Goal: Information Seeking & Learning: Learn about a topic

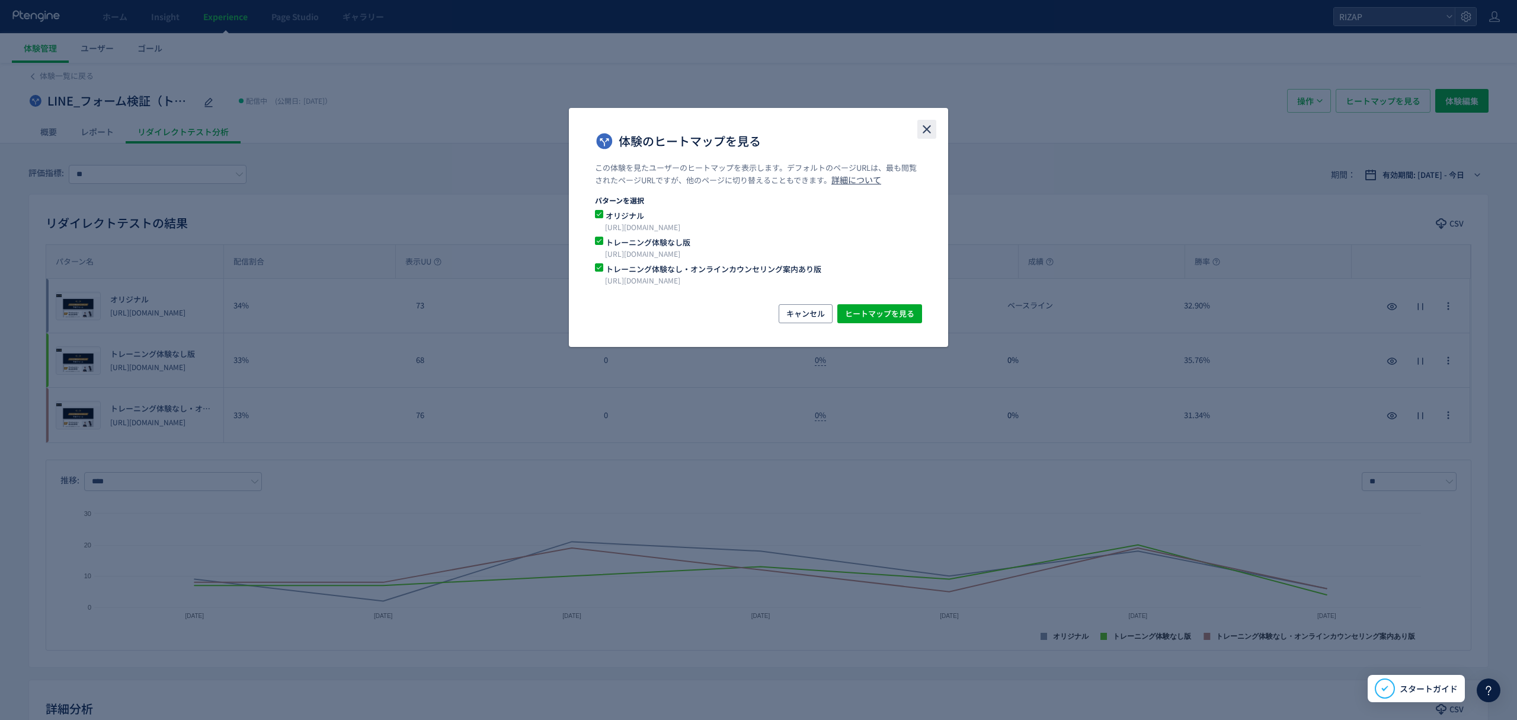
click at [928, 132] on icon "close" at bounding box center [927, 129] width 14 height 14
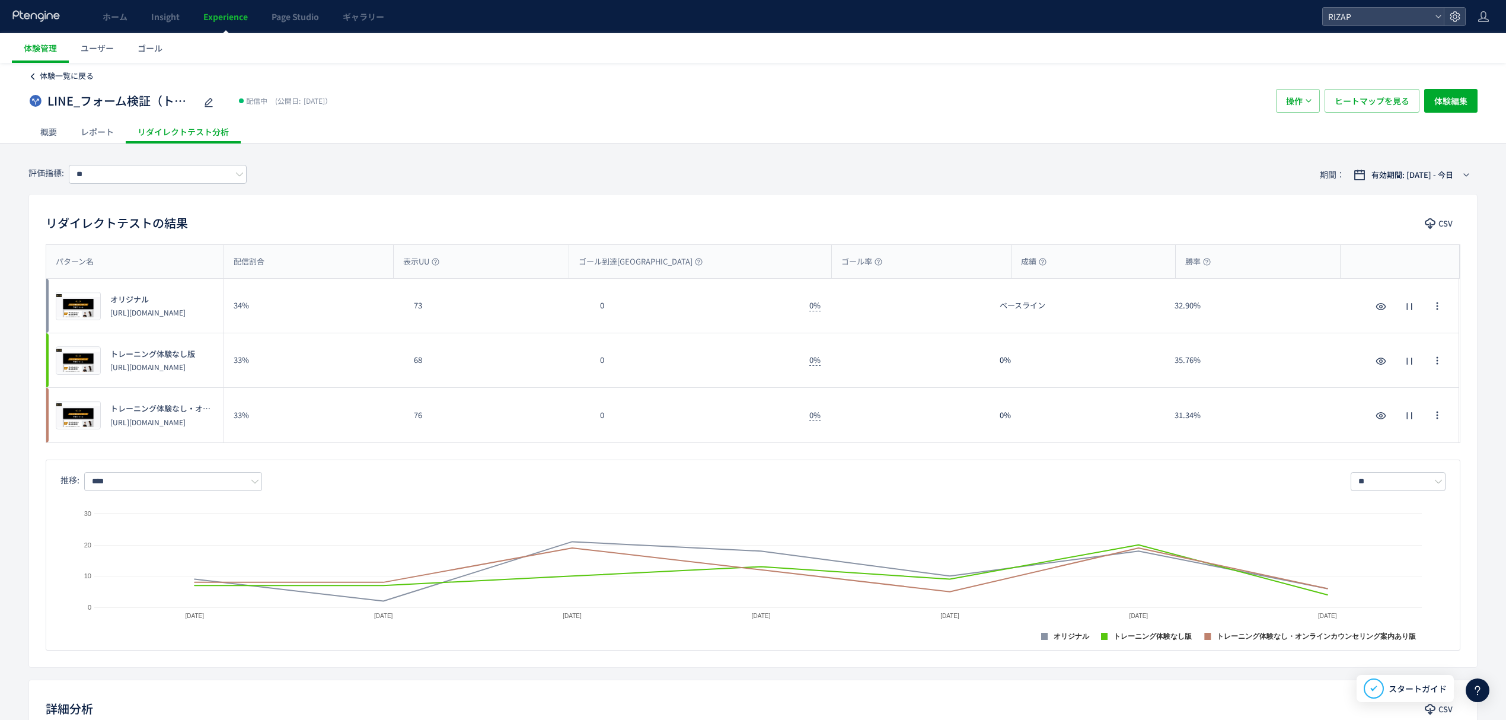
click at [72, 81] on link "体験一覧に戻る" at bounding box center [67, 76] width 54 height 11
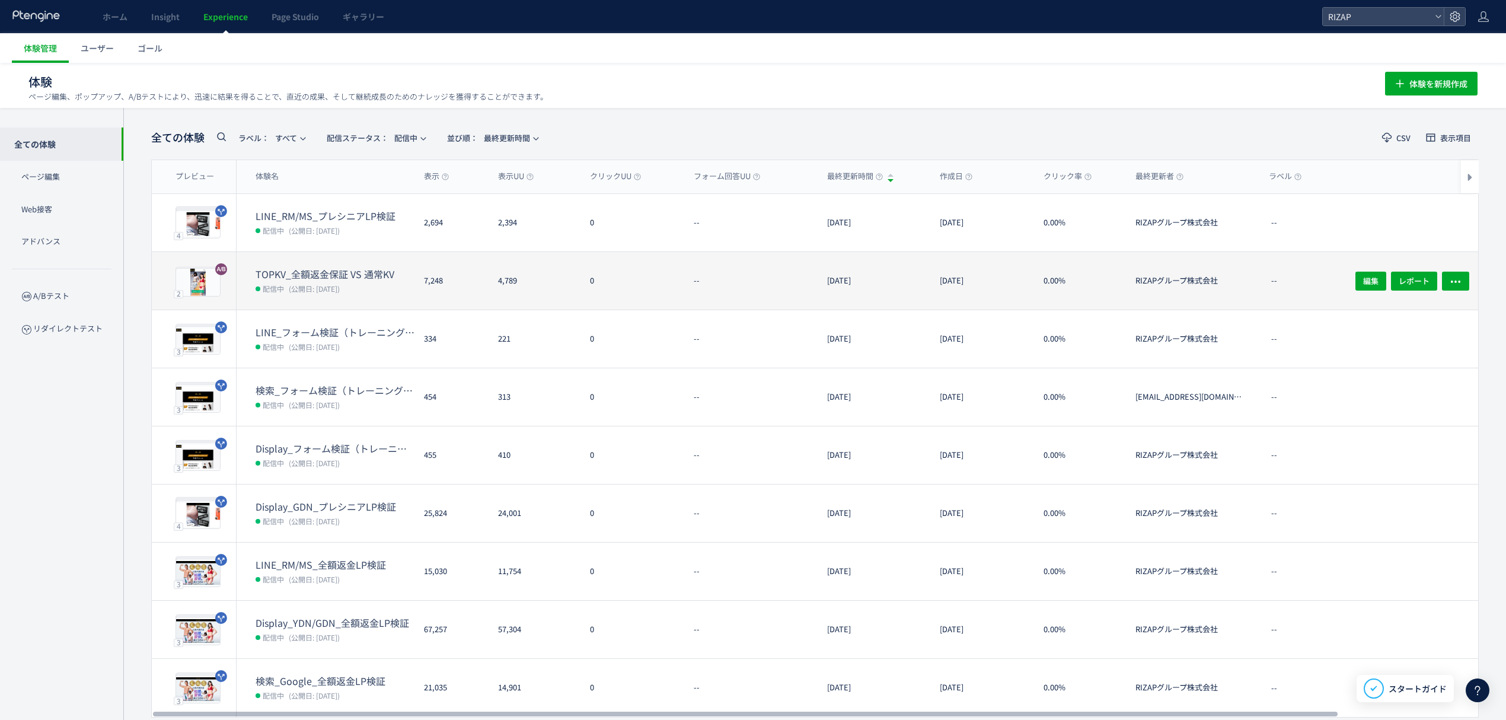
click at [337, 287] on span "(公開日: 2025/08/28)" at bounding box center [314, 288] width 51 height 10
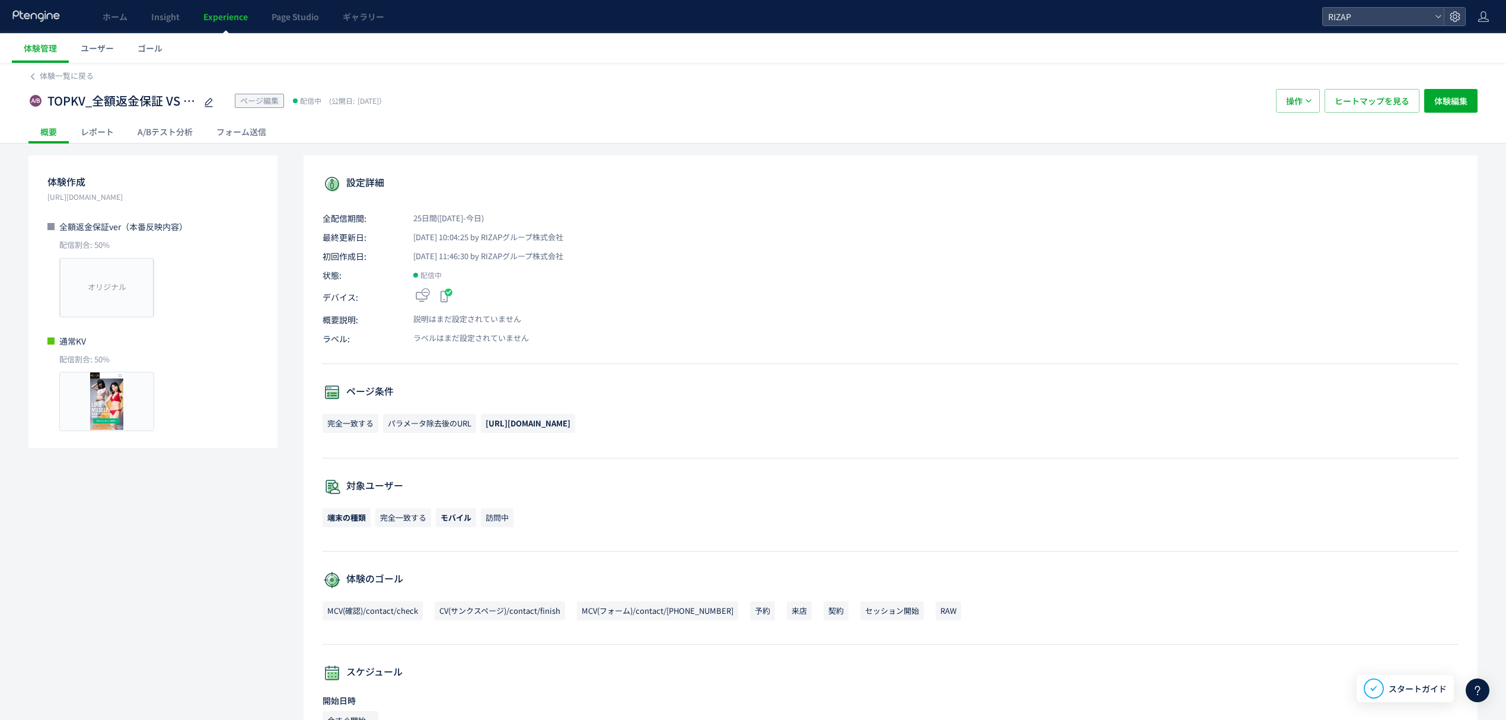
click at [89, 134] on div "レポート" at bounding box center [97, 132] width 57 height 24
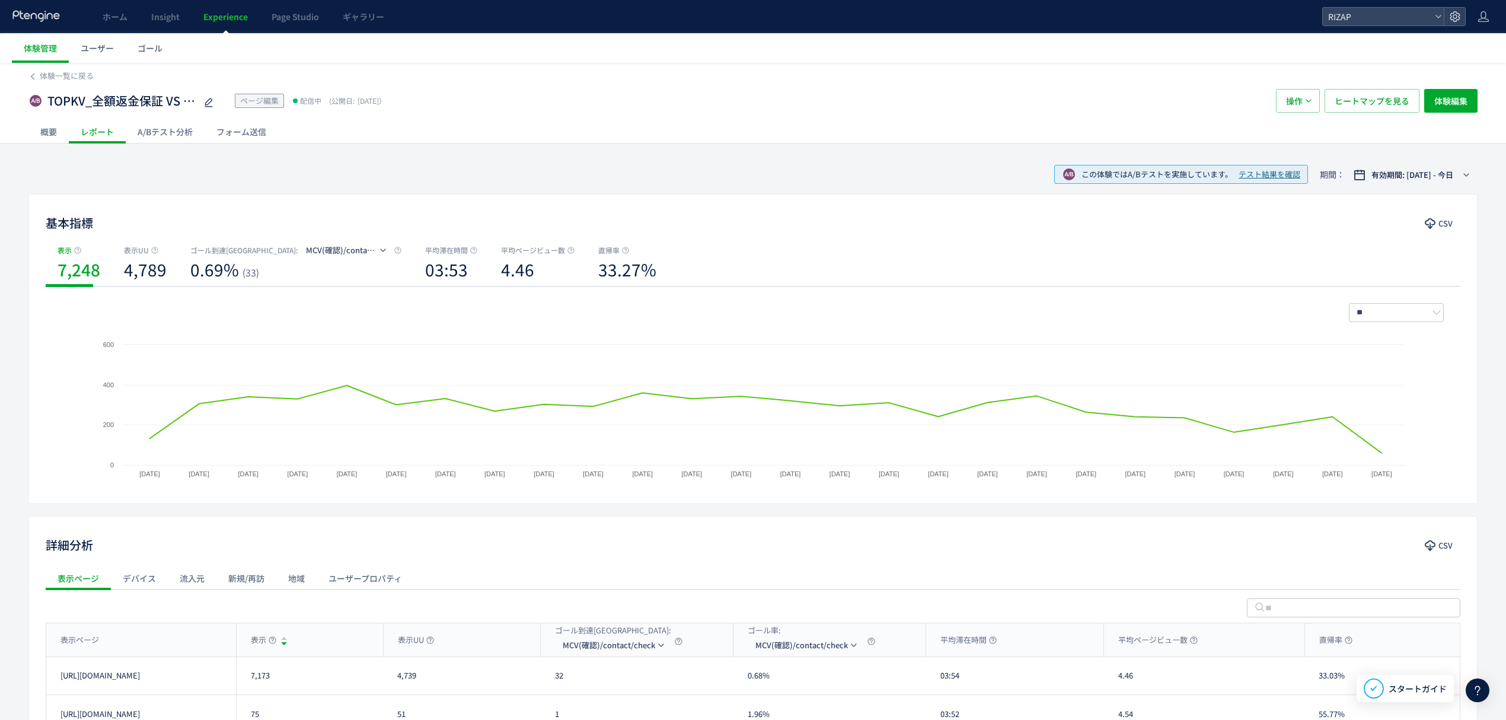
click at [214, 24] on link "Experience" at bounding box center [225, 16] width 68 height 33
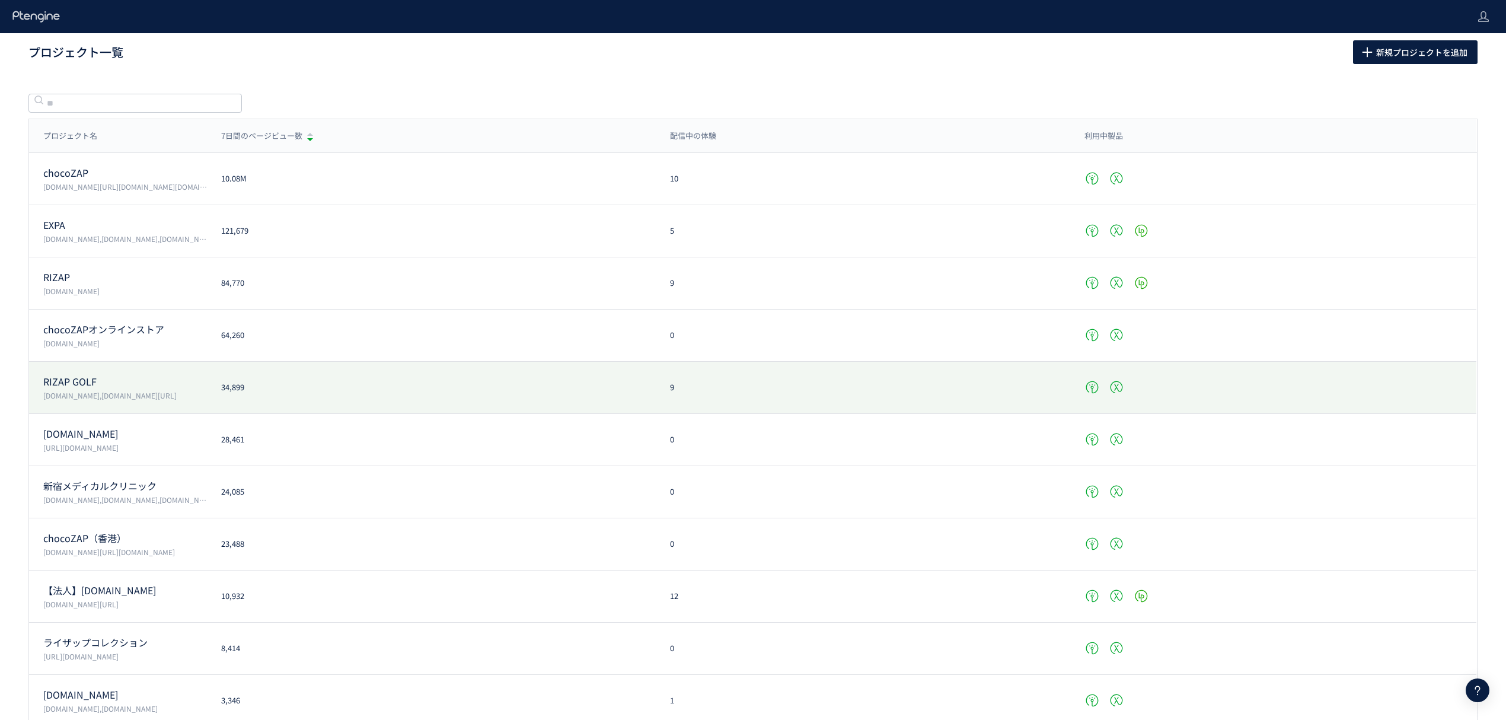
click at [76, 385] on p "RIZAP GOLF" at bounding box center [125, 382] width 164 height 14
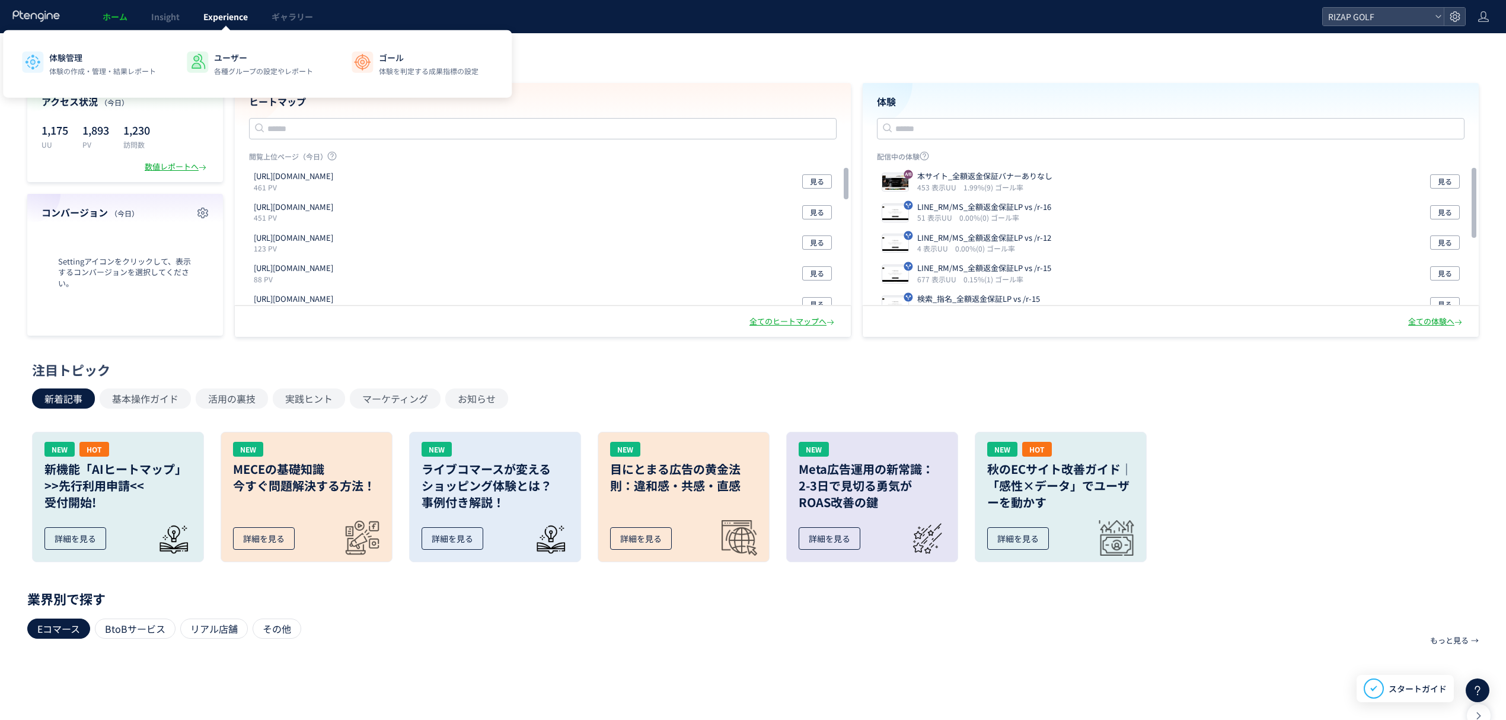
click at [247, 11] on span "Experience" at bounding box center [225, 17] width 44 height 12
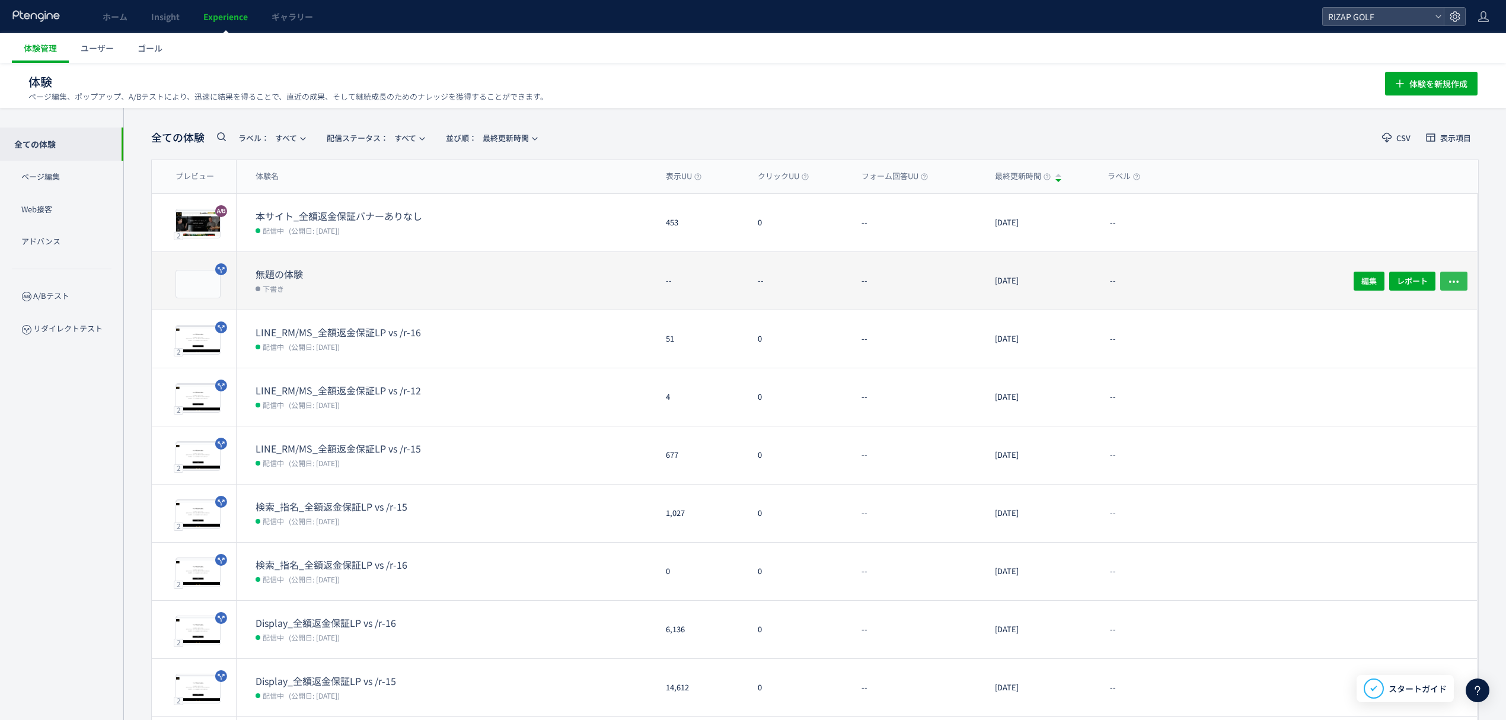
click at [1464, 277] on button "button" at bounding box center [1453, 280] width 27 height 19
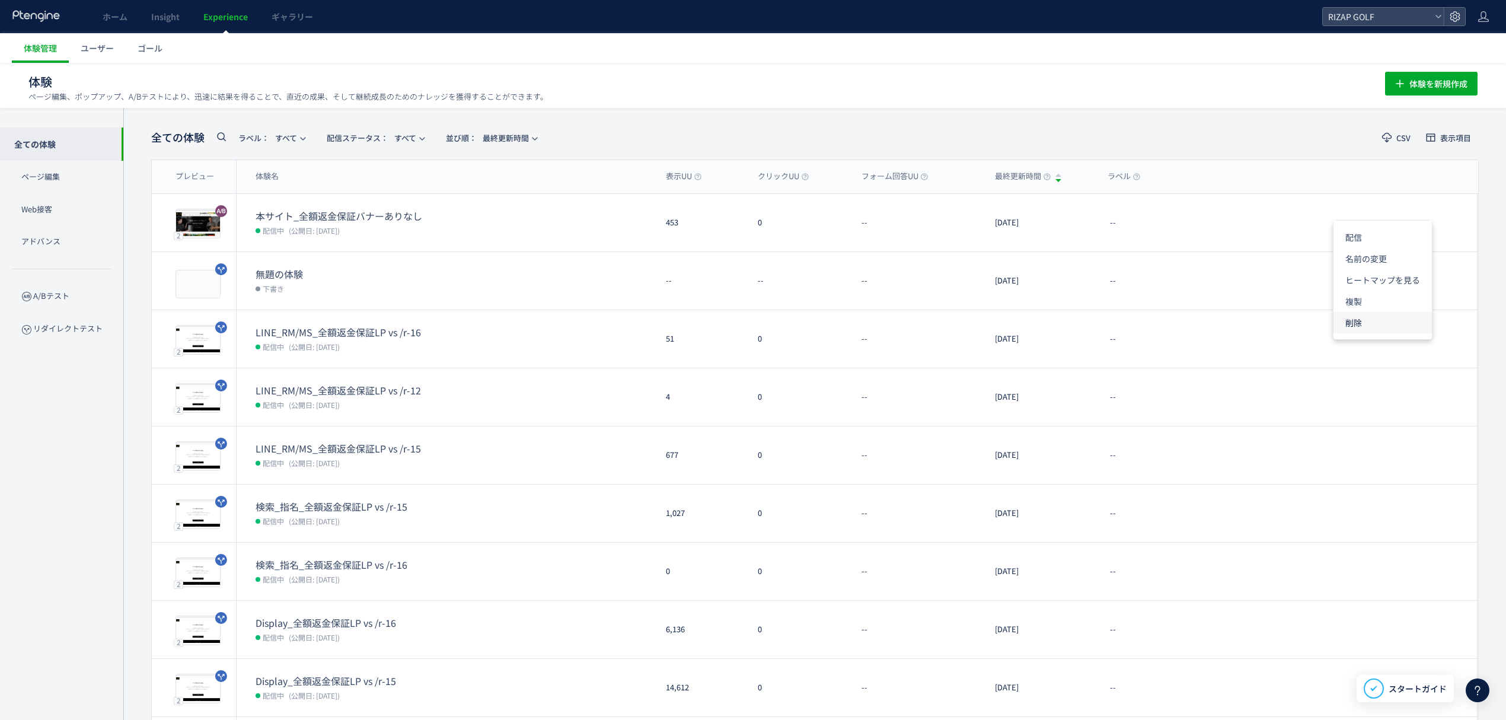
click at [1399, 316] on li "削除" at bounding box center [1382, 322] width 98 height 21
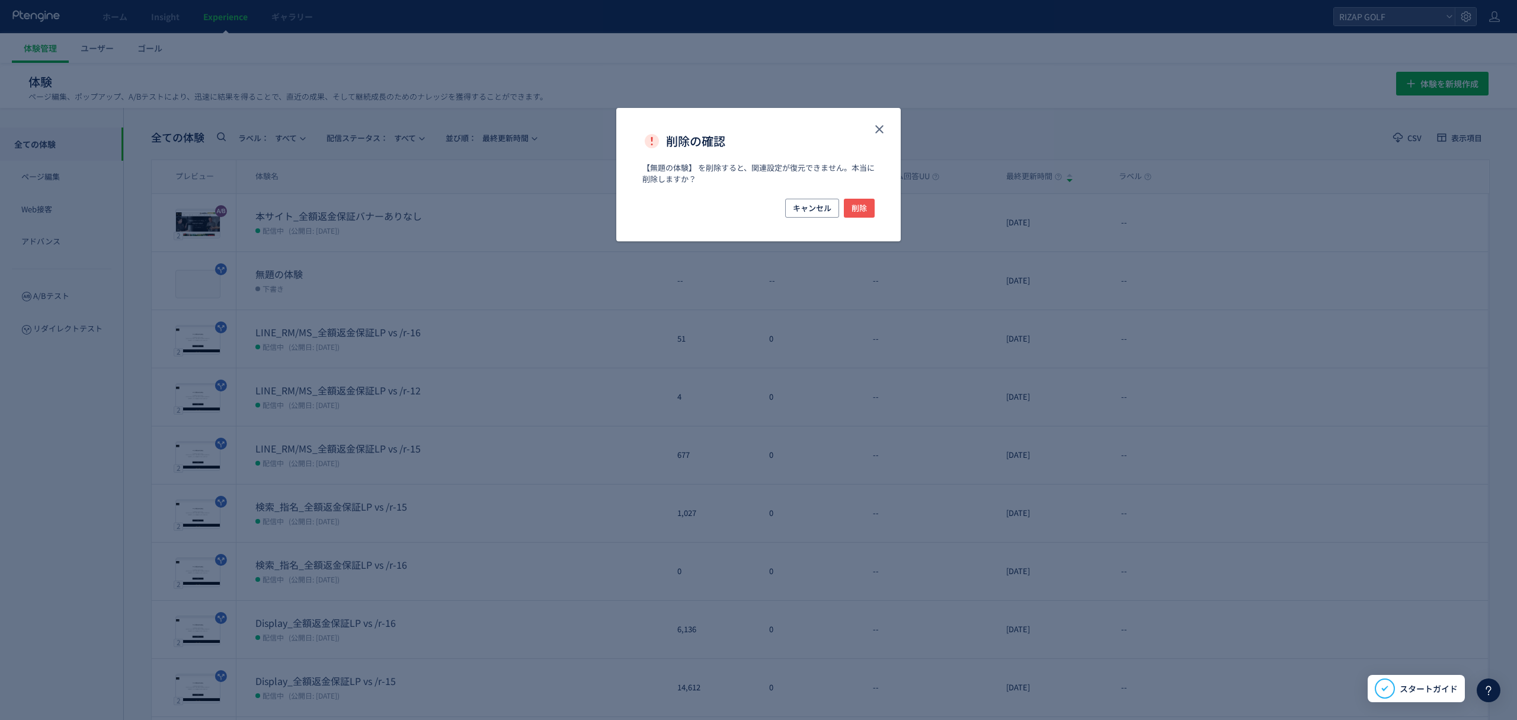
click at [864, 197] on div "【無題の体験】 を削除すると、関連設定が復元できません。本当に削除しますか？" at bounding box center [758, 180] width 285 height 36
click at [868, 206] on button "削除" at bounding box center [859, 208] width 31 height 19
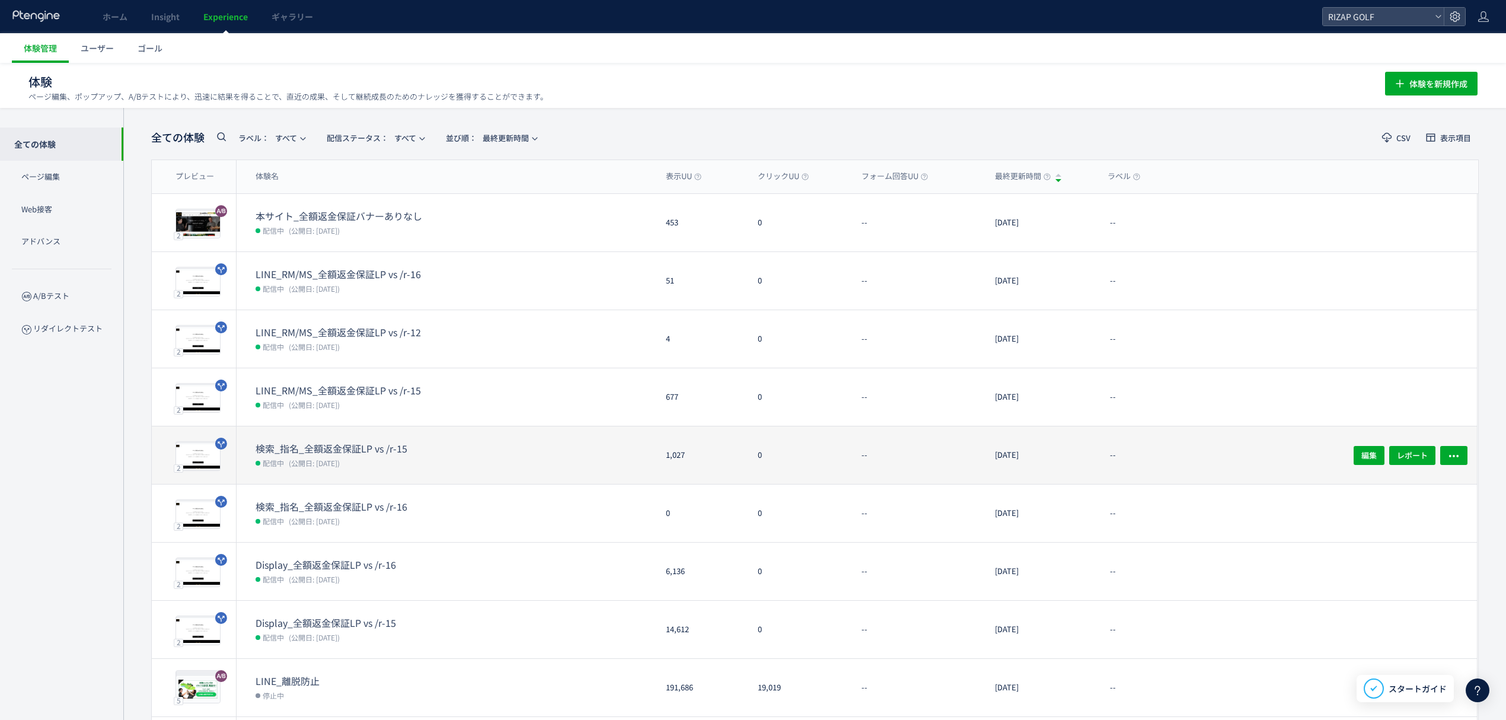
click at [367, 452] on dt "検索_指名_全額返金保証LP vs /r-15" at bounding box center [350, 449] width 190 height 14
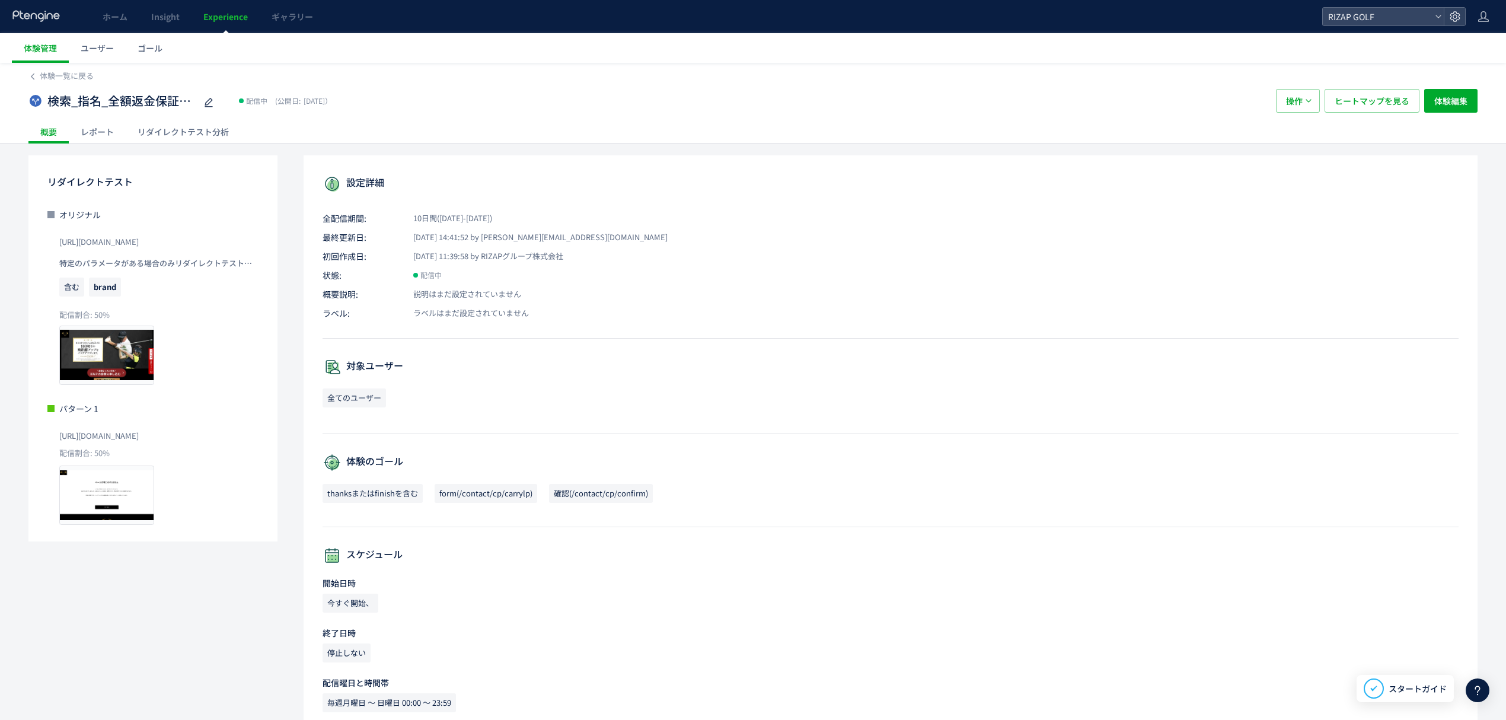
click at [104, 124] on div "レポート" at bounding box center [97, 132] width 57 height 24
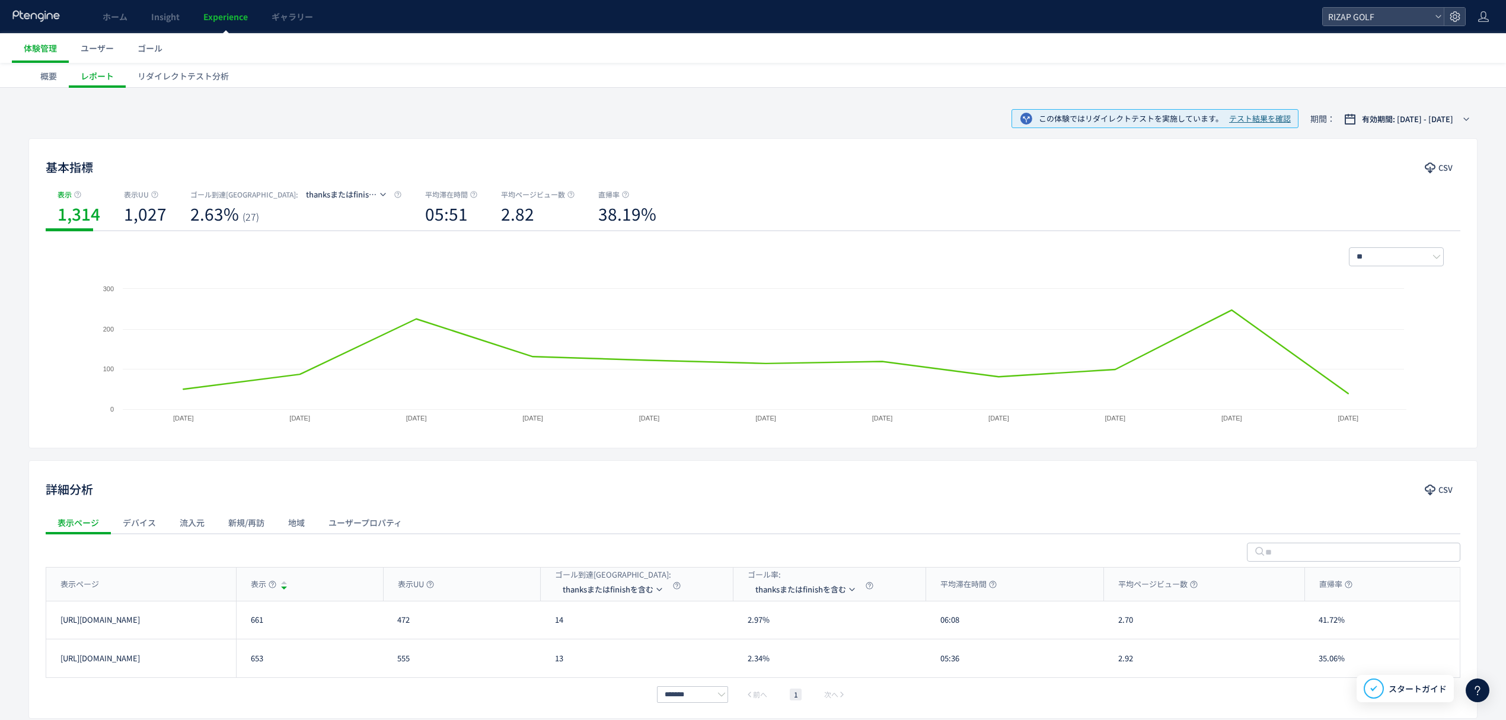
scroll to position [115, 0]
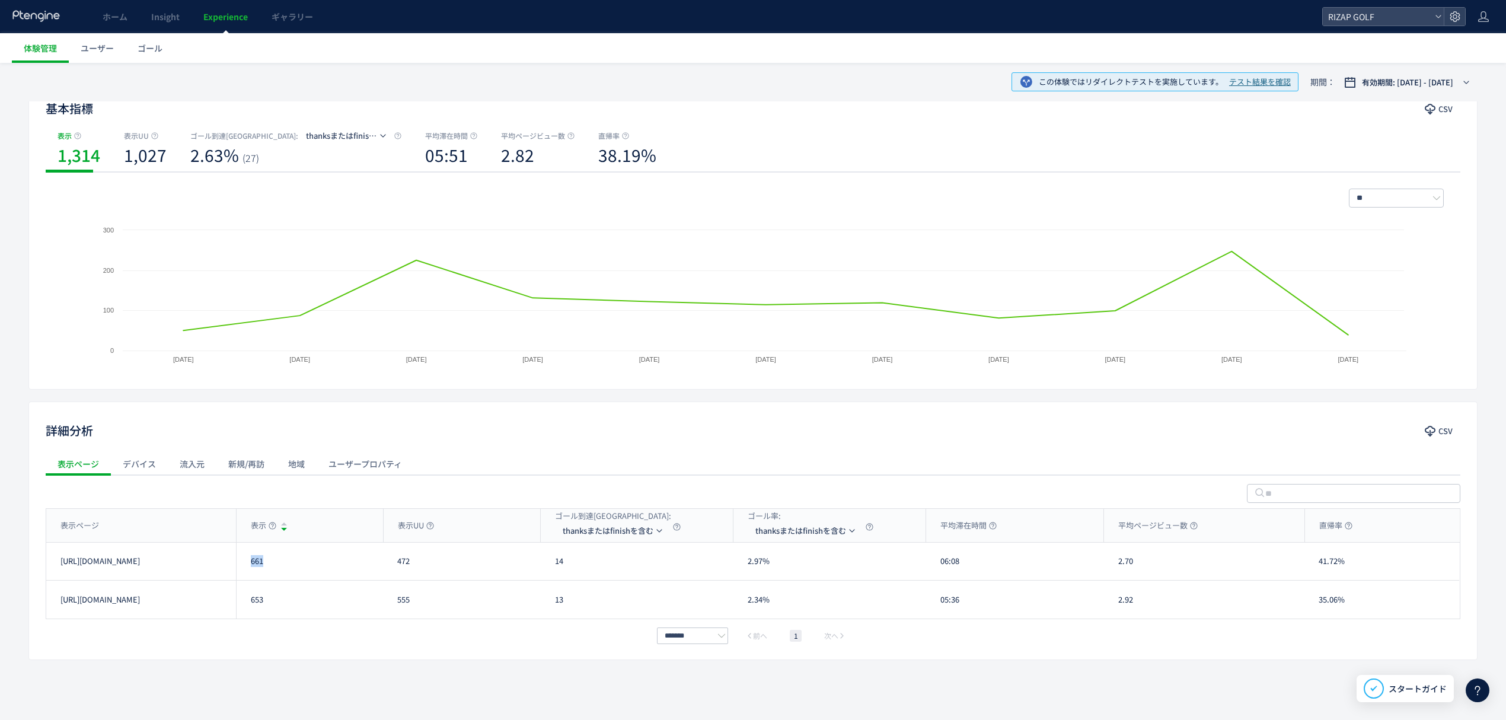
drag, startPoint x: 262, startPoint y: 569, endPoint x: 243, endPoint y: 572, distance: 19.2
click at [243, 572] on div "661" at bounding box center [309, 560] width 147 height 37
copy div "661"
drag, startPoint x: 264, startPoint y: 605, endPoint x: 250, endPoint y: 605, distance: 13.6
click at [250, 605] on div "653" at bounding box center [309, 599] width 147 height 38
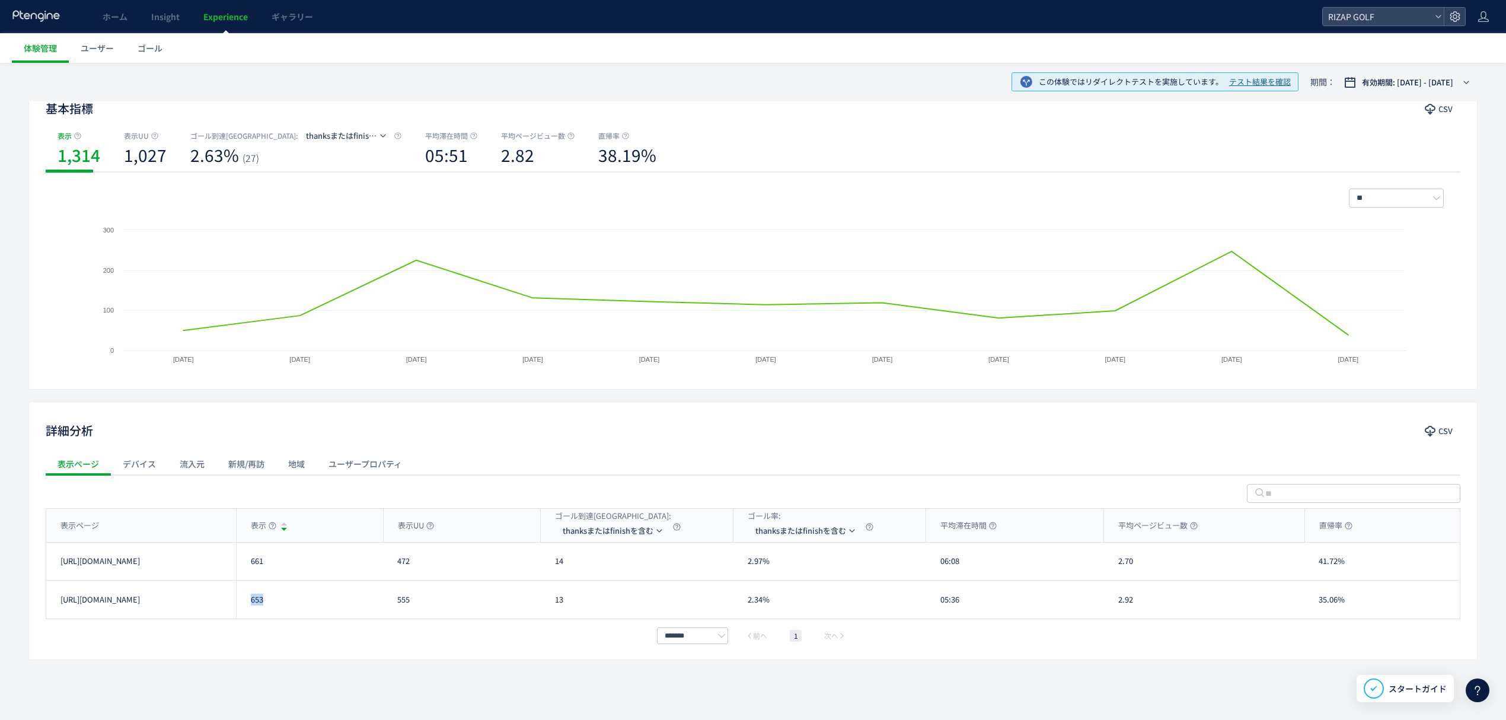
copy div "653"
drag, startPoint x: 565, startPoint y: 567, endPoint x: 553, endPoint y: 567, distance: 11.9
click at [553, 567] on div "14" at bounding box center [637, 560] width 193 height 37
copy div "14"
click at [546, 605] on div "13" at bounding box center [637, 599] width 193 height 38
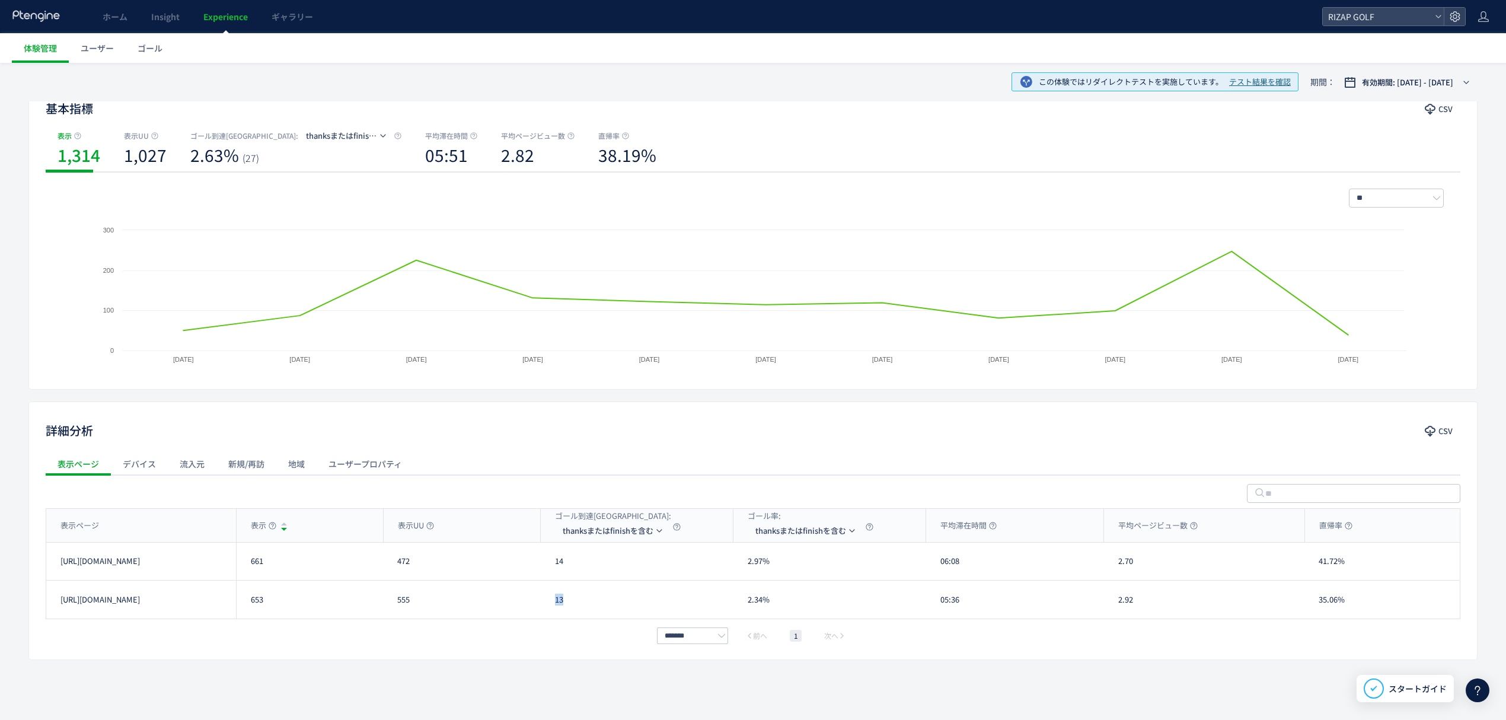
copy div "13"
click at [618, 587] on li "form(/contact/cp/carrylp)" at bounding box center [614, 587] width 119 height 21
drag, startPoint x: 583, startPoint y: 561, endPoint x: 551, endPoint y: 567, distance: 32.7
click at [551, 567] on div "69" at bounding box center [637, 560] width 193 height 37
copy div "69"
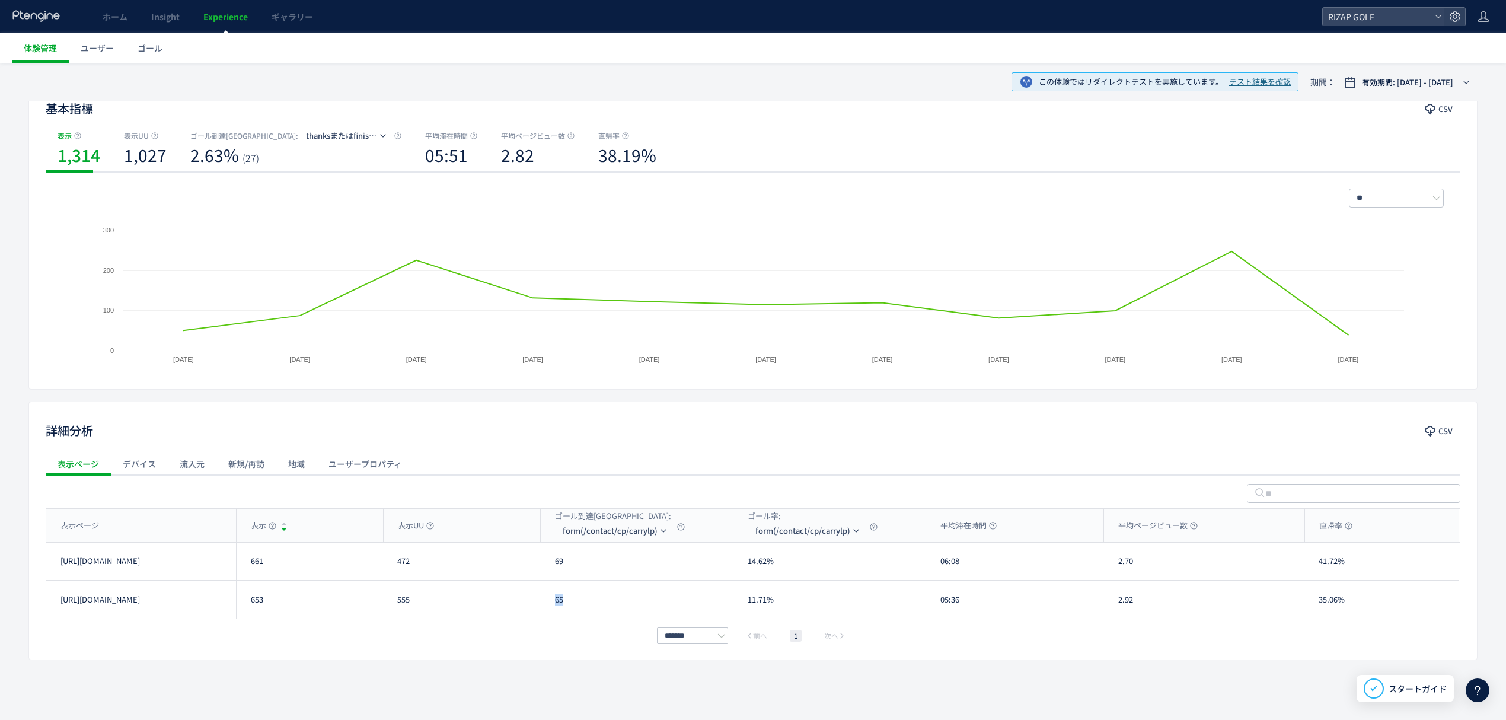
drag, startPoint x: 574, startPoint y: 612, endPoint x: 549, endPoint y: 608, distance: 25.2
click at [549, 608] on div "65" at bounding box center [637, 599] width 193 height 38
copy div "65"
click at [941, 558] on div "06:08" at bounding box center [1015, 560] width 178 height 37
copy div "06:08"
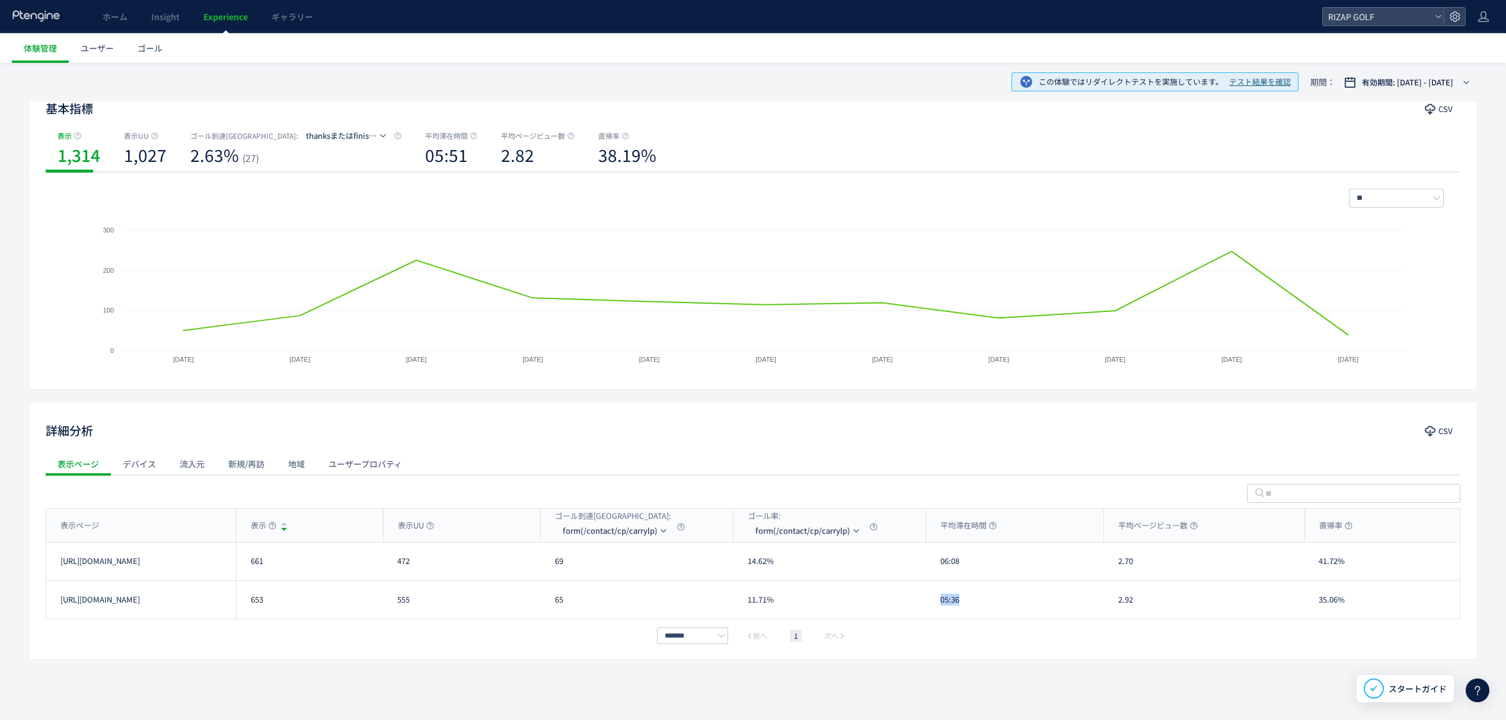
drag, startPoint x: 966, startPoint y: 603, endPoint x: 937, endPoint y: 603, distance: 29.0
click at [937, 603] on div "05:36" at bounding box center [1015, 599] width 178 height 38
copy div "05:36"
drag, startPoint x: 1144, startPoint y: 569, endPoint x: 1110, endPoint y: 563, distance: 34.4
click at [1110, 563] on div "2.70" at bounding box center [1204, 560] width 200 height 37
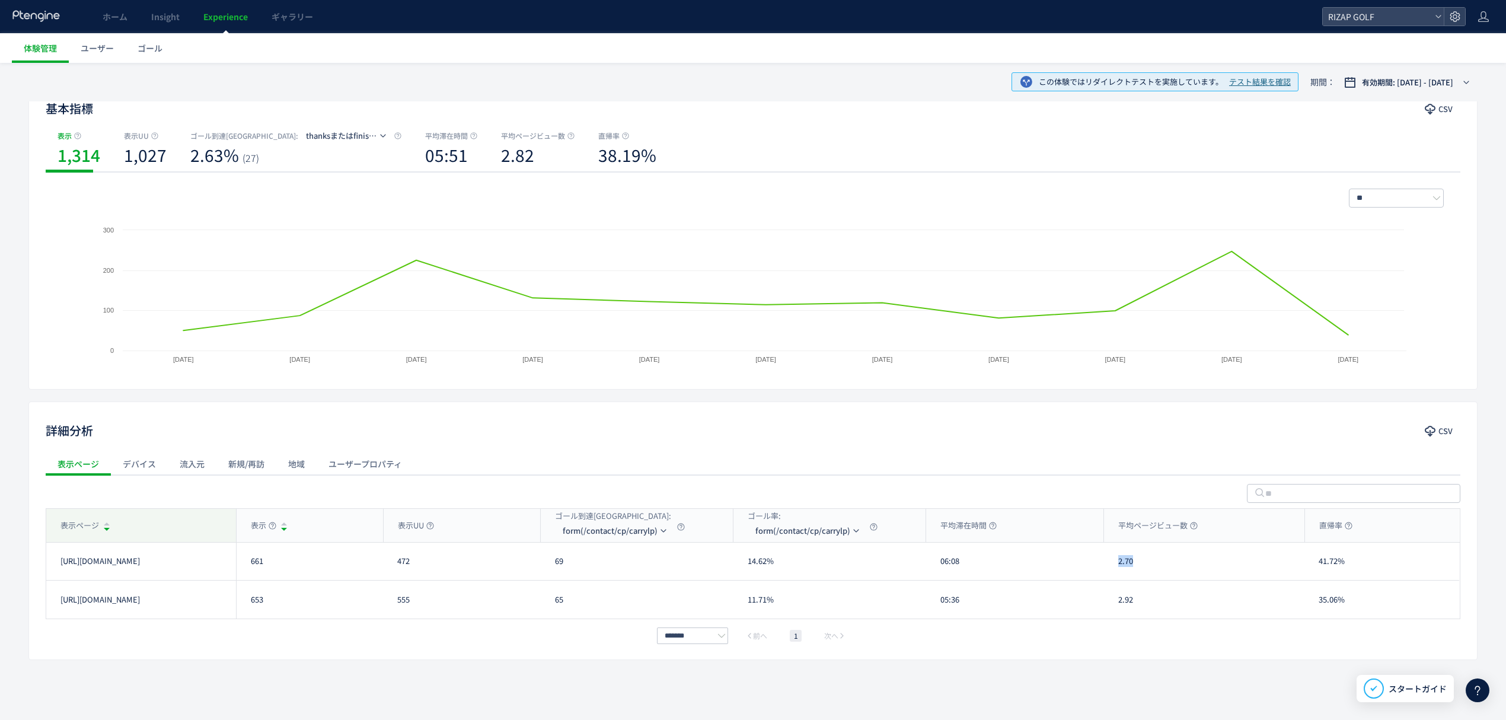
copy div "2.70"
drag, startPoint x: 1149, startPoint y: 601, endPoint x: 1092, endPoint y: 602, distance: 56.9
click at [1092, 602] on div "[URL][DOMAIN_NAME] 653 555 65 11.71% 05:36 2.92 35.06% [URL][DOMAIN_NAME]" at bounding box center [752, 599] width 1412 height 38
copy div "2.92"
drag, startPoint x: 1362, startPoint y: 574, endPoint x: 1312, endPoint y: 565, distance: 50.5
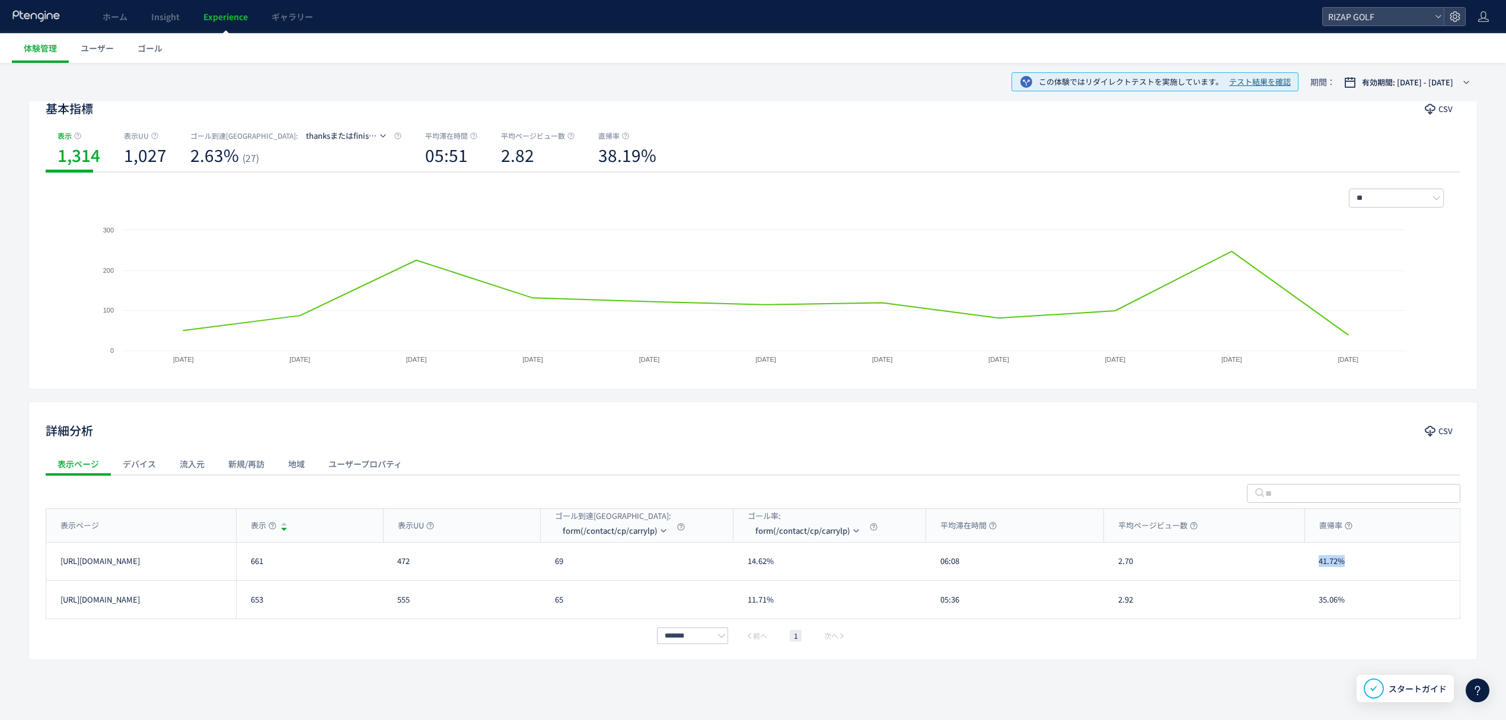
click at [1312, 565] on div "41.72%" at bounding box center [1381, 560] width 155 height 37
drag, startPoint x: 1367, startPoint y: 605, endPoint x: 1287, endPoint y: 605, distance: 79.4
click at [1287, 605] on div "[URL][DOMAIN_NAME] 653 555 65 11.71% 05:36 2.92 35.06% [URL][DOMAIN_NAME]" at bounding box center [752, 599] width 1412 height 38
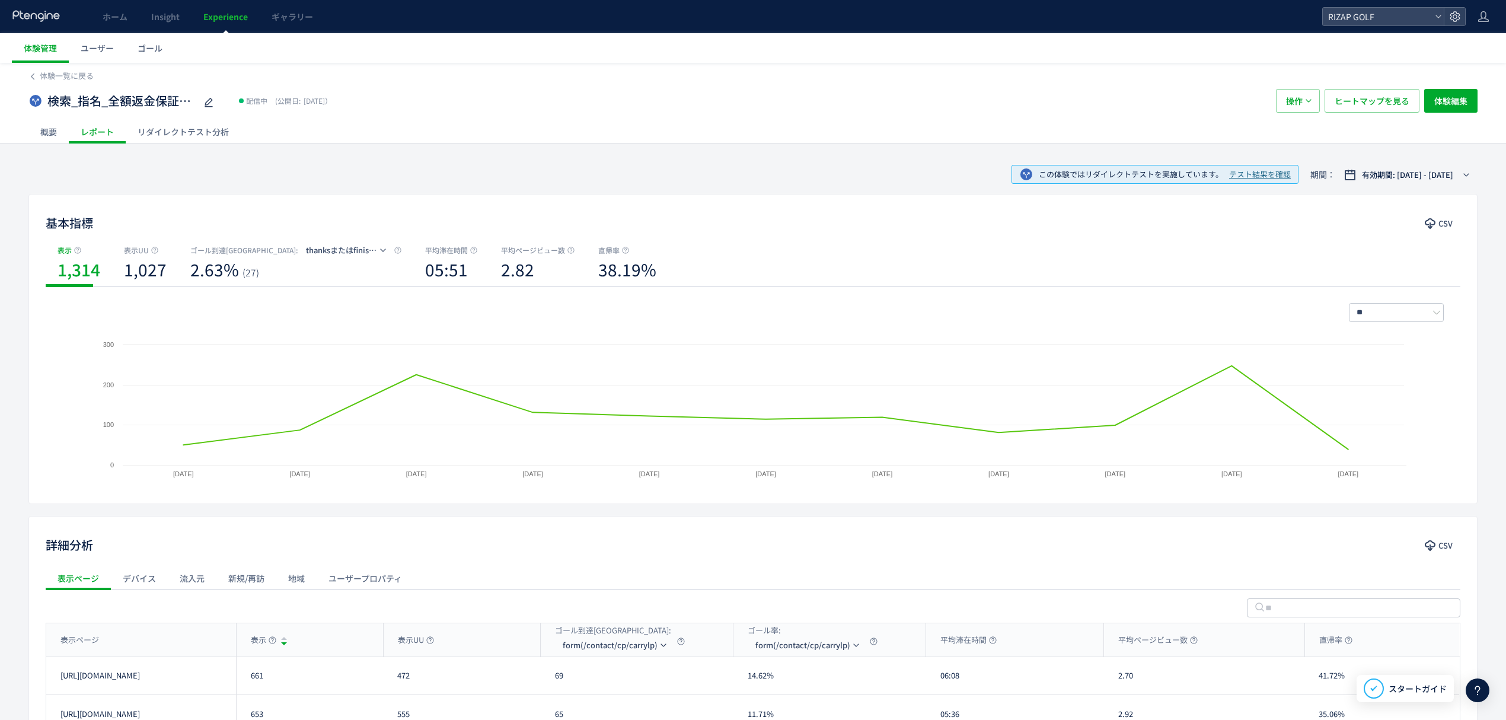
click at [172, 129] on div "リダイレクトテスト分析" at bounding box center [183, 132] width 115 height 24
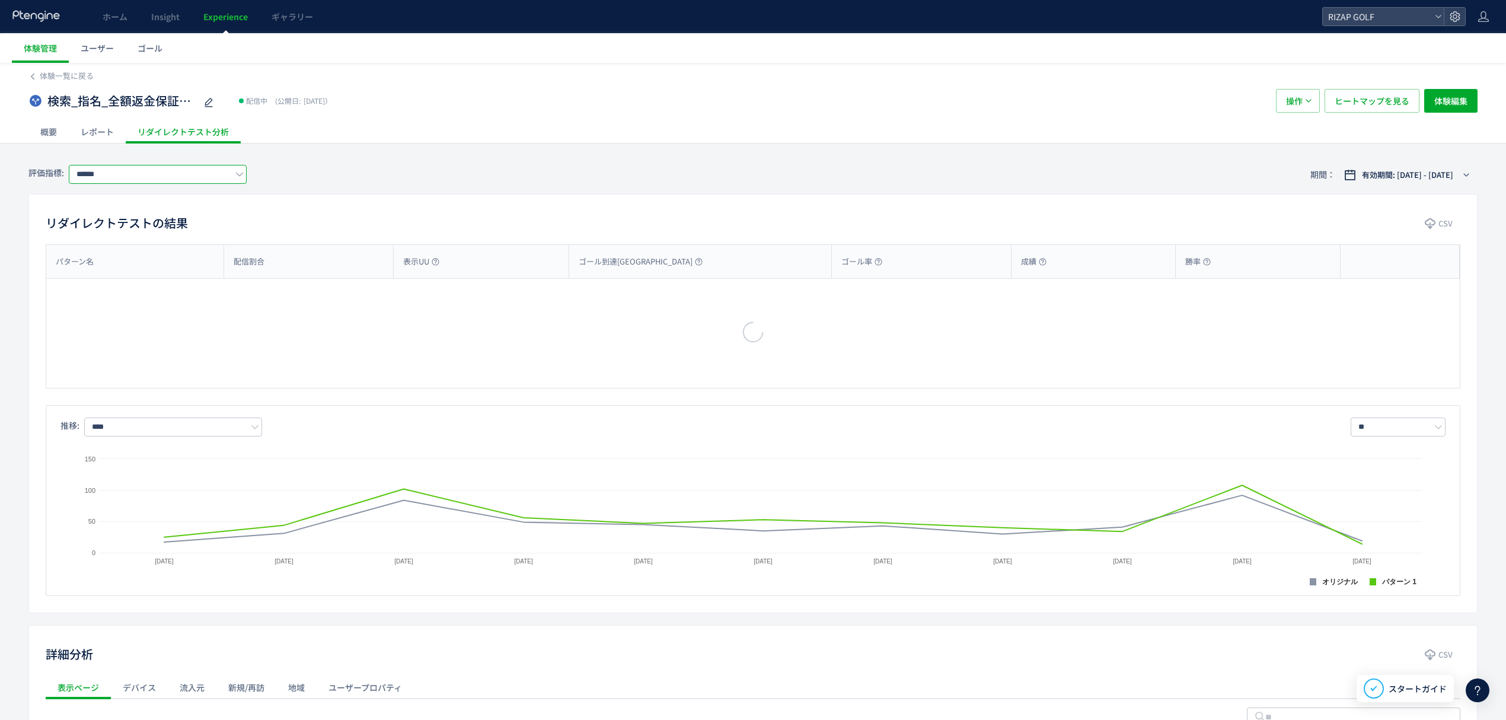
click at [171, 176] on input "******" at bounding box center [158, 174] width 178 height 19
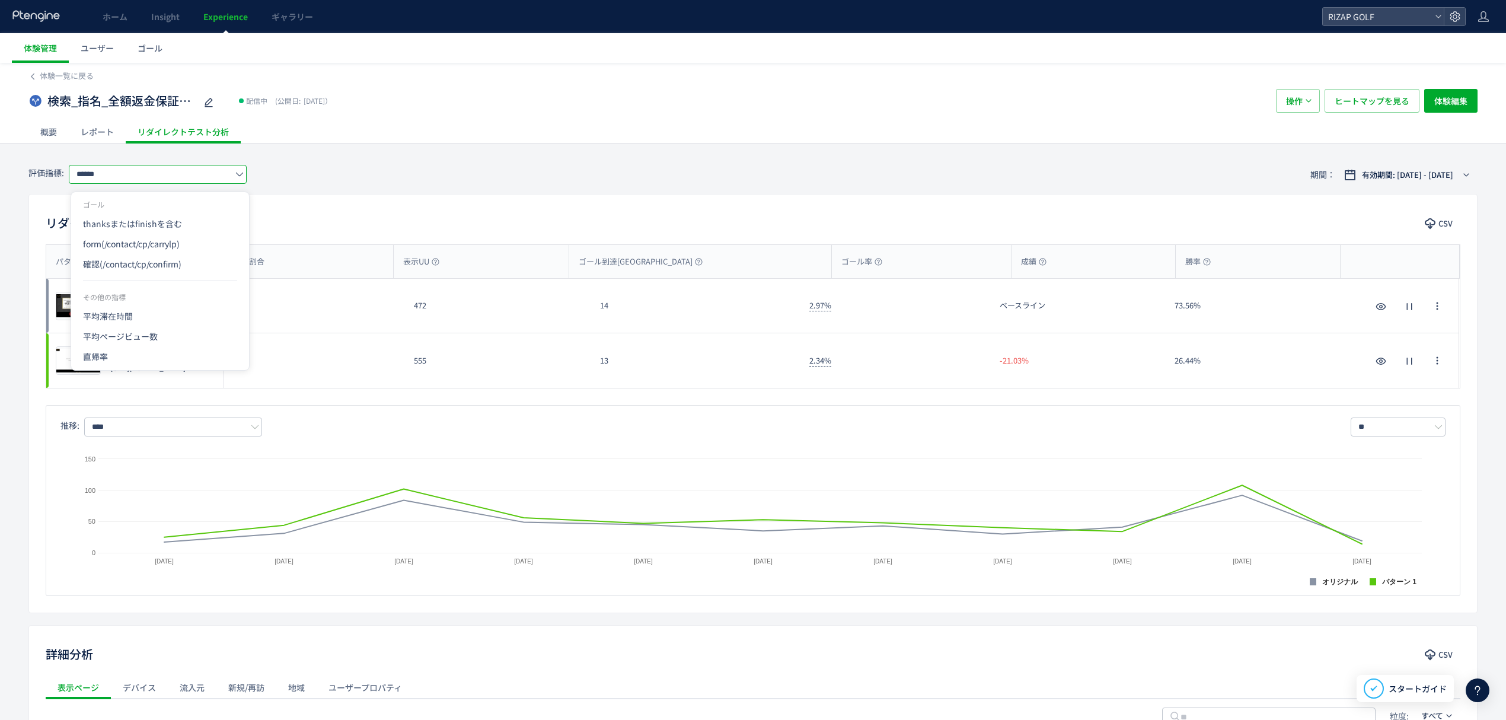
click at [363, 200] on div "リダイレクトテストの結果 CSV パターン名 配信割合 表示UU ゴール到達UU ゴール率 成績 勝率 パターン名 プレビュー オリジナル [URL][DOM…" at bounding box center [752, 403] width 1449 height 419
click at [56, 131] on div "概要" at bounding box center [48, 132] width 40 height 24
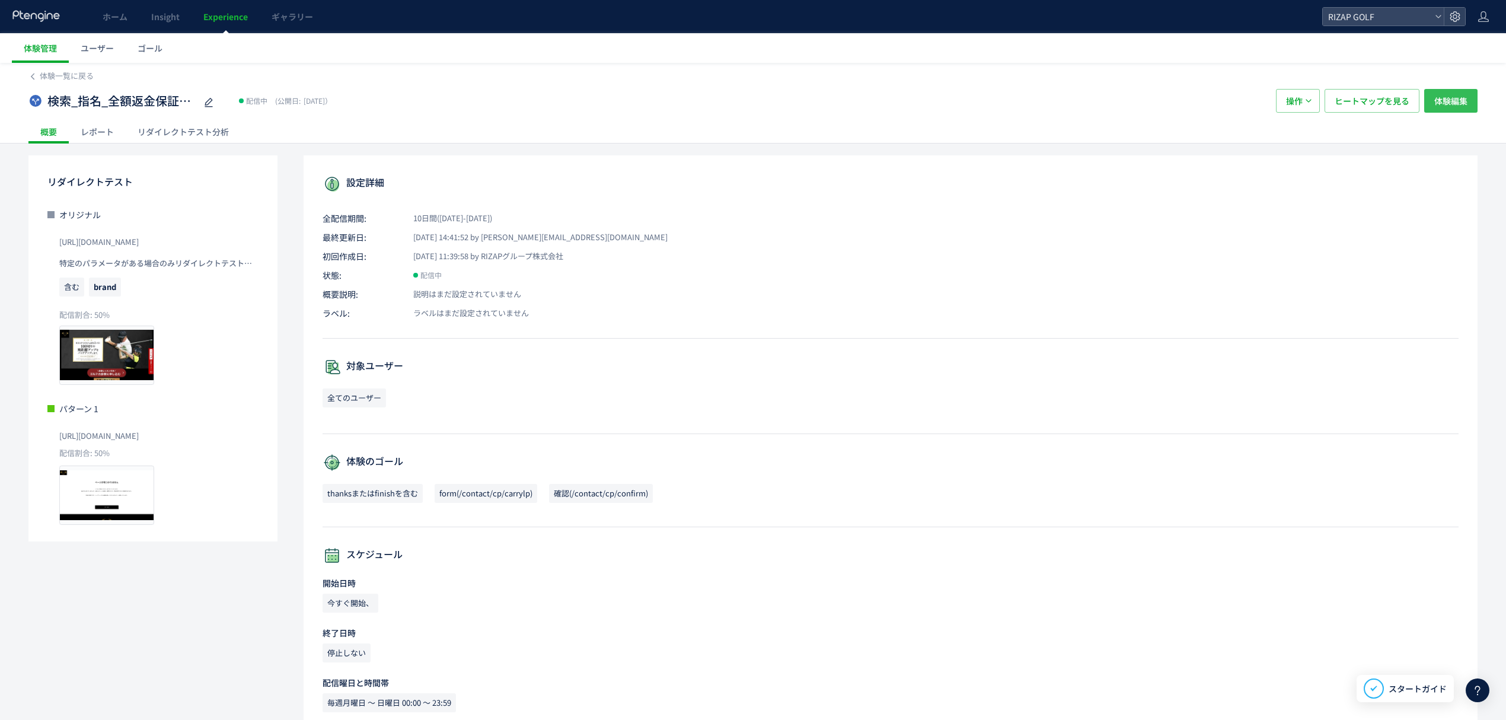
click at [1440, 97] on span "体験編集" at bounding box center [1450, 101] width 33 height 24
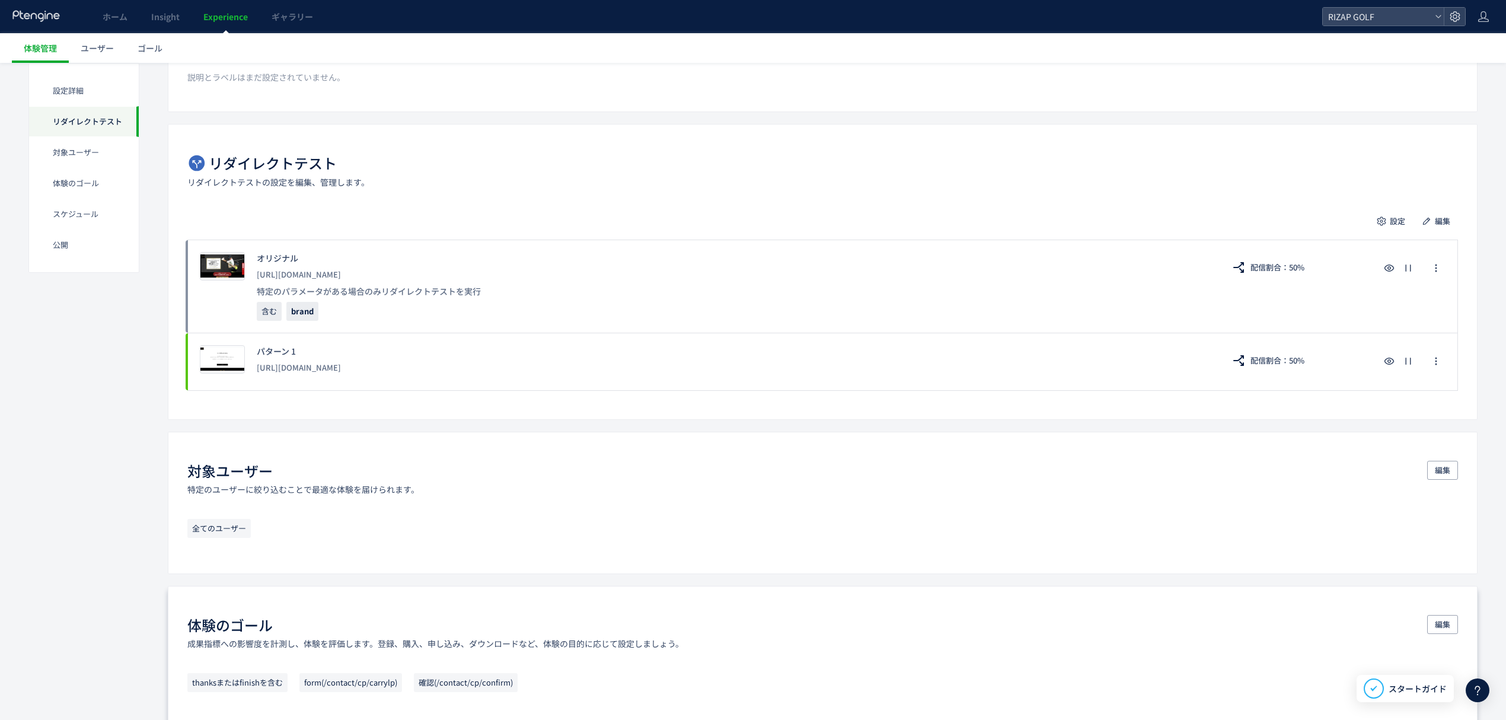
scroll to position [237, 0]
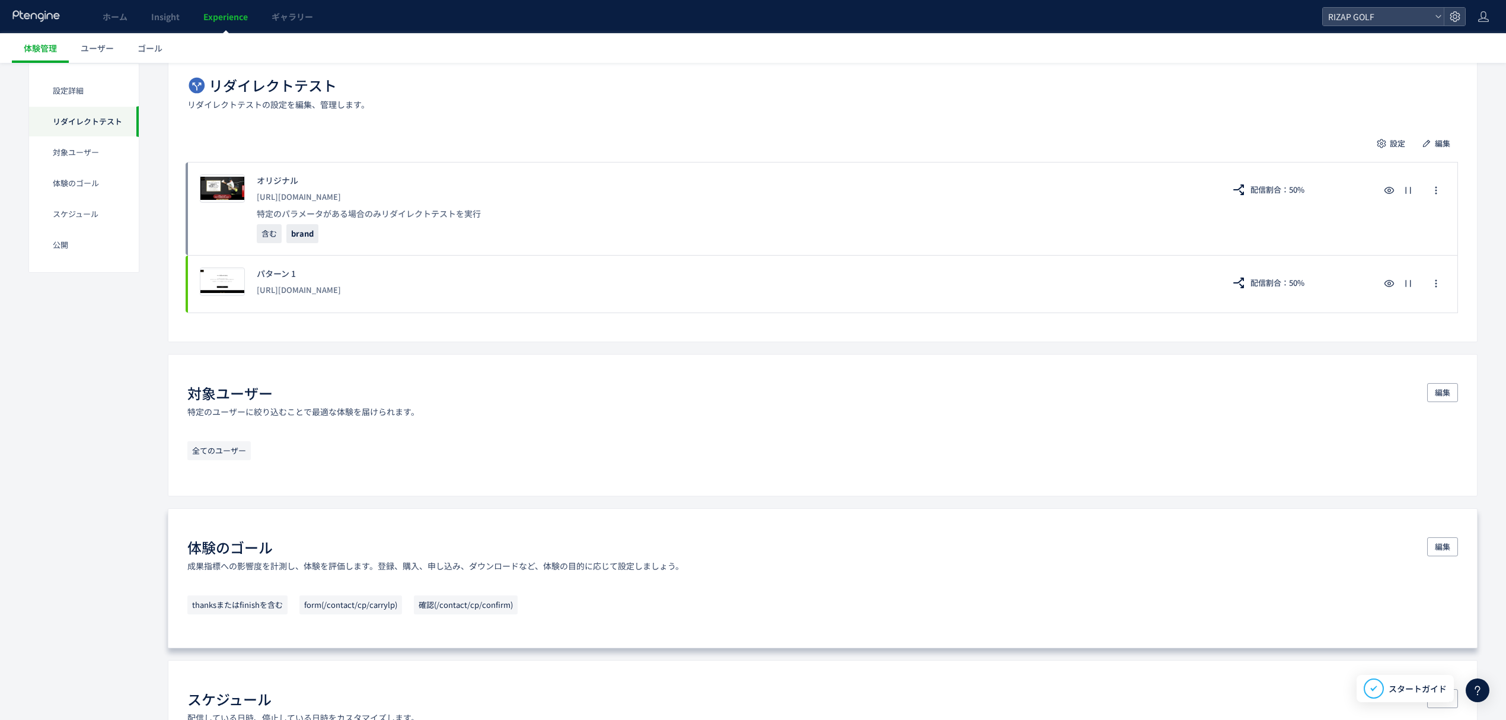
click at [1463, 549] on div "体験のゴール 成果指標への影響度を計測し、体験を評価します。登録、購入、申し込み、ダウンロードなど、体験の目的に応じて設定しましょう。 編集 thanksまた…" at bounding box center [822, 578] width 1309 height 140
click at [1447, 549] on span "編集" at bounding box center [1441, 546] width 15 height 19
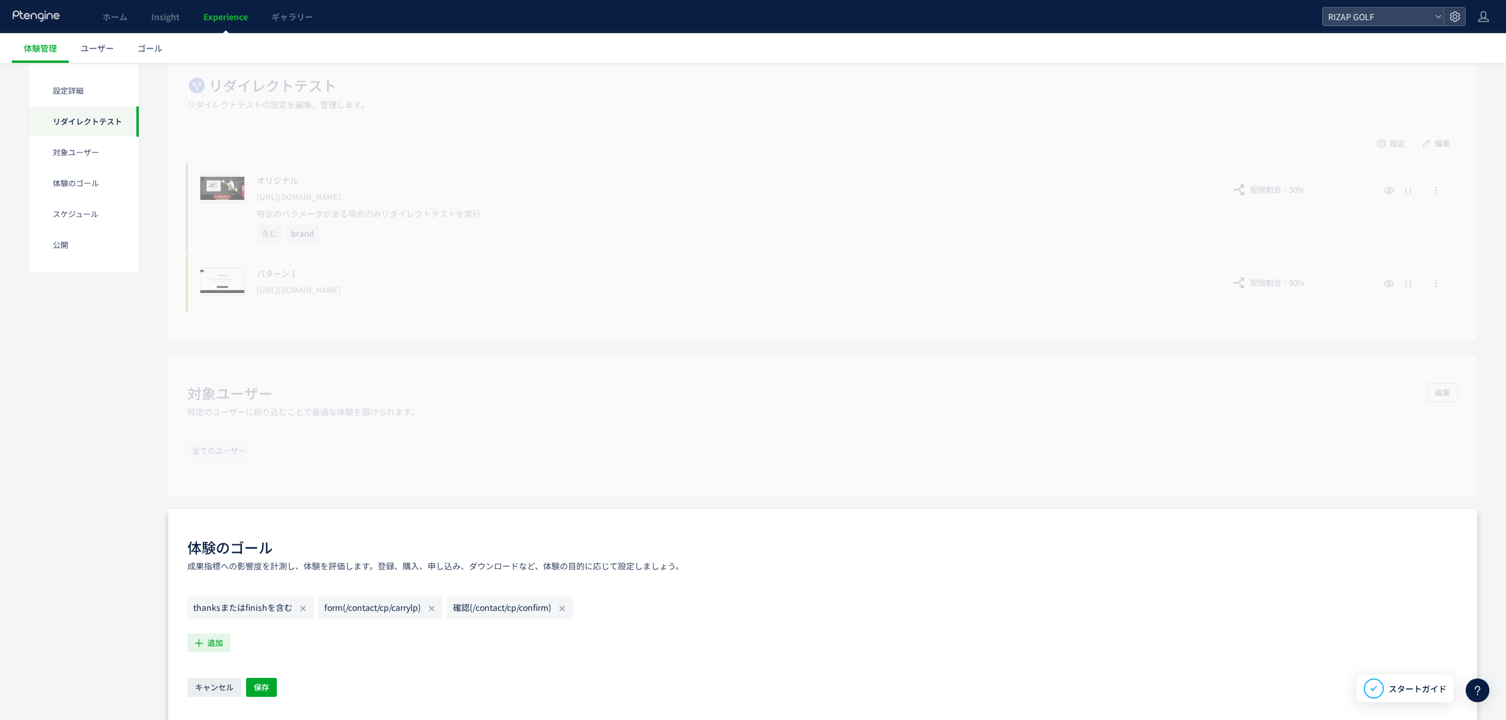
click at [212, 638] on span "追加" at bounding box center [214, 642] width 15 height 19
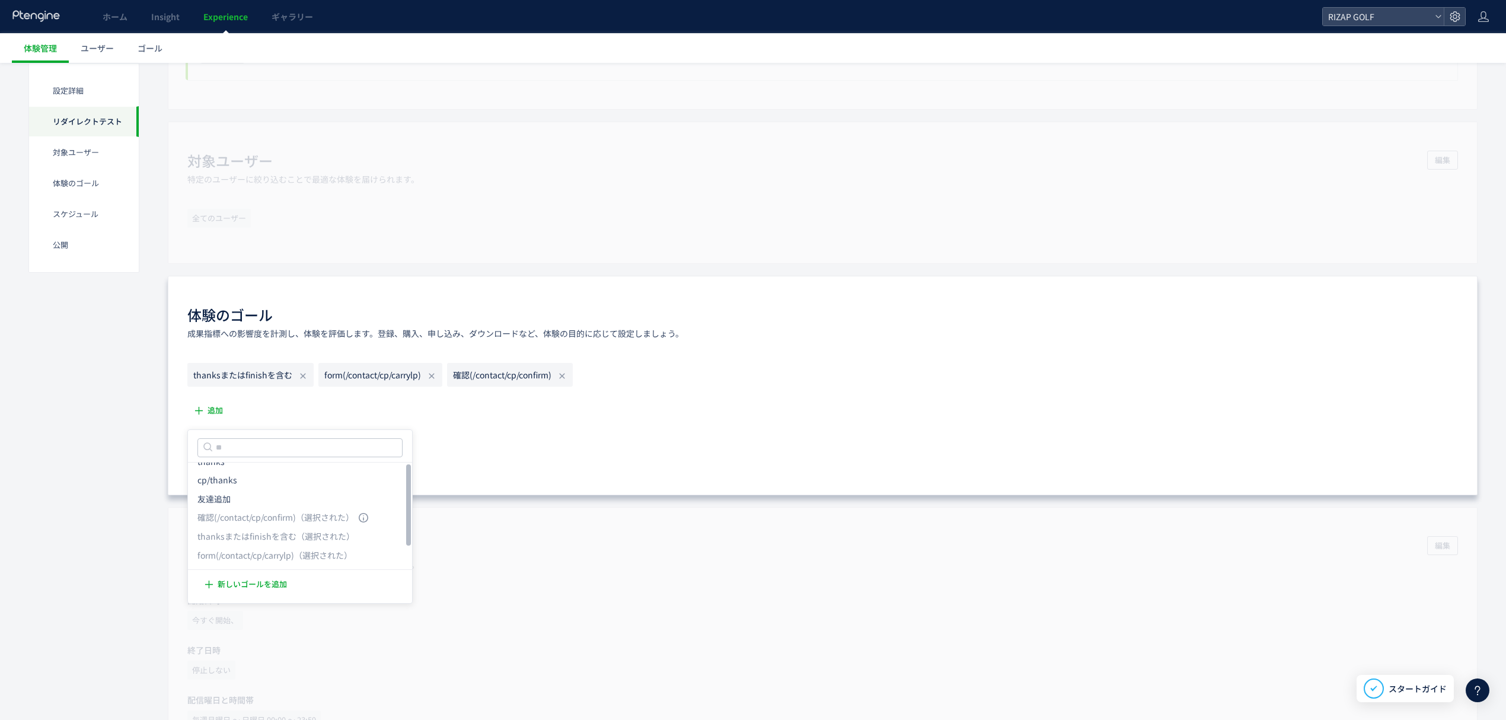
scroll to position [0, 0]
click at [519, 479] on div "体験のゴール 成果指標への影響度を計測し、体験を評価します。登録、購入、申し込み、ダウンロードなど、体験の目的に応じて設定しましょう。 thanksまたはfi…" at bounding box center [822, 385] width 1309 height 219
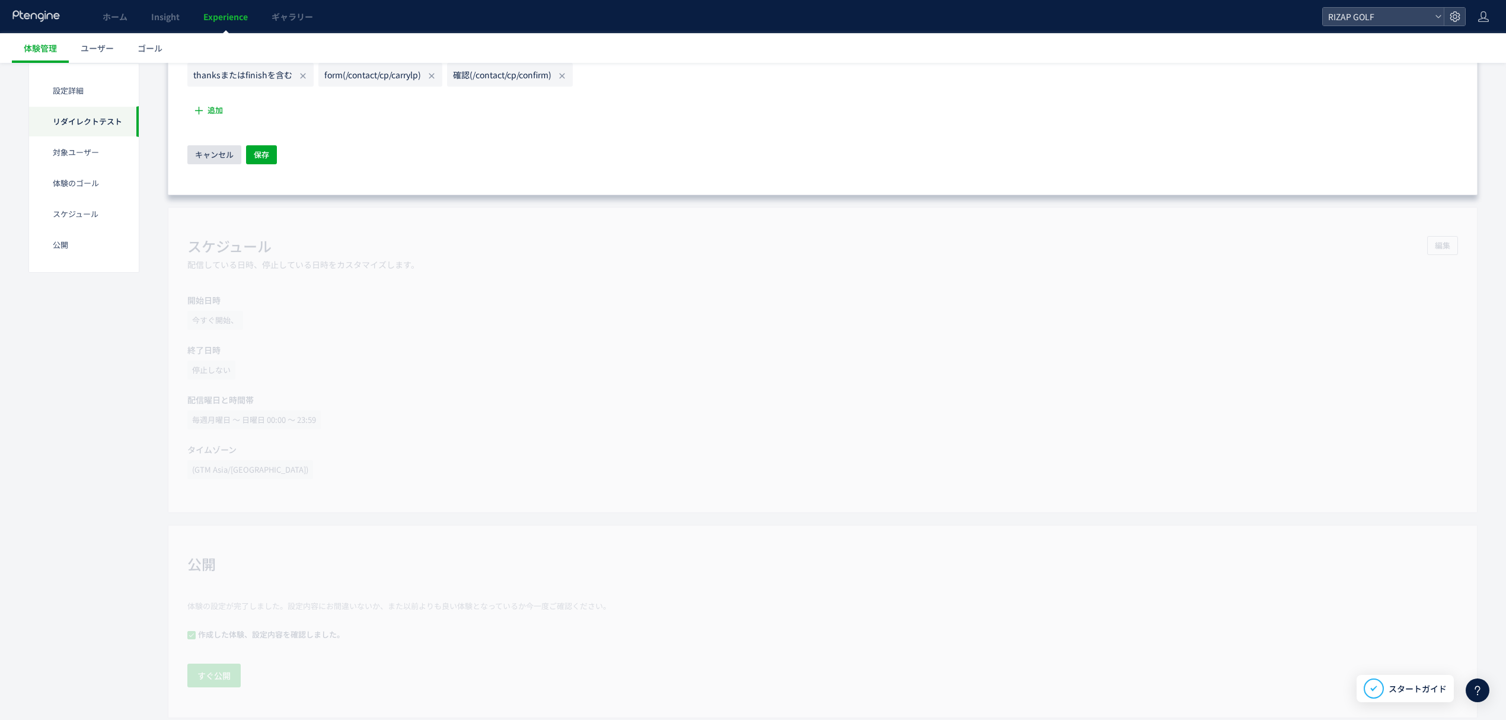
click at [205, 160] on span "キャンセル" at bounding box center [214, 154] width 39 height 19
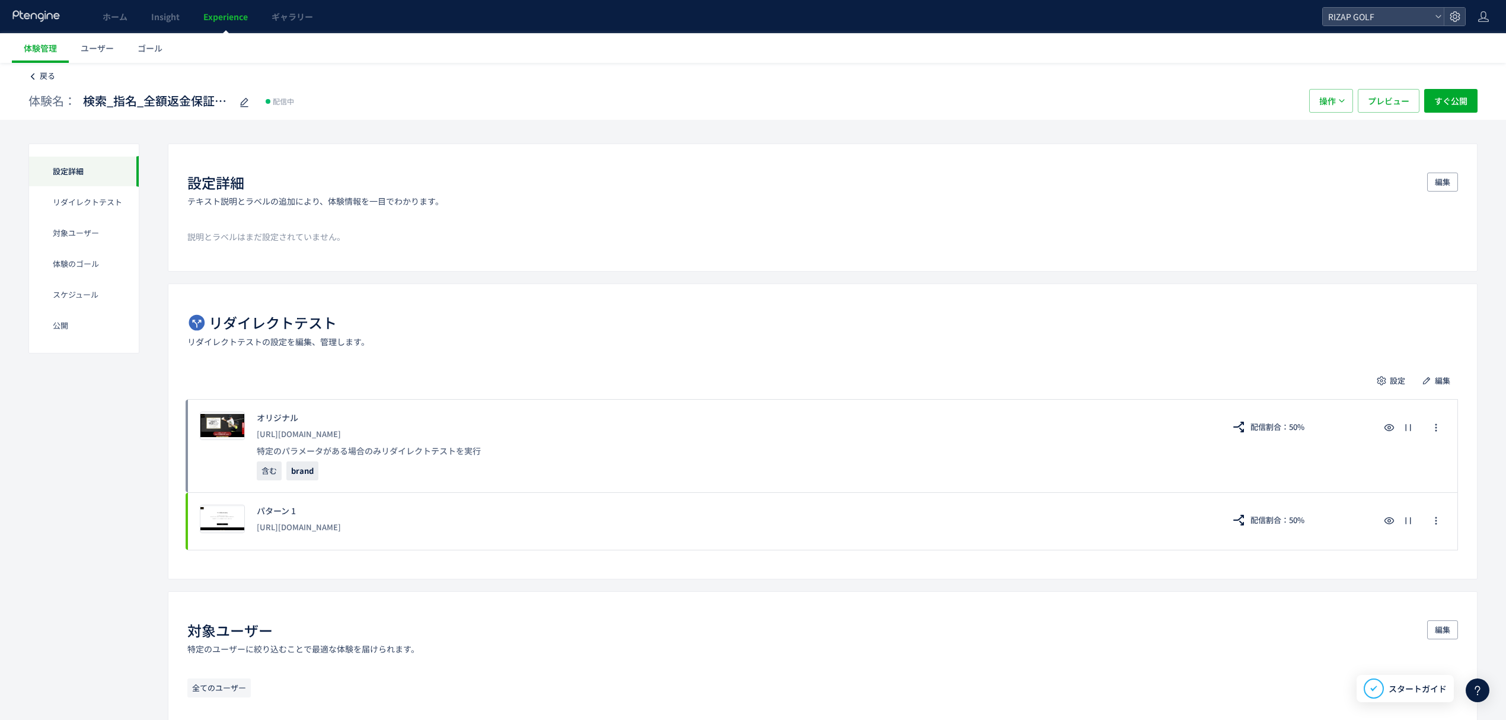
click at [36, 79] on icon at bounding box center [32, 76] width 8 height 8
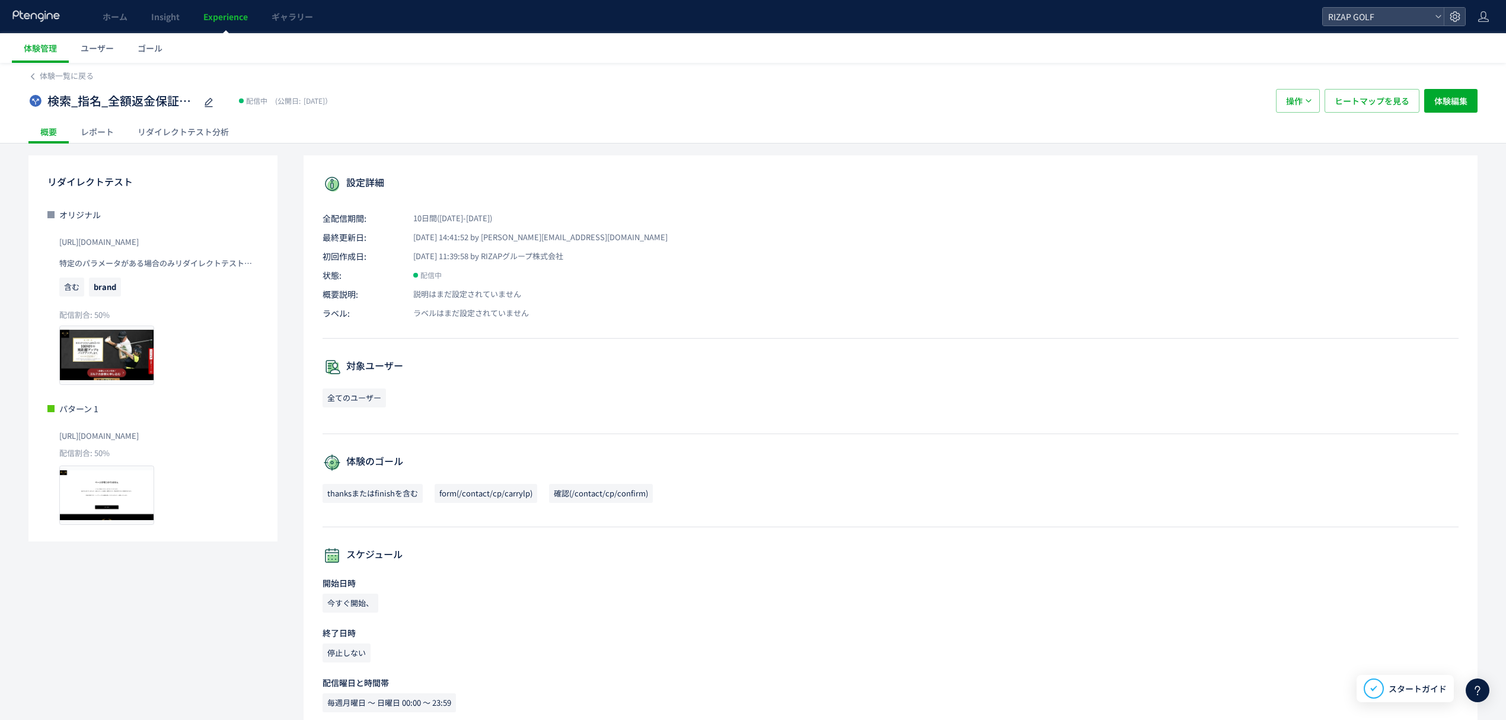
click at [186, 132] on div "リダイレクトテスト分析" at bounding box center [183, 132] width 115 height 24
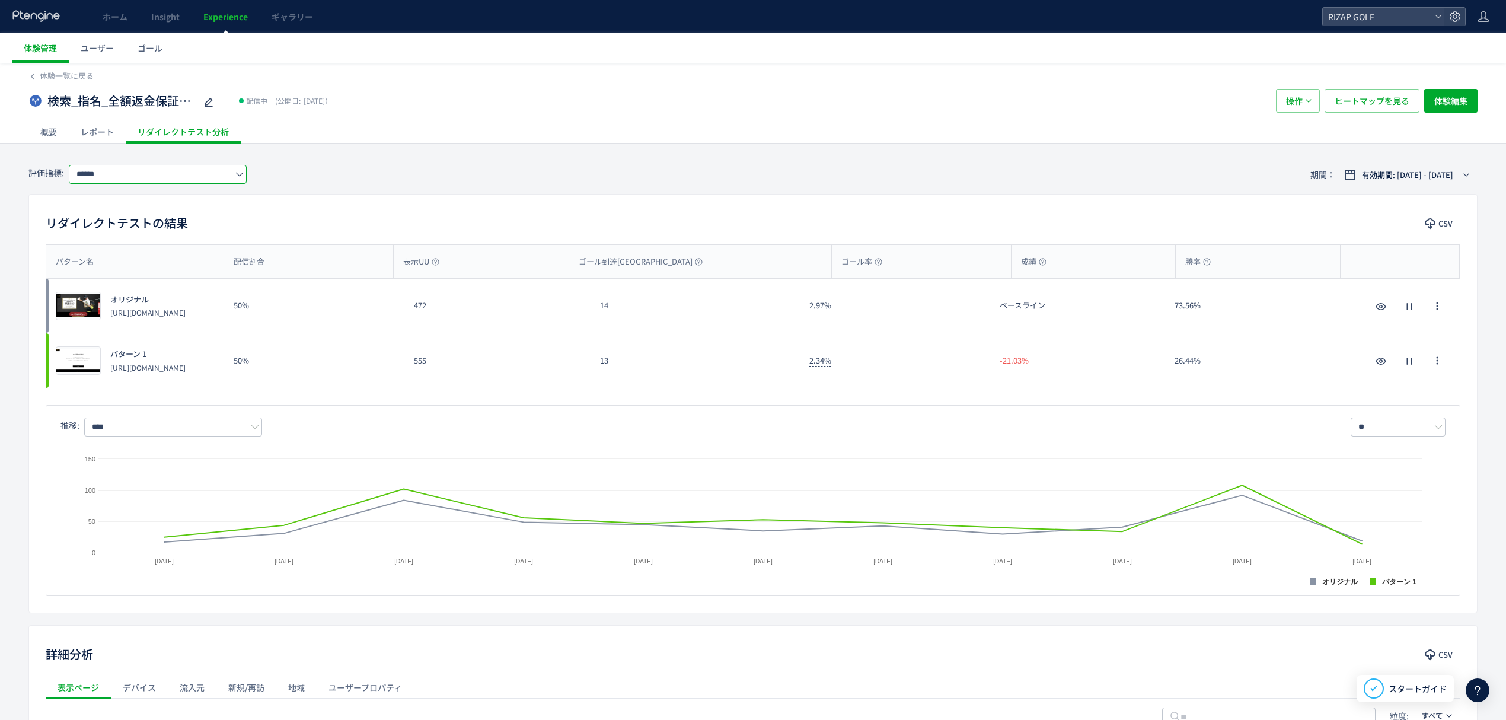
click at [129, 179] on input "******" at bounding box center [158, 174] width 178 height 19
click at [350, 198] on div "リダイレクトテストの結果 CSV パターン名 配信割合 表示UU ゴール到達UU ゴール率 成績 勝率 パターン名 プレビュー オリジナル [URL][DOM…" at bounding box center [752, 403] width 1449 height 419
click at [66, 75] on span "体験一覧に戻る" at bounding box center [67, 75] width 54 height 11
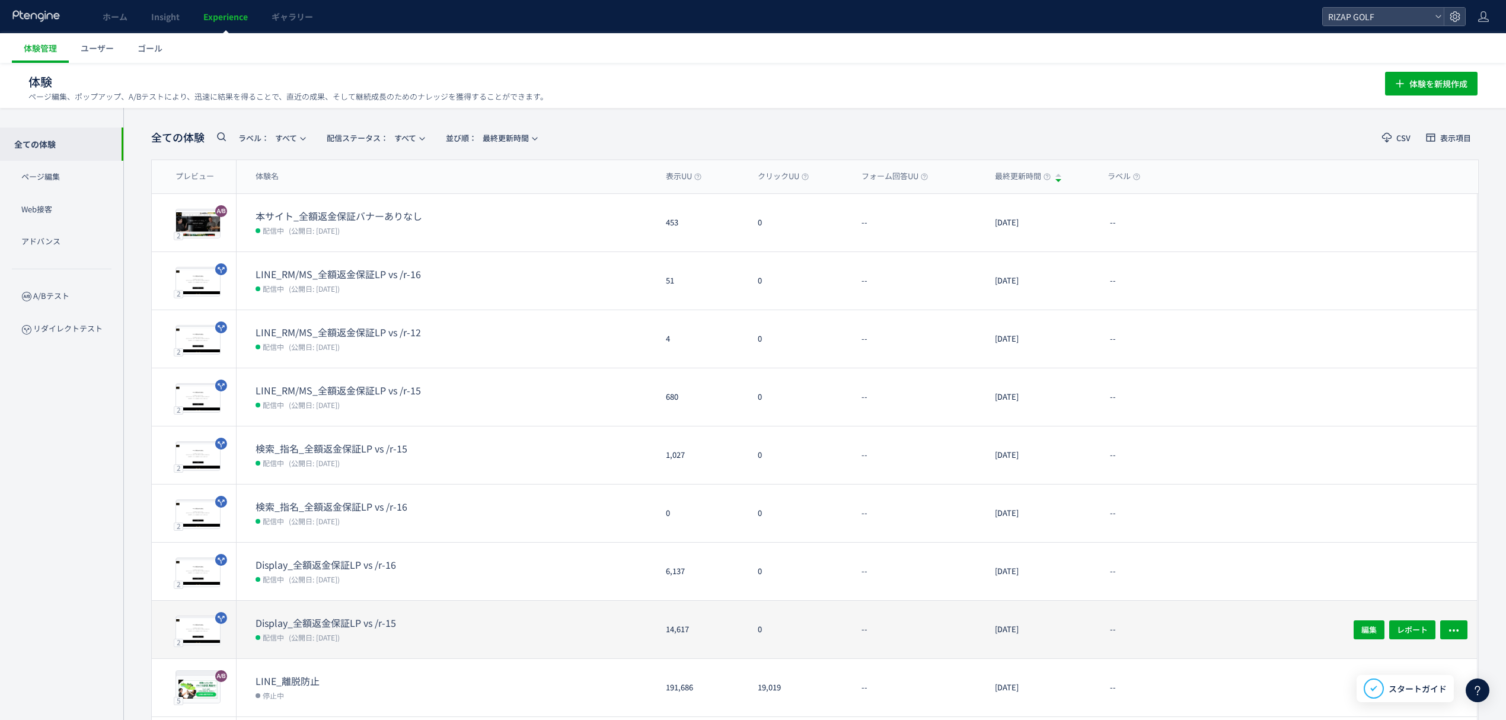
click at [330, 633] on span "(公開日: [DATE])" at bounding box center [314, 637] width 51 height 10
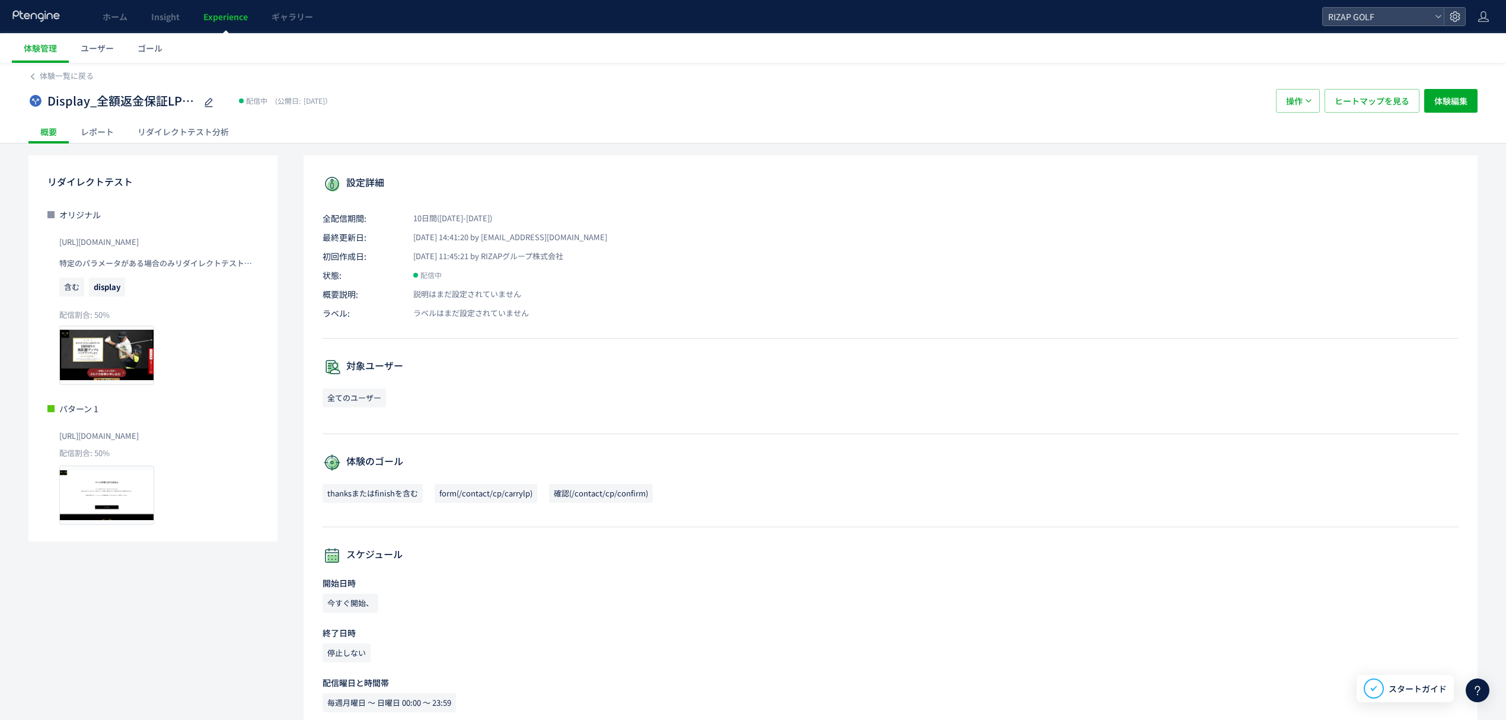
click at [105, 133] on div "レポート" at bounding box center [97, 132] width 57 height 24
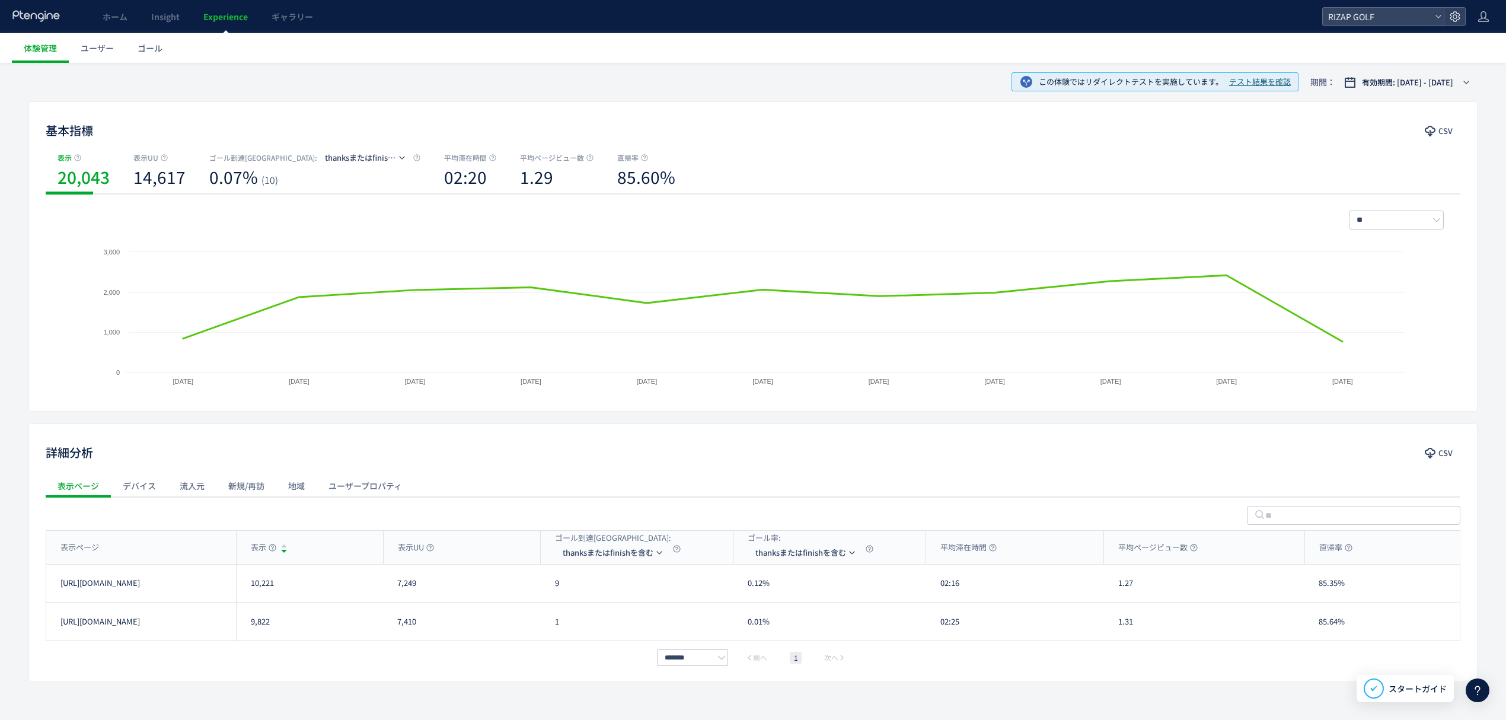
scroll to position [115, 0]
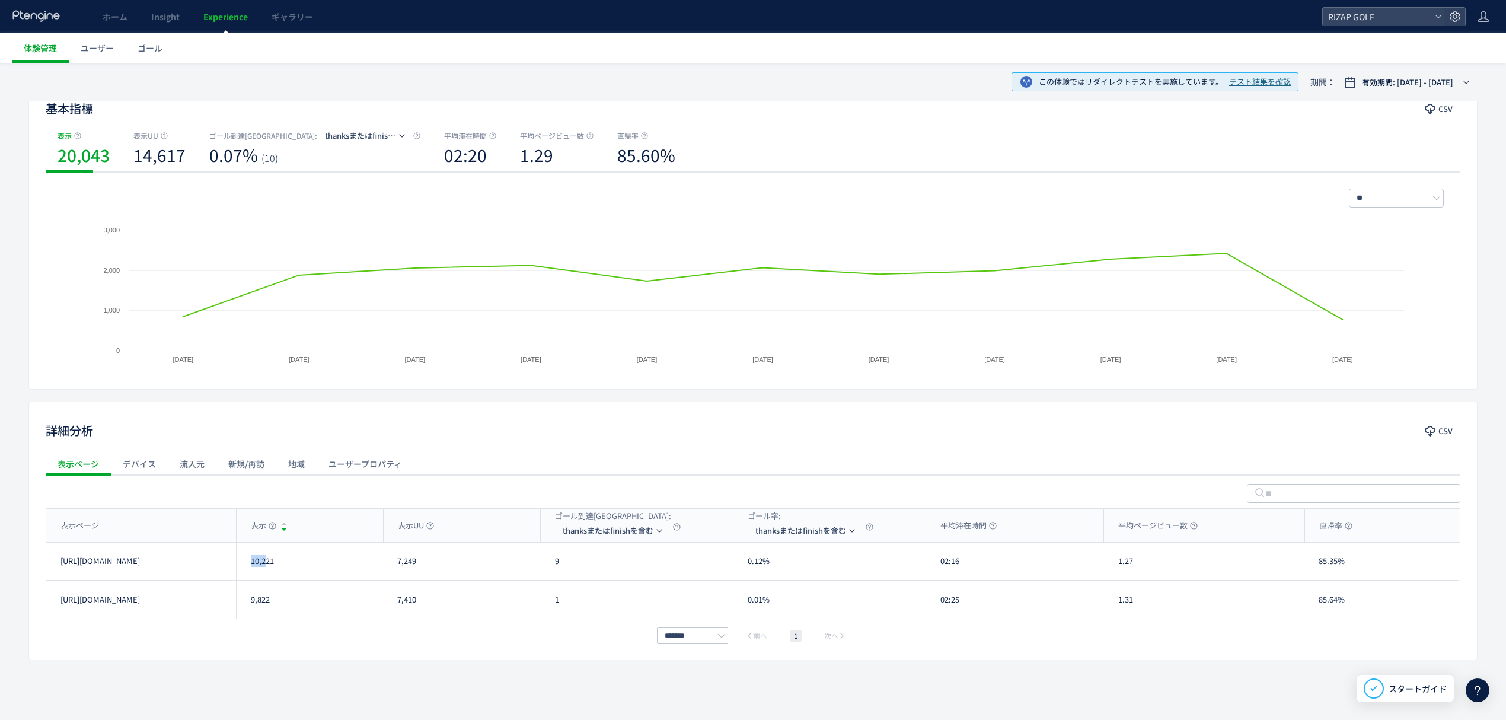
drag, startPoint x: 256, startPoint y: 567, endPoint x: 250, endPoint y: 568, distance: 6.6
click at [250, 568] on div "10,221" at bounding box center [309, 560] width 147 height 37
drag, startPoint x: 292, startPoint y: 568, endPoint x: 244, endPoint y: 574, distance: 47.9
click at [244, 574] on div "10,221" at bounding box center [309, 560] width 147 height 37
drag, startPoint x: 287, startPoint y: 602, endPoint x: 247, endPoint y: 608, distance: 40.2
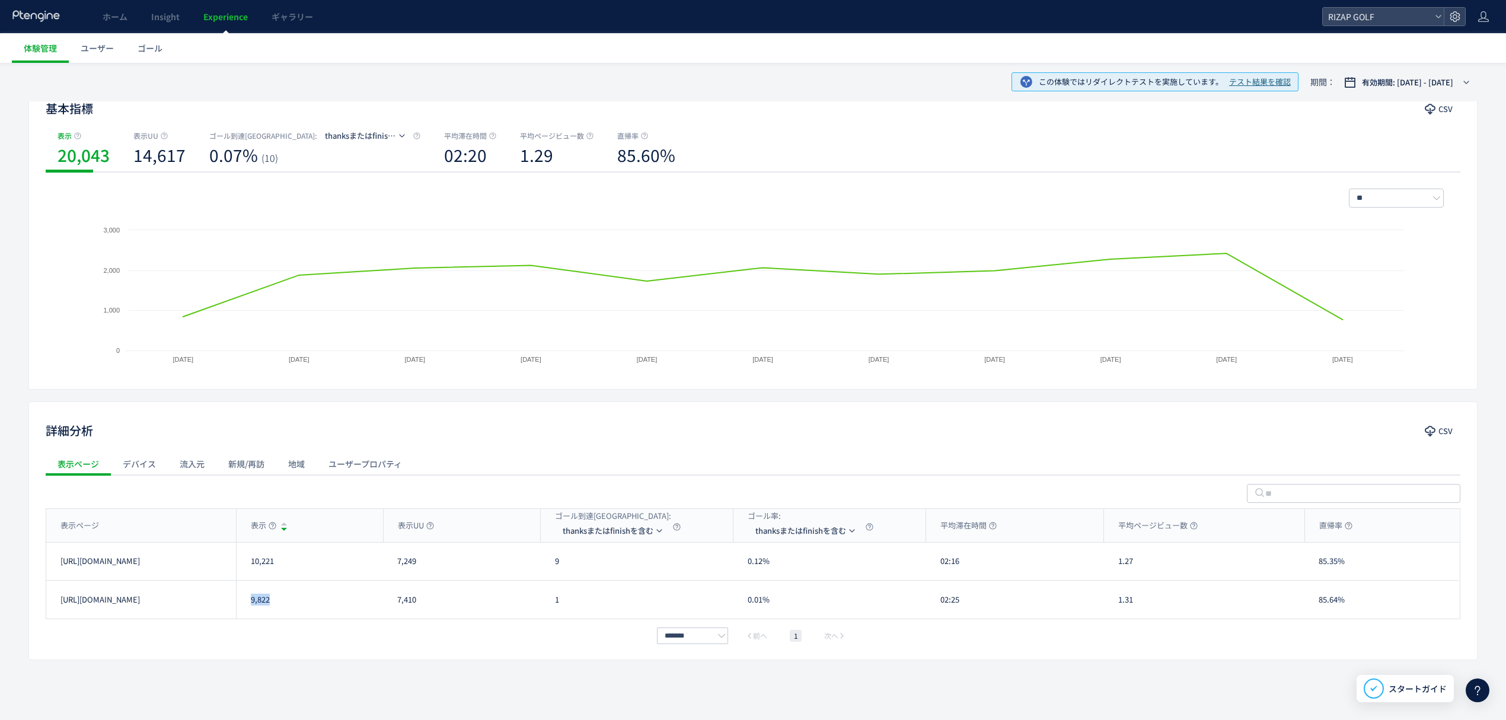
click at [247, 608] on div "9,822" at bounding box center [309, 599] width 147 height 38
drag, startPoint x: 563, startPoint y: 563, endPoint x: 541, endPoint y: 565, distance: 21.5
click at [541, 565] on div "9" at bounding box center [637, 560] width 193 height 37
click at [550, 609] on div "1" at bounding box center [637, 599] width 193 height 38
click at [574, 532] on span "thanksまたはfinishを含む" at bounding box center [608, 530] width 91 height 19
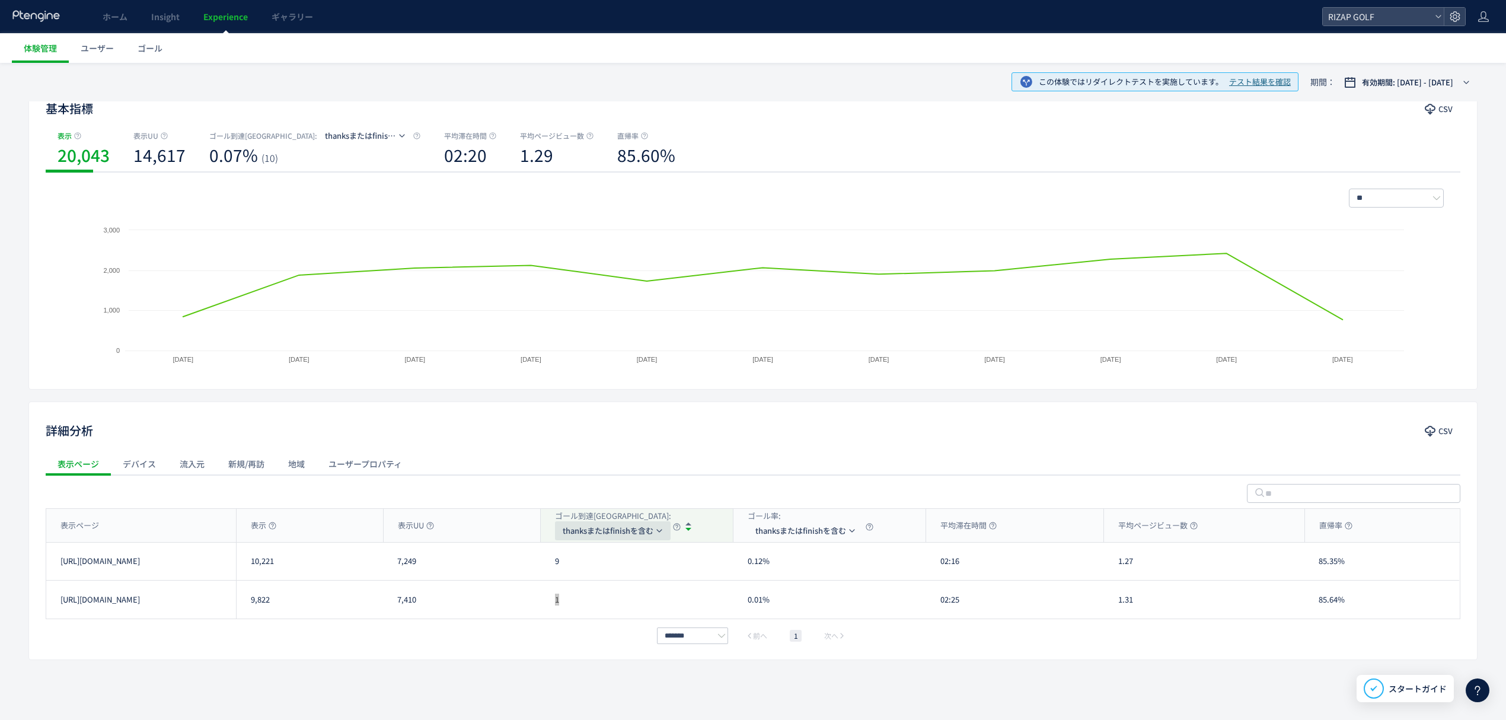
click at [603, 536] on span "thanksまたはfinishを含む" at bounding box center [608, 530] width 91 height 19
click at [605, 595] on li "form(/contact/cp/carrylp)" at bounding box center [614, 587] width 119 height 21
drag, startPoint x: 579, startPoint y: 572, endPoint x: 557, endPoint y: 573, distance: 21.3
click at [557, 573] on div "297" at bounding box center [637, 560] width 193 height 37
click at [584, 536] on span "form(/contact/cp/carrylp)" at bounding box center [610, 530] width 95 height 19
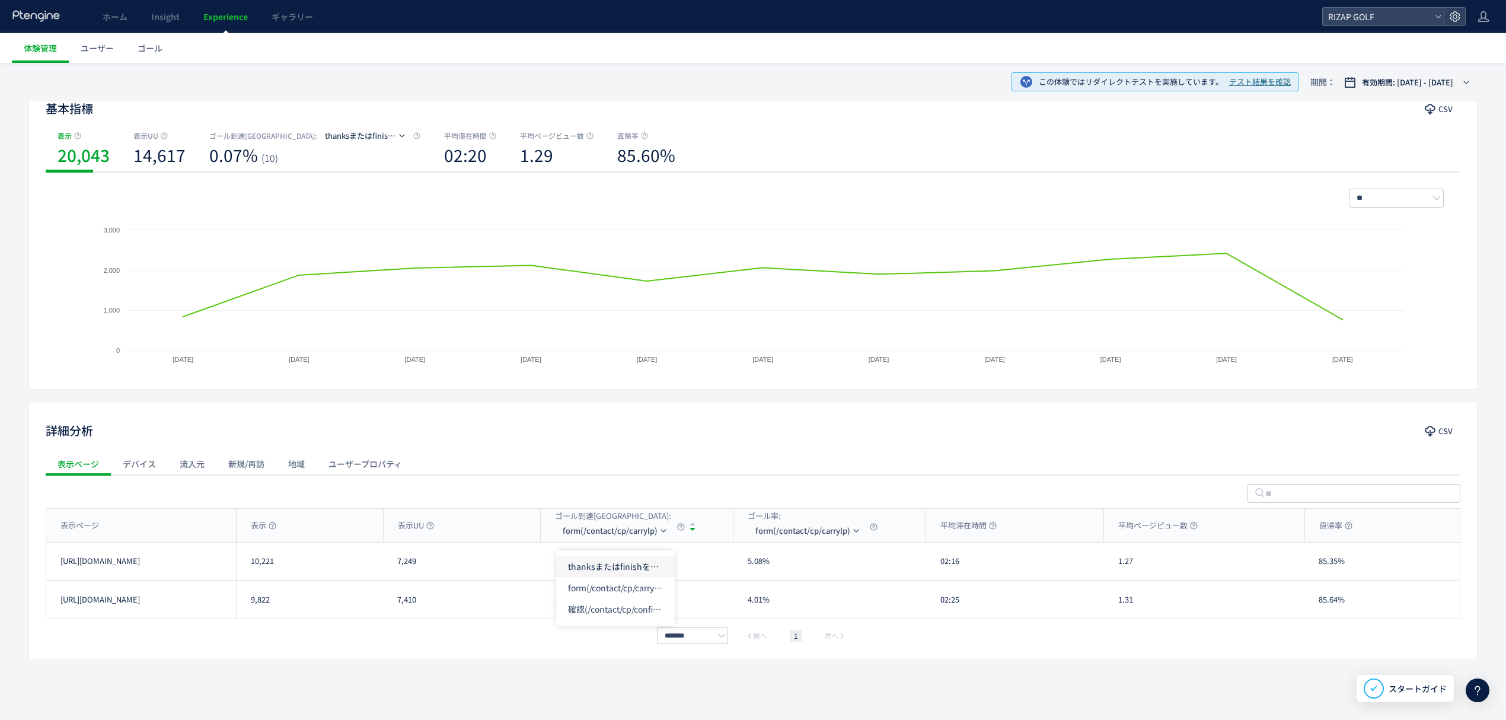
click at [582, 570] on li "thanksまたはfinishを含む" at bounding box center [615, 565] width 119 height 21
click at [591, 535] on span "thanksまたはfinishを含む" at bounding box center [608, 530] width 91 height 19
click at [581, 581] on li "form(/contact/cp/carrylp)" at bounding box center [614, 587] width 119 height 21
click at [195, 520] on div "表示ページ" at bounding box center [141, 525] width 190 height 33
drag, startPoint x: 574, startPoint y: 570, endPoint x: 541, endPoint y: 574, distance: 32.8
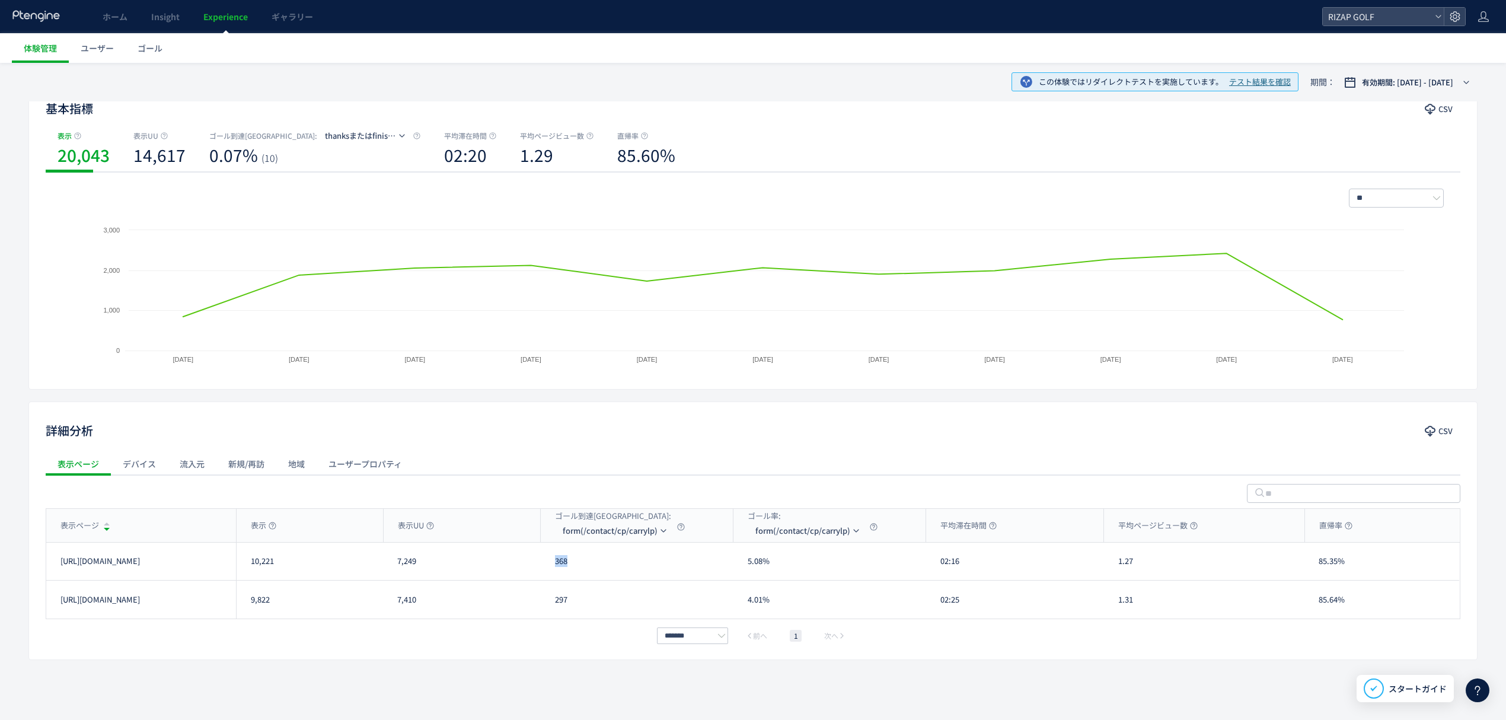
click at [541, 574] on div "368" at bounding box center [637, 560] width 193 height 37
drag, startPoint x: 565, startPoint y: 606, endPoint x: 546, endPoint y: 606, distance: 18.4
click at [546, 606] on div "297" at bounding box center [637, 599] width 193 height 38
drag, startPoint x: 960, startPoint y: 567, endPoint x: 939, endPoint y: 571, distance: 21.7
click at [939, 571] on div "02:16" at bounding box center [1015, 560] width 178 height 37
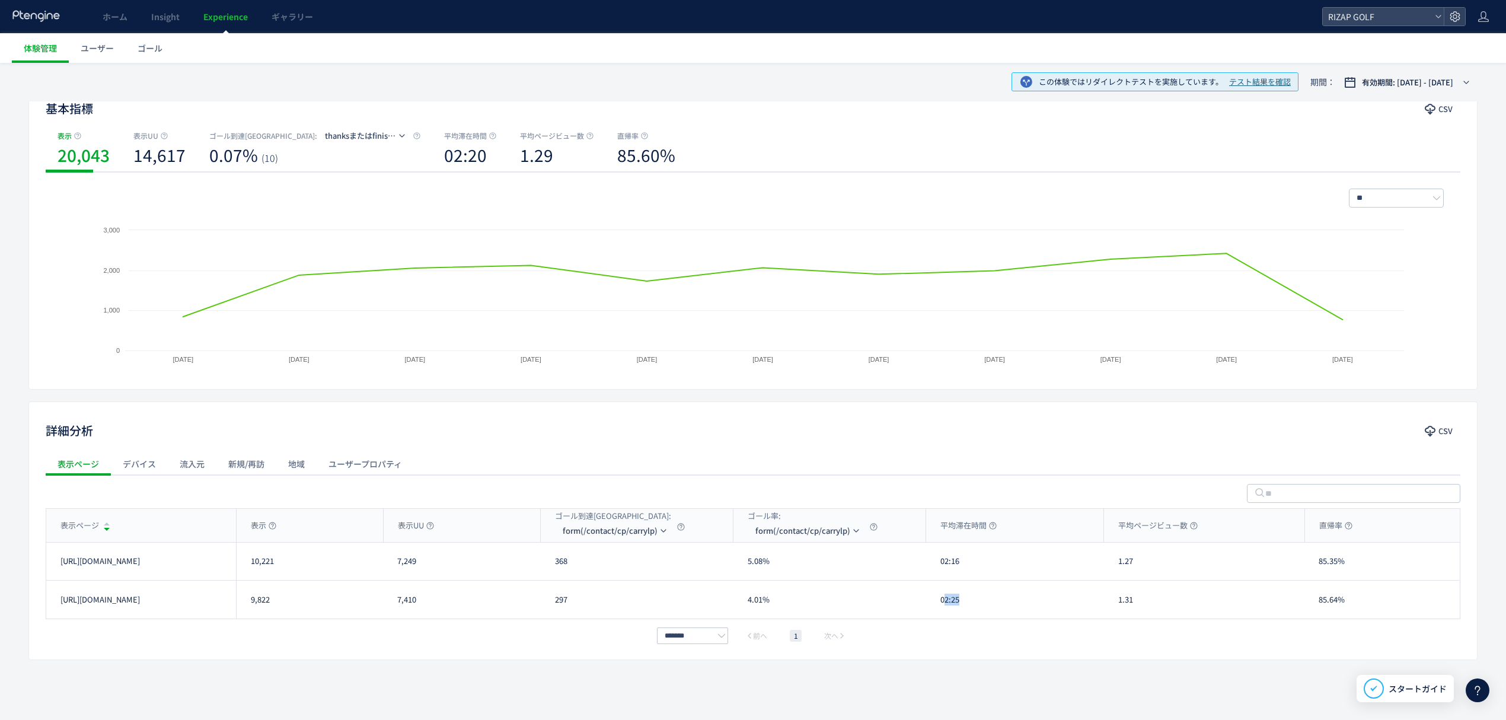
drag, startPoint x: 958, startPoint y: 605, endPoint x: 944, endPoint y: 605, distance: 14.8
click at [944, 605] on div "02:25" at bounding box center [1015, 599] width 178 height 38
click at [1005, 628] on div "******* 前へ 1 次へ" at bounding box center [753, 635] width 1414 height 14
drag, startPoint x: 966, startPoint y: 601, endPoint x: 934, endPoint y: 601, distance: 31.4
click at [934, 601] on div "02:25" at bounding box center [1015, 599] width 178 height 38
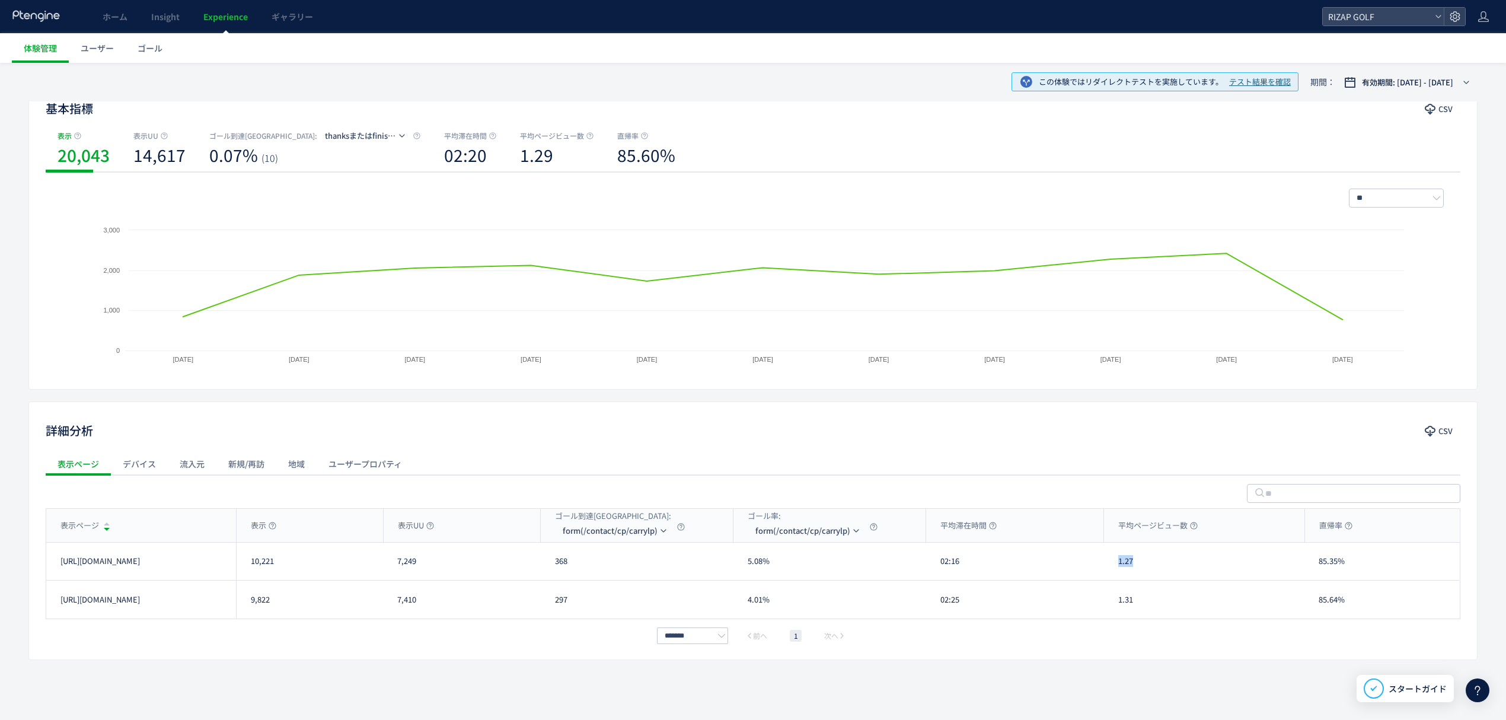
drag, startPoint x: 1132, startPoint y: 569, endPoint x: 1106, endPoint y: 569, distance: 26.1
click at [1106, 569] on div "1.27" at bounding box center [1204, 560] width 200 height 37
drag, startPoint x: 1123, startPoint y: 606, endPoint x: 1113, endPoint y: 607, distance: 9.6
click at [1113, 607] on div "1.31" at bounding box center [1204, 599] width 200 height 38
drag, startPoint x: 1346, startPoint y: 565, endPoint x: 1304, endPoint y: 570, distance: 41.7
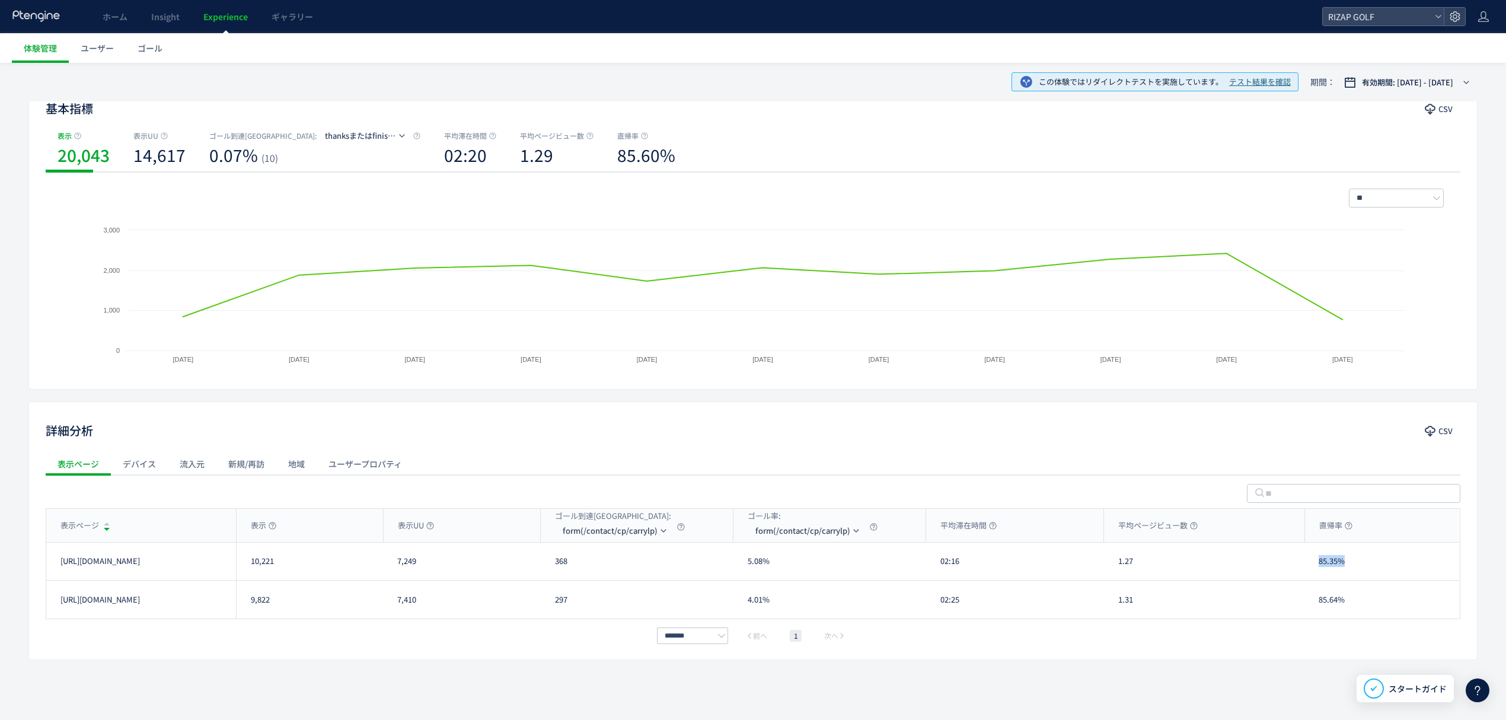
click at [1304, 570] on div "85.35%" at bounding box center [1381, 560] width 155 height 37
drag, startPoint x: 1340, startPoint y: 599, endPoint x: 1310, endPoint y: 598, distance: 30.2
click at [1310, 598] on div "85.64%" at bounding box center [1381, 599] width 155 height 38
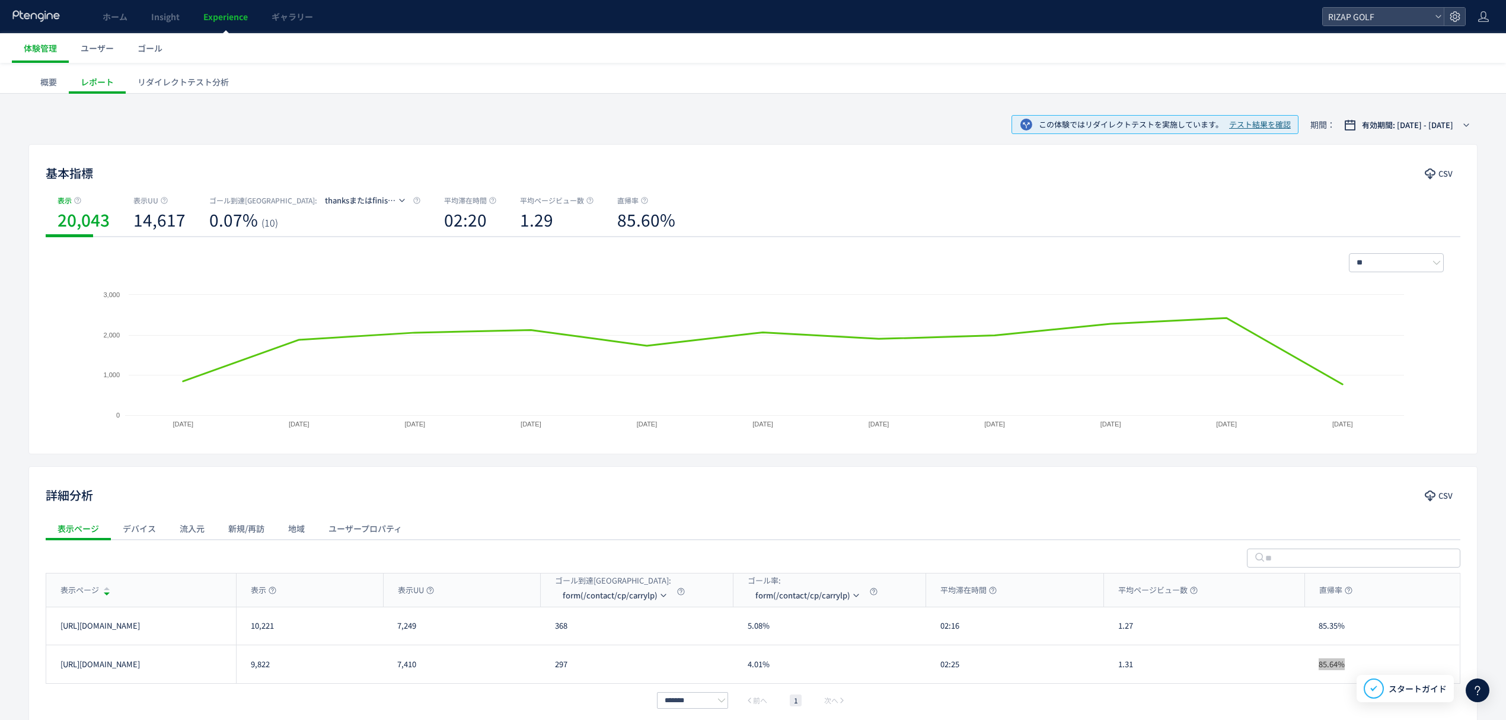
scroll to position [0, 0]
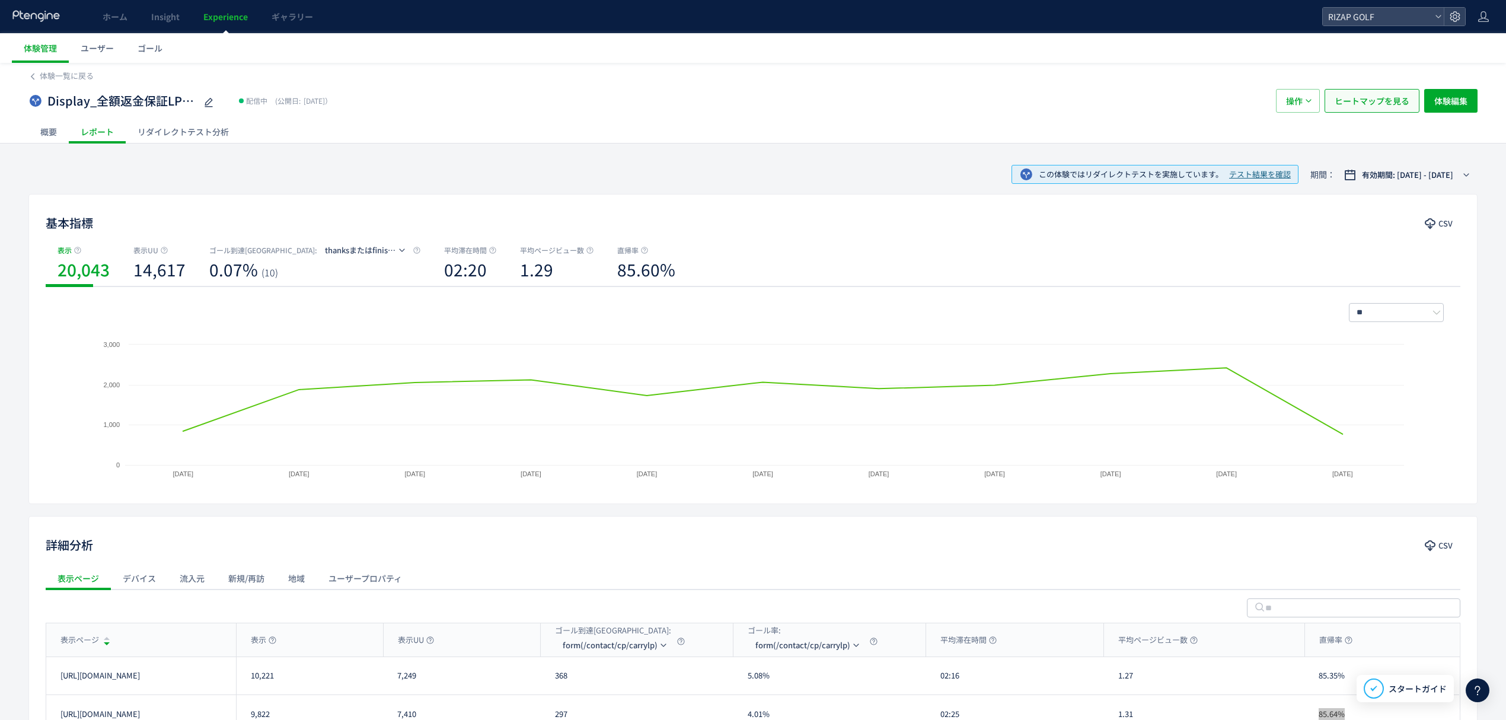
click at [1356, 112] on button "ヒートマップを見る" at bounding box center [1371, 101] width 95 height 24
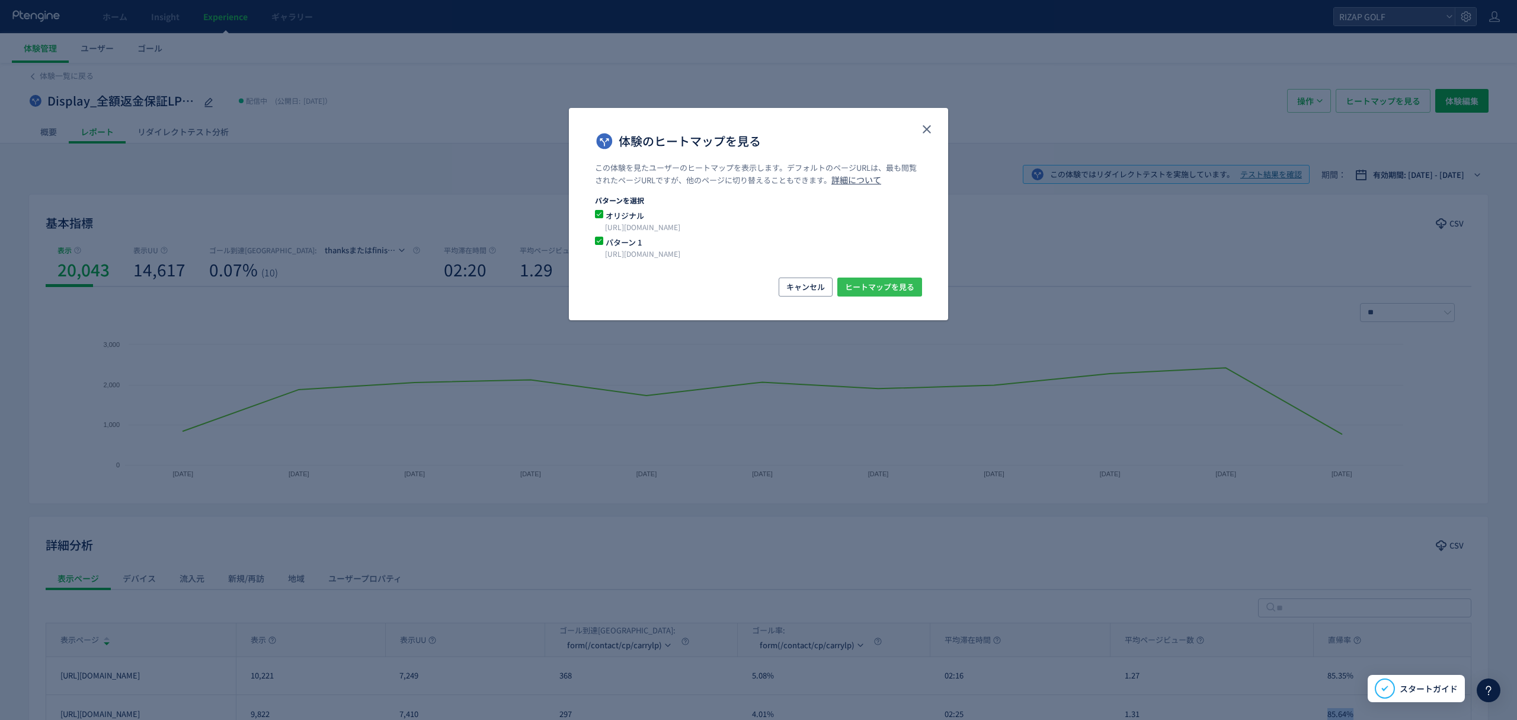
click at [887, 285] on span "ヒートマップを見る" at bounding box center [879, 286] width 69 height 19
click at [928, 120] on button "close" at bounding box center [927, 129] width 19 height 19
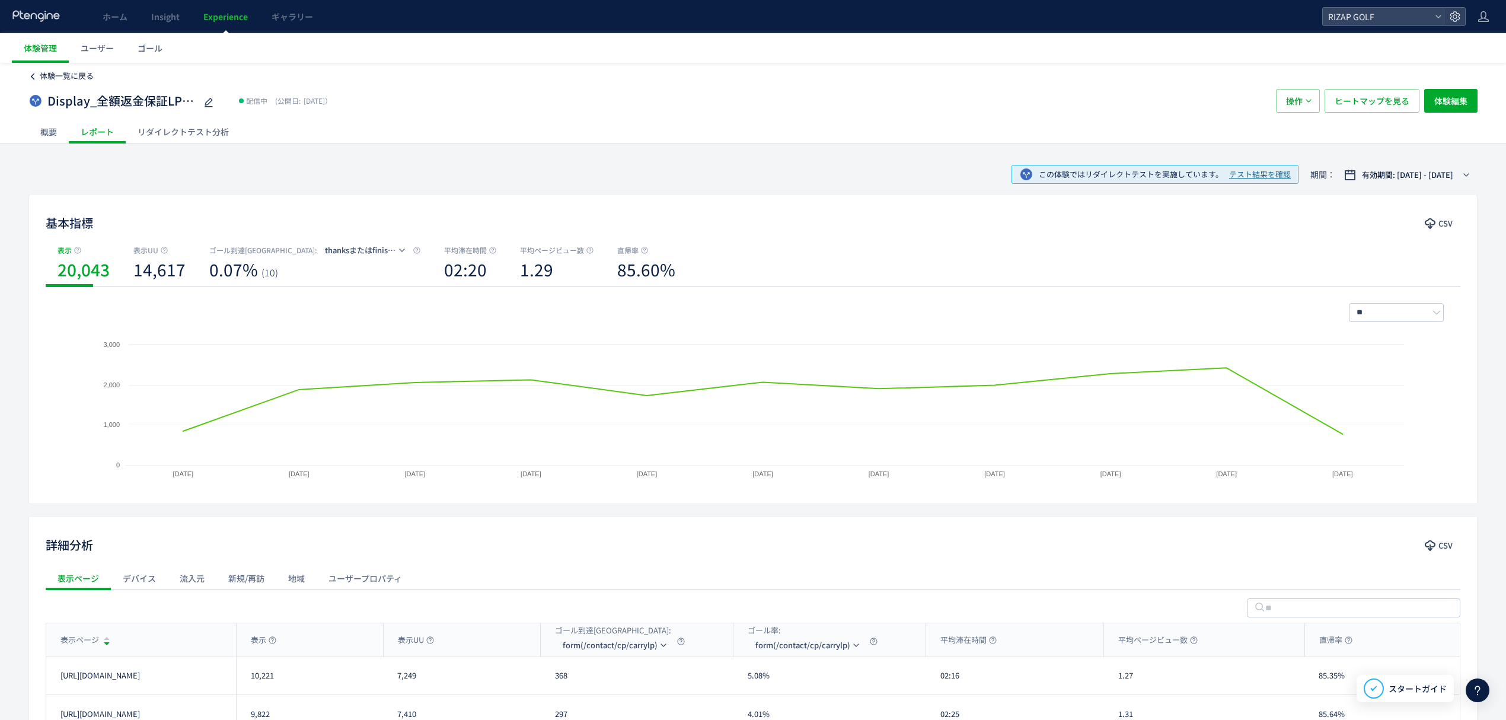
click at [84, 78] on span "体験一覧に戻る" at bounding box center [67, 75] width 54 height 11
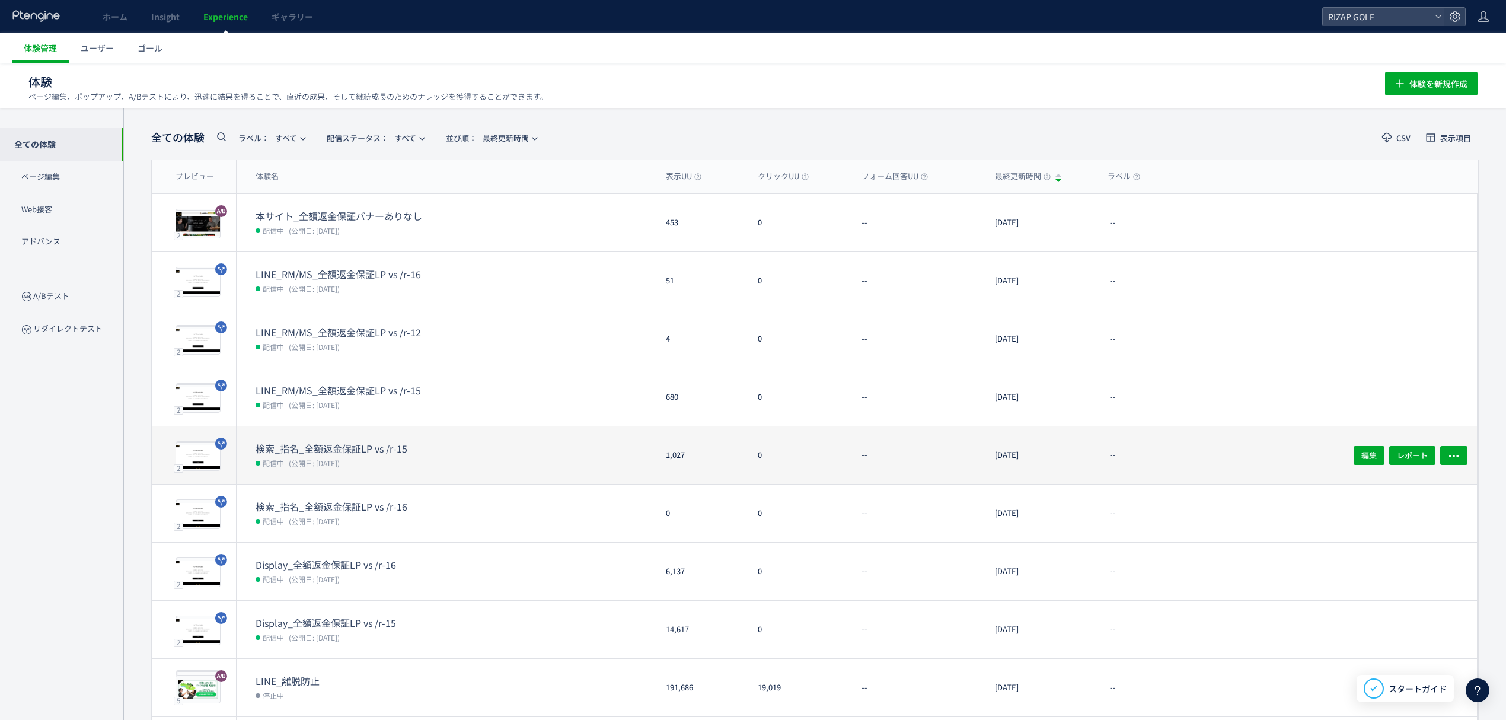
click at [373, 450] on dt "検索_指名_全額返金保証LP vs /r-15" at bounding box center [350, 449] width 190 height 14
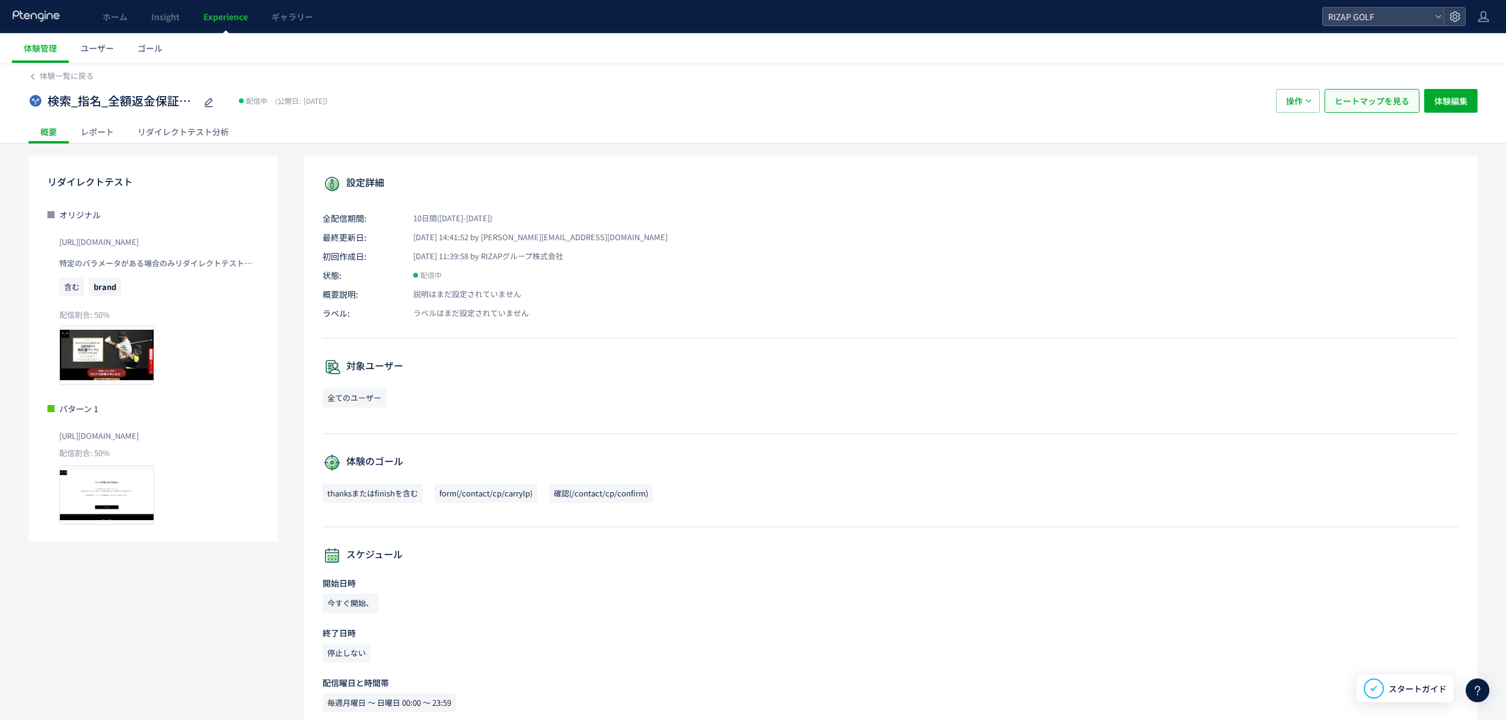
click at [1357, 97] on span "ヒートマップを見る" at bounding box center [1371, 101] width 75 height 24
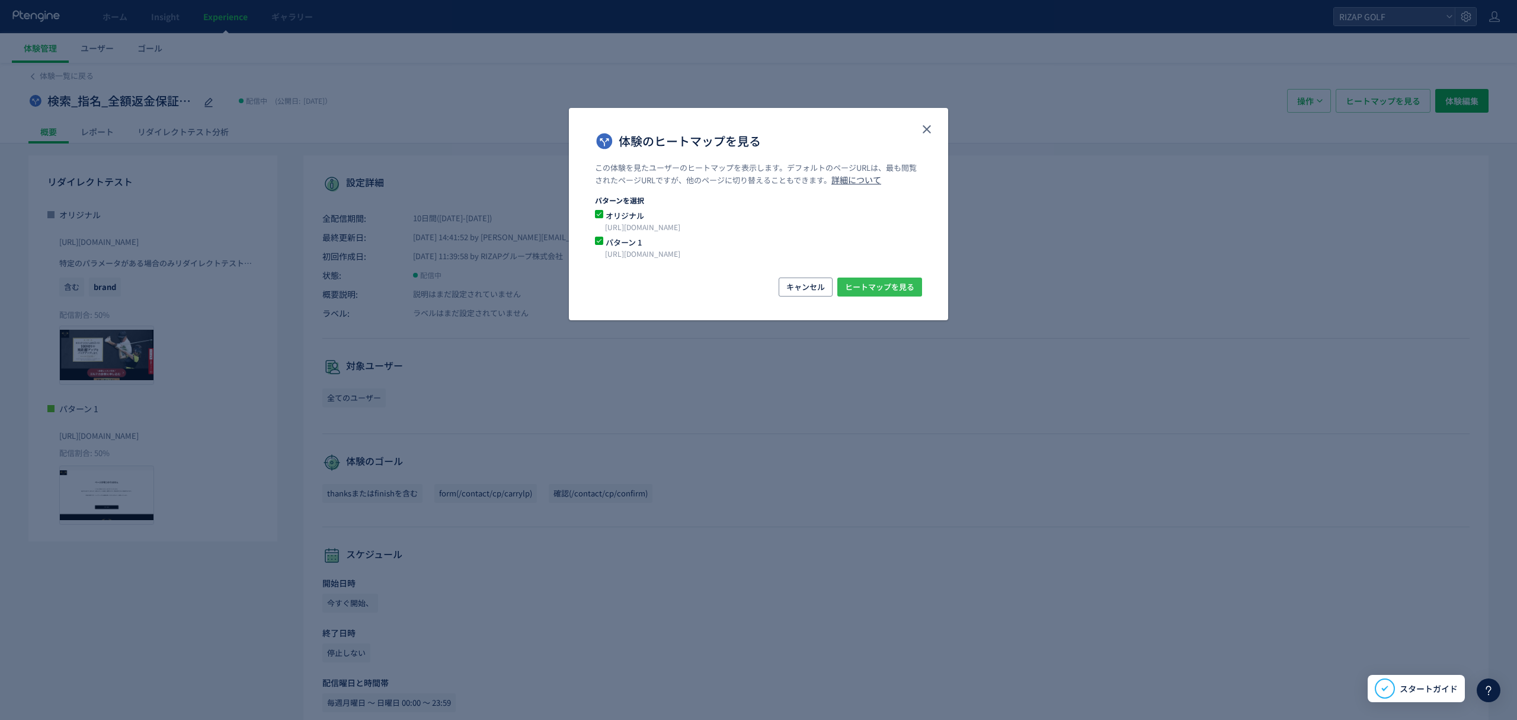
click at [899, 295] on span "ヒートマップを見る" at bounding box center [879, 286] width 69 height 19
click at [929, 135] on icon "close" at bounding box center [927, 129] width 14 height 14
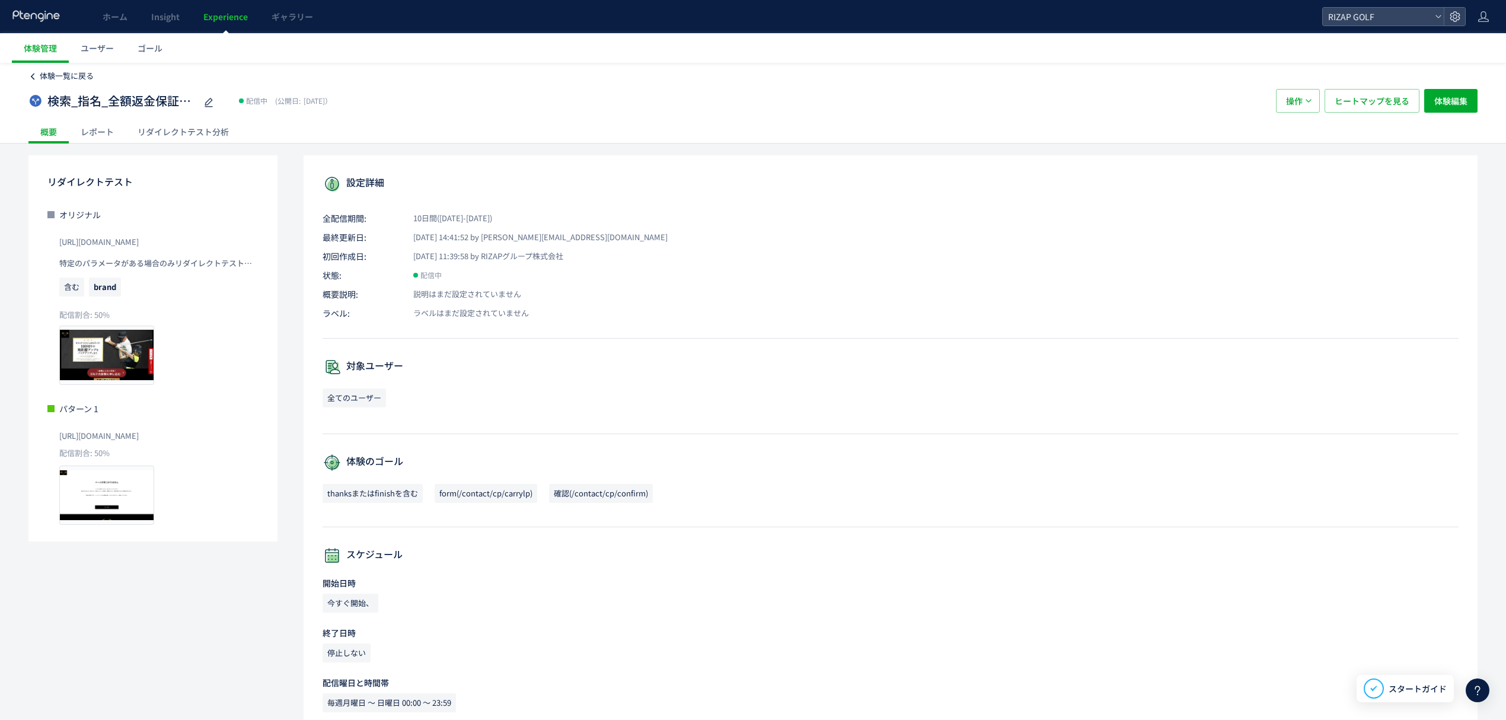
click at [75, 81] on link "体験一覧に戻る" at bounding box center [67, 76] width 54 height 11
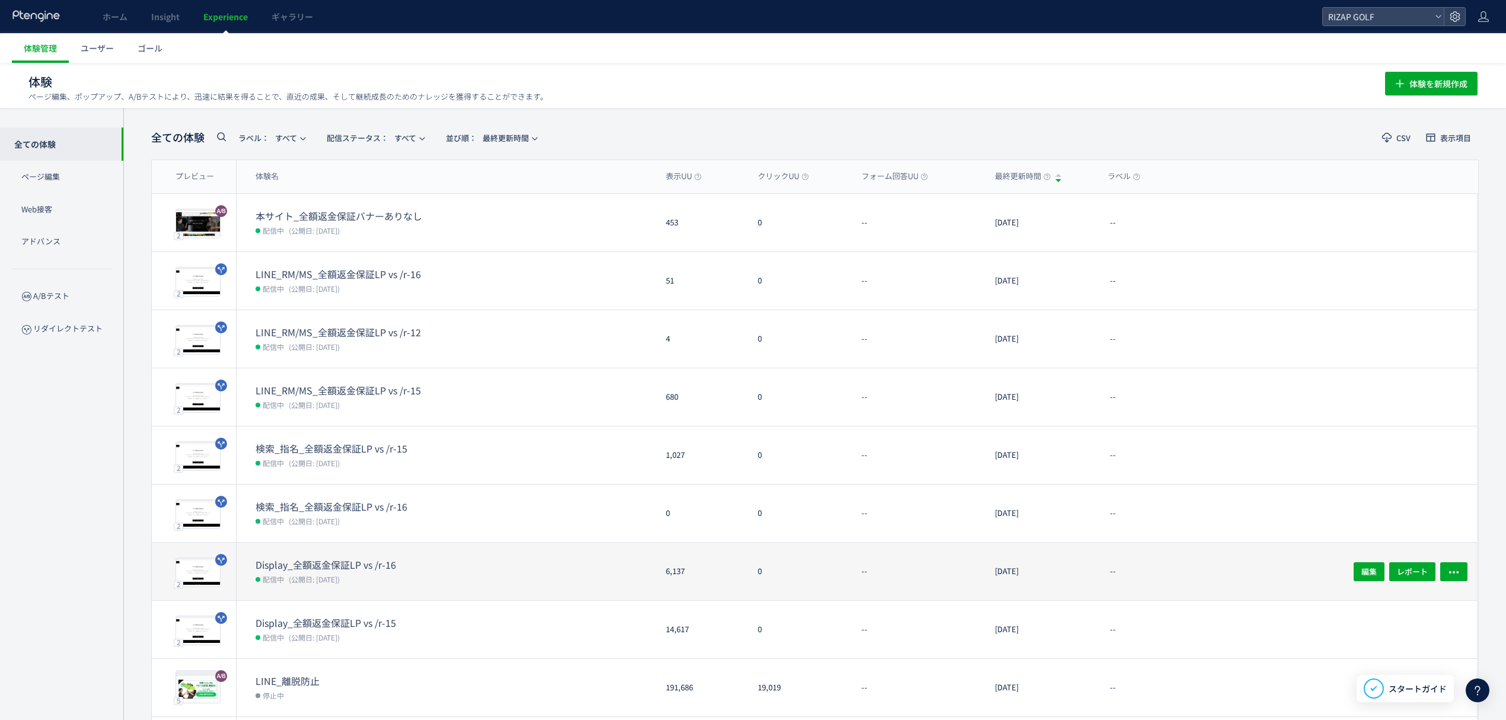
click at [370, 567] on dt "Display_全額返金保証LP vs /r-16" at bounding box center [350, 565] width 190 height 14
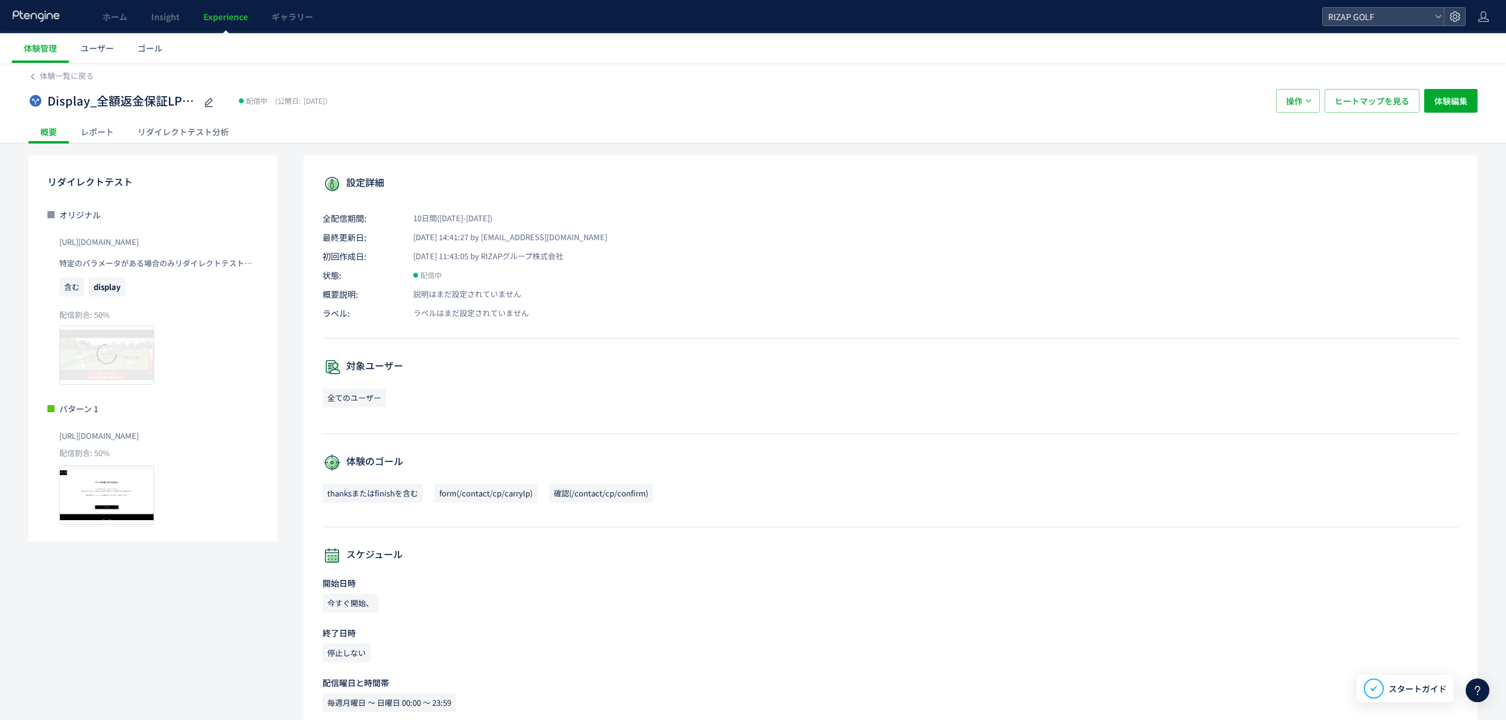
click at [103, 129] on div "レポート" at bounding box center [97, 132] width 57 height 24
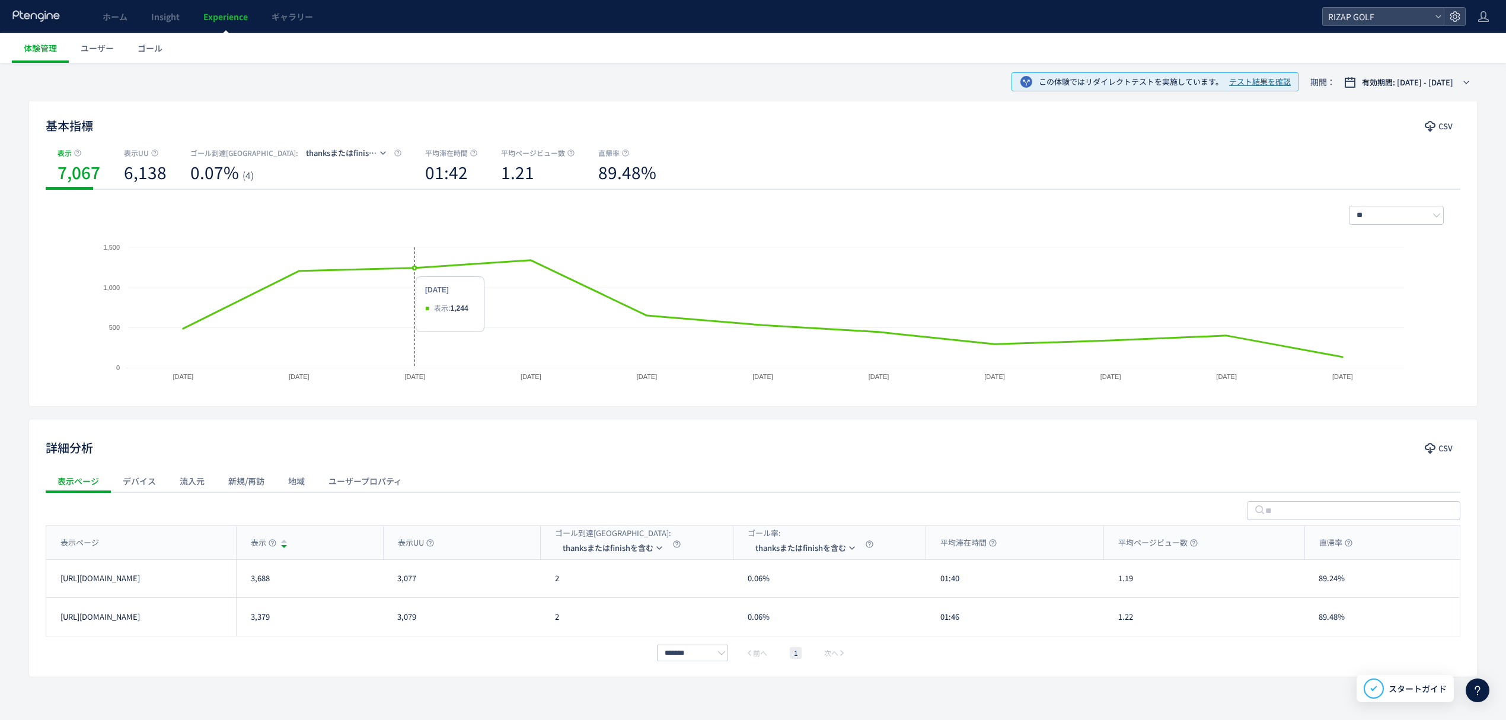
scroll to position [115, 0]
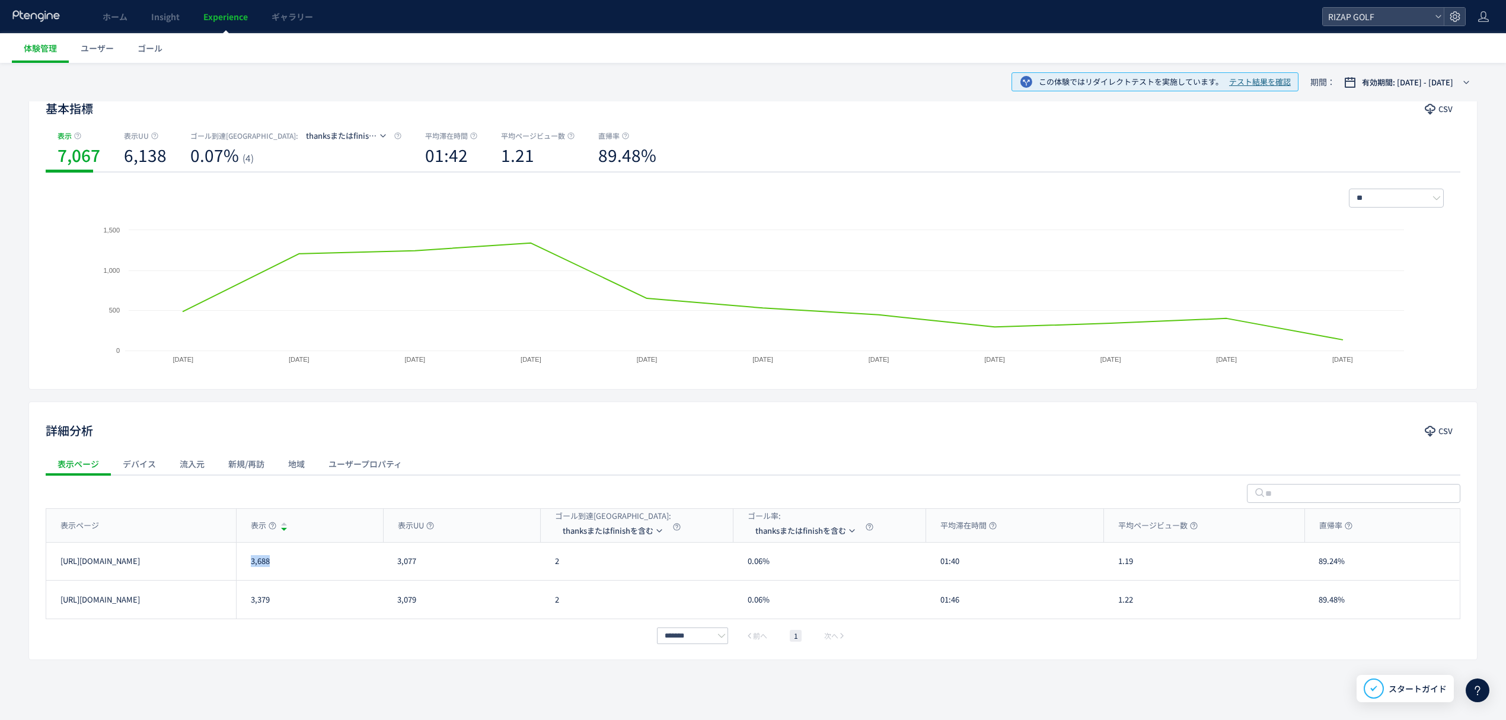
drag, startPoint x: 282, startPoint y: 570, endPoint x: 249, endPoint y: 571, distance: 33.2
click at [249, 571] on div "3,688" at bounding box center [309, 560] width 147 height 37
drag, startPoint x: 279, startPoint y: 609, endPoint x: 240, endPoint y: 609, distance: 38.5
click at [240, 609] on div "3,379" at bounding box center [309, 599] width 147 height 38
click at [608, 584] on li "form(/contact/cp/carrylp)" at bounding box center [614, 587] width 119 height 21
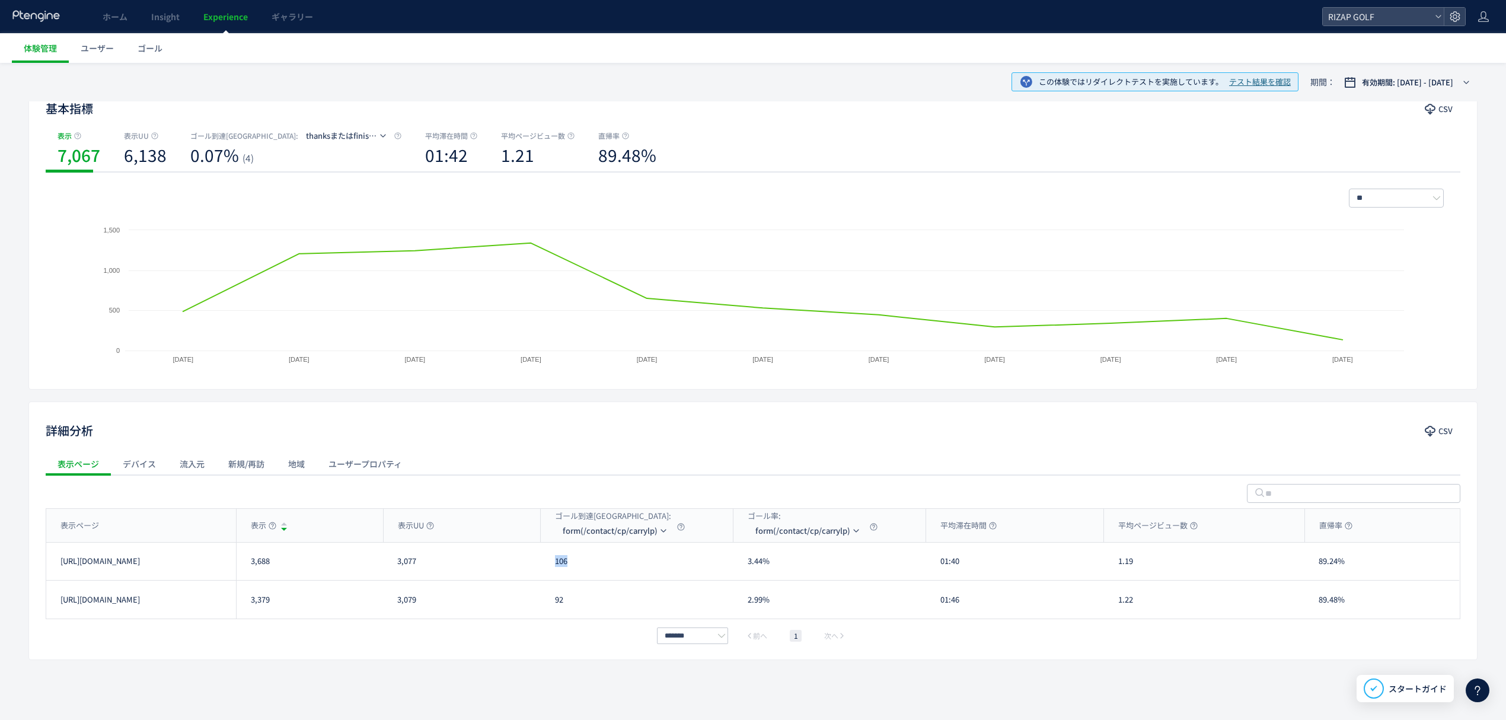
drag, startPoint x: 579, startPoint y: 574, endPoint x: 553, endPoint y: 576, distance: 25.6
click at [553, 576] on div "106" at bounding box center [637, 560] width 193 height 37
drag, startPoint x: 582, startPoint y: 610, endPoint x: 551, endPoint y: 608, distance: 31.5
click at [551, 608] on div "92" at bounding box center [637, 599] width 193 height 38
drag, startPoint x: 995, startPoint y: 567, endPoint x: 932, endPoint y: 567, distance: 62.8
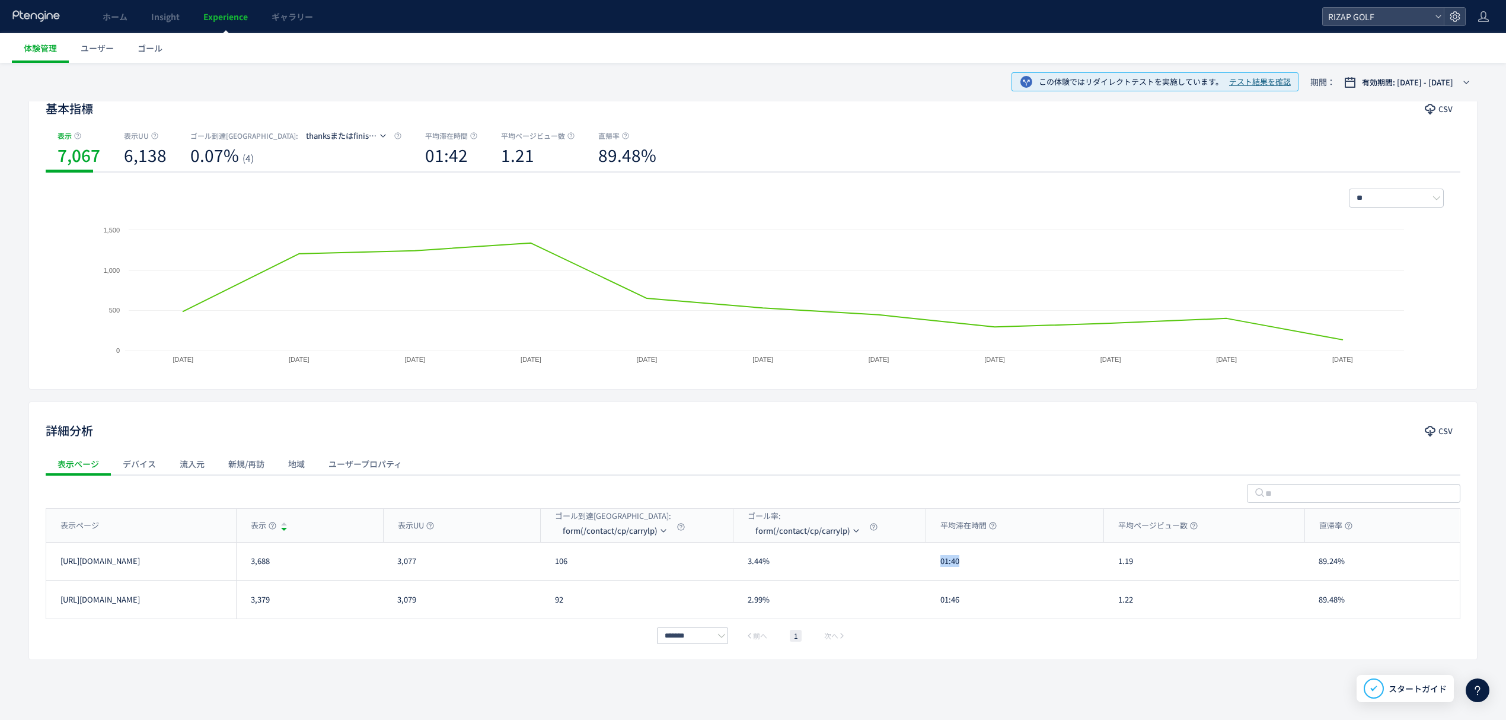
click at [932, 567] on div "01:40" at bounding box center [1015, 560] width 178 height 37
drag, startPoint x: 964, startPoint y: 609, endPoint x: 937, endPoint y: 609, distance: 27.3
click at [937, 609] on div "01:46" at bounding box center [1015, 599] width 178 height 38
drag, startPoint x: 969, startPoint y: 560, endPoint x: 937, endPoint y: 561, distance: 32.0
click at [937, 561] on div "01:40" at bounding box center [1015, 560] width 178 height 37
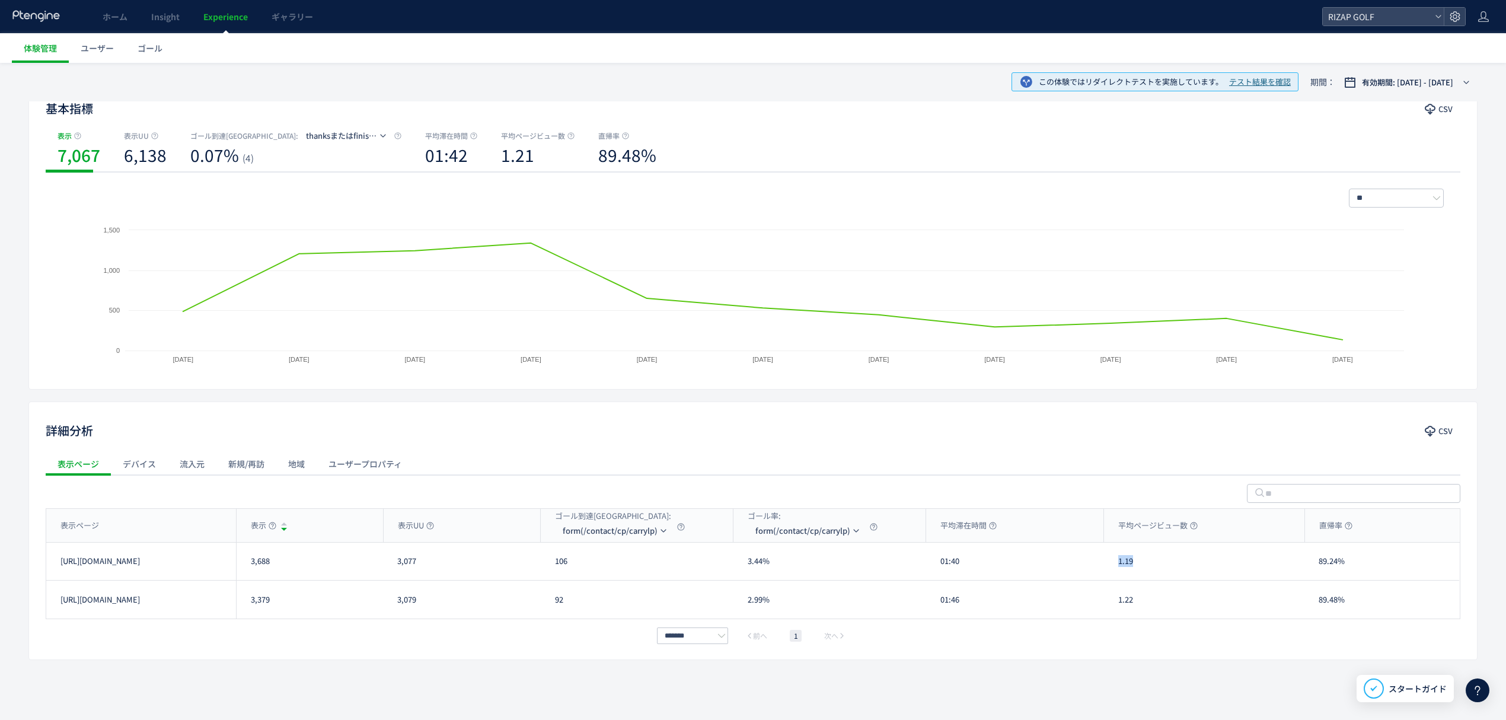
drag, startPoint x: 1139, startPoint y: 572, endPoint x: 1117, endPoint y: 572, distance: 21.9
click at [1117, 572] on div "1.19" at bounding box center [1204, 560] width 200 height 37
drag, startPoint x: 1140, startPoint y: 599, endPoint x: 1107, endPoint y: 602, distance: 33.4
click at [1107, 602] on div "1.22" at bounding box center [1204, 599] width 200 height 38
drag, startPoint x: 1352, startPoint y: 563, endPoint x: 1295, endPoint y: 563, distance: 56.9
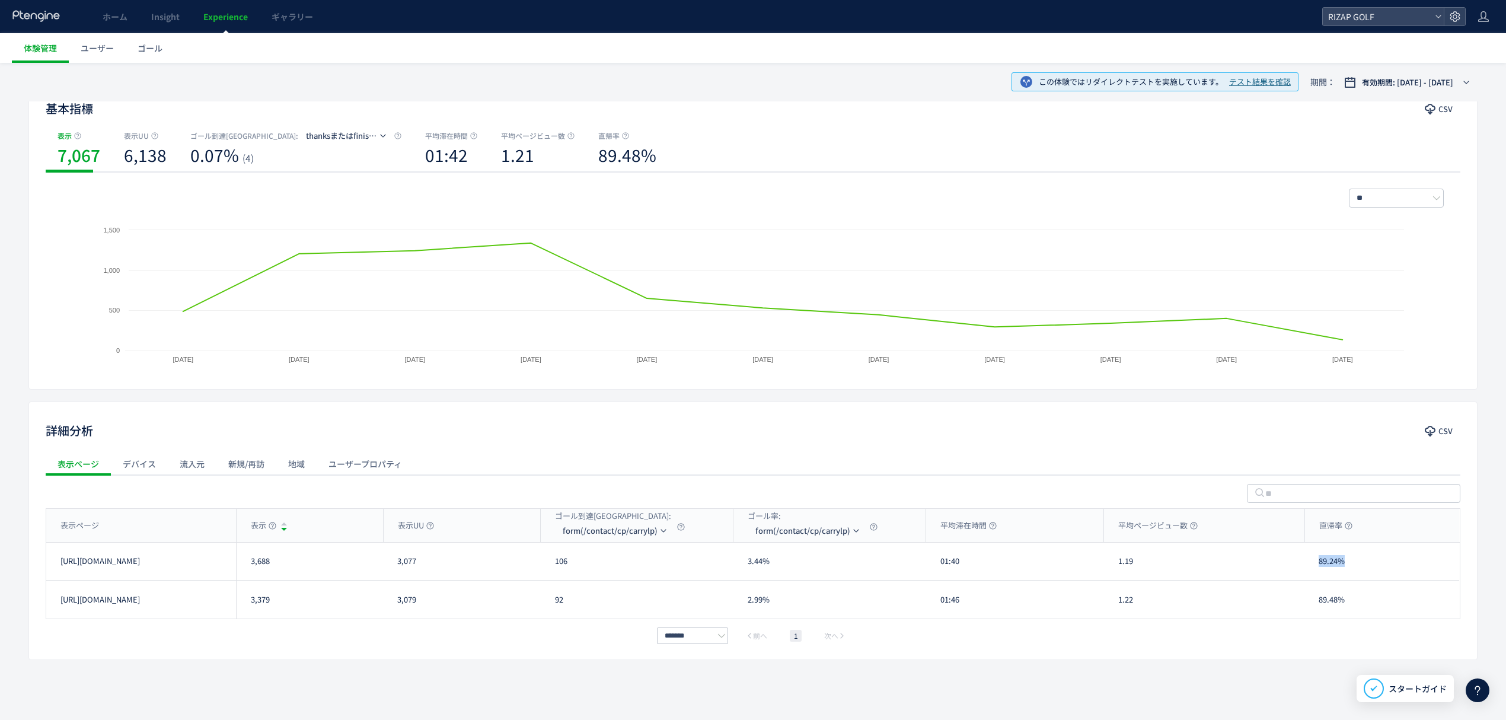
click at [1295, 563] on div "[URL][DOMAIN_NAME] 3,688 3,077 106 3.44% 01:40 1.19 89.24% [URL][DOMAIN_NAME]" at bounding box center [752, 561] width 1412 height 38
drag, startPoint x: 1348, startPoint y: 603, endPoint x: 1319, endPoint y: 603, distance: 29.0
click at [1319, 603] on div "89.48%" at bounding box center [1381, 599] width 155 height 38
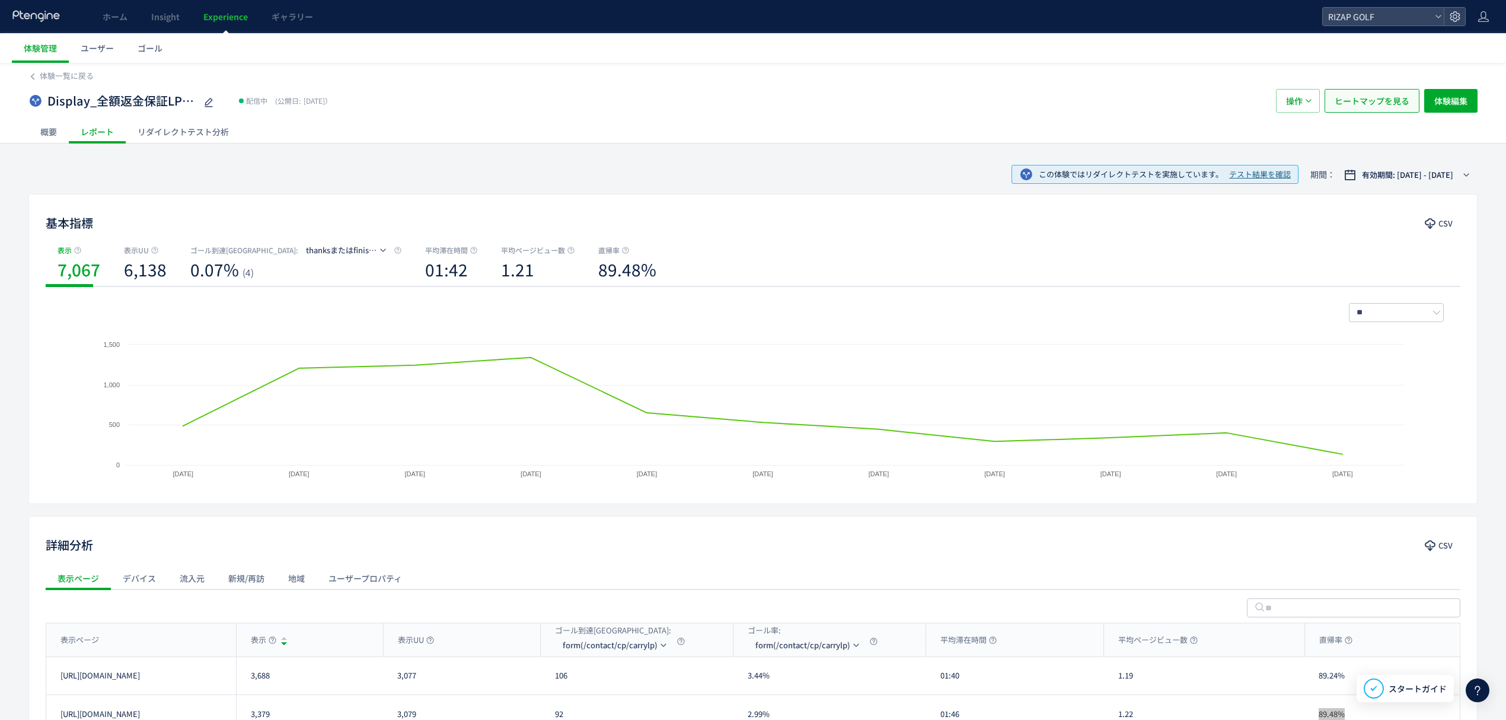
click at [1366, 110] on span "ヒートマップを見る" at bounding box center [1371, 101] width 75 height 24
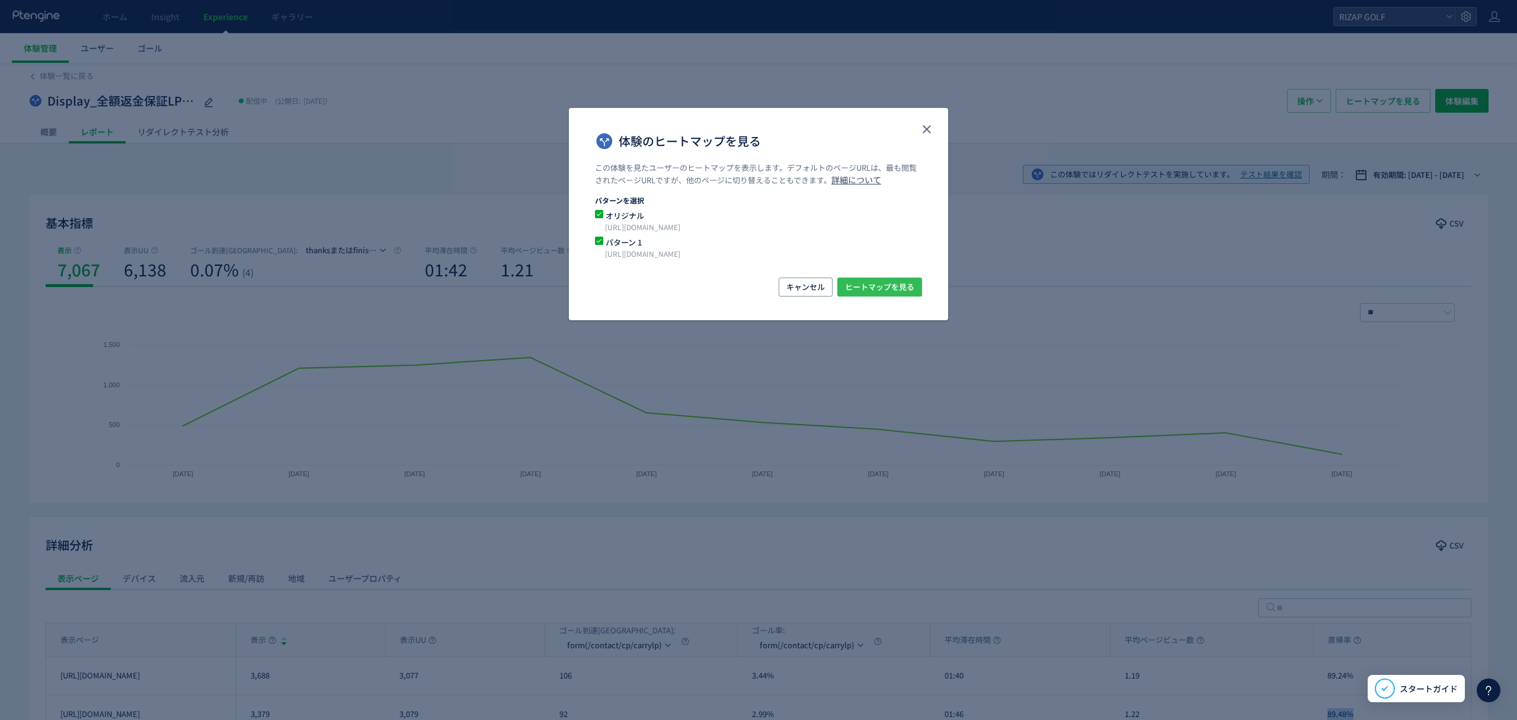
click at [896, 283] on span "ヒートマップを見る" at bounding box center [879, 286] width 69 height 19
click at [923, 122] on button "close" at bounding box center [927, 129] width 19 height 19
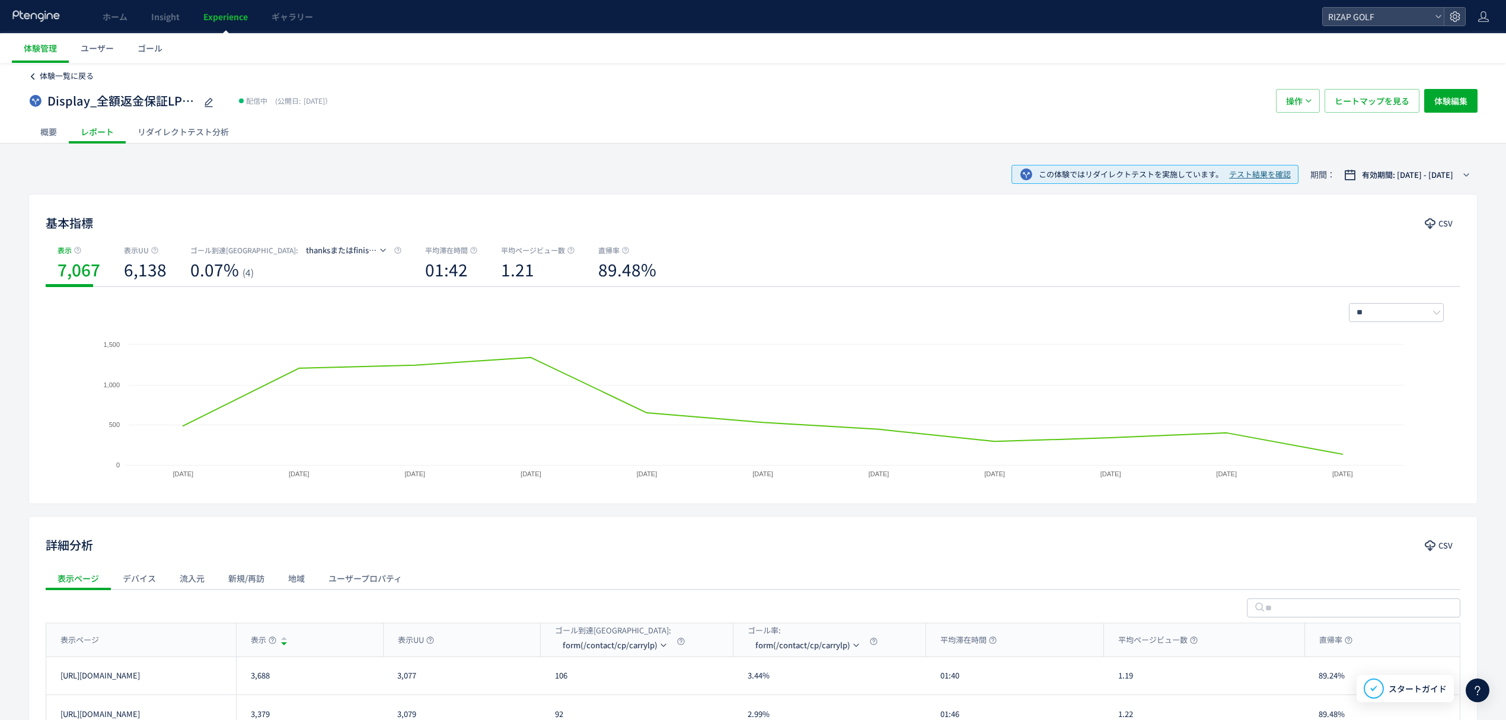
click at [91, 74] on span "体験一覧に戻る" at bounding box center [67, 75] width 54 height 11
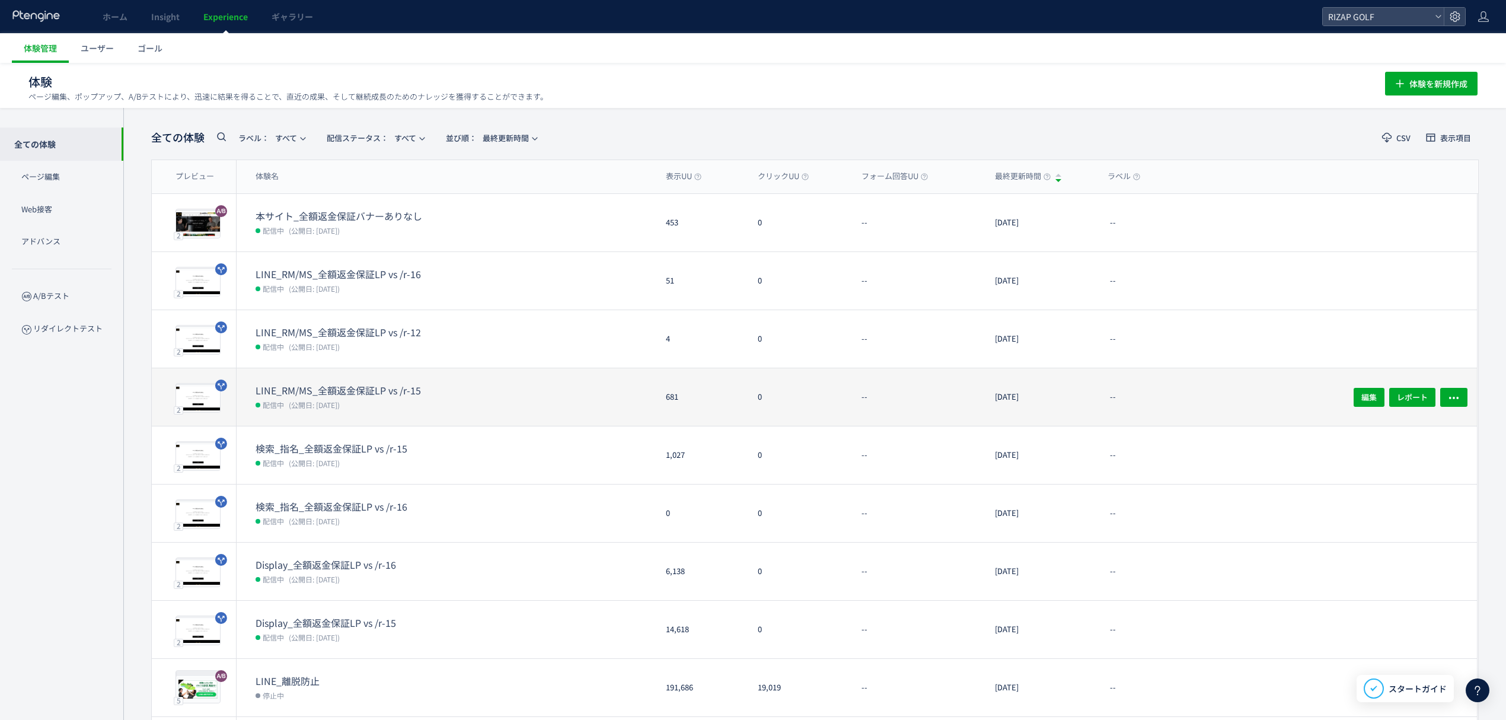
click at [367, 392] on dt "LINE_RM/MS_全額返金保証LP vs /r-15" at bounding box center [350, 390] width 190 height 14
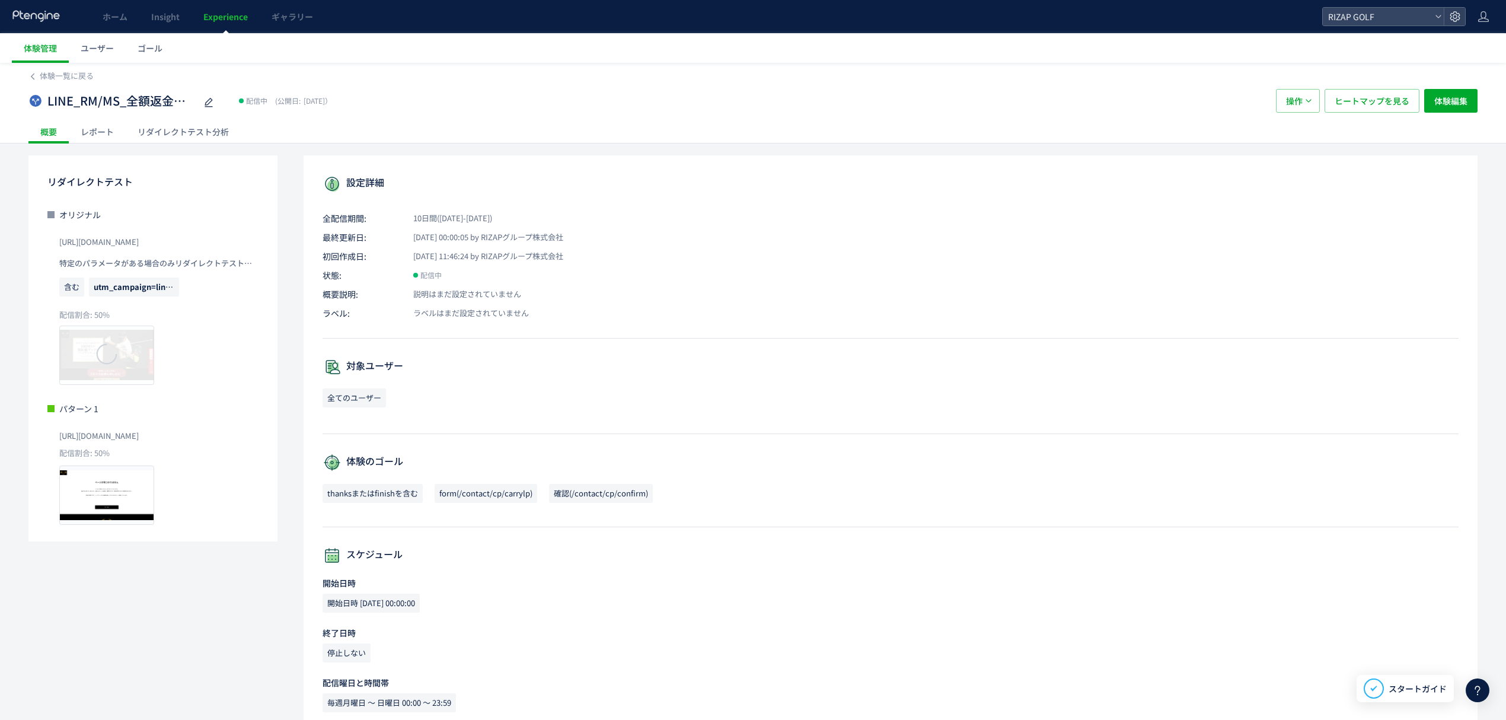
click at [101, 133] on div "レポート" at bounding box center [97, 132] width 57 height 24
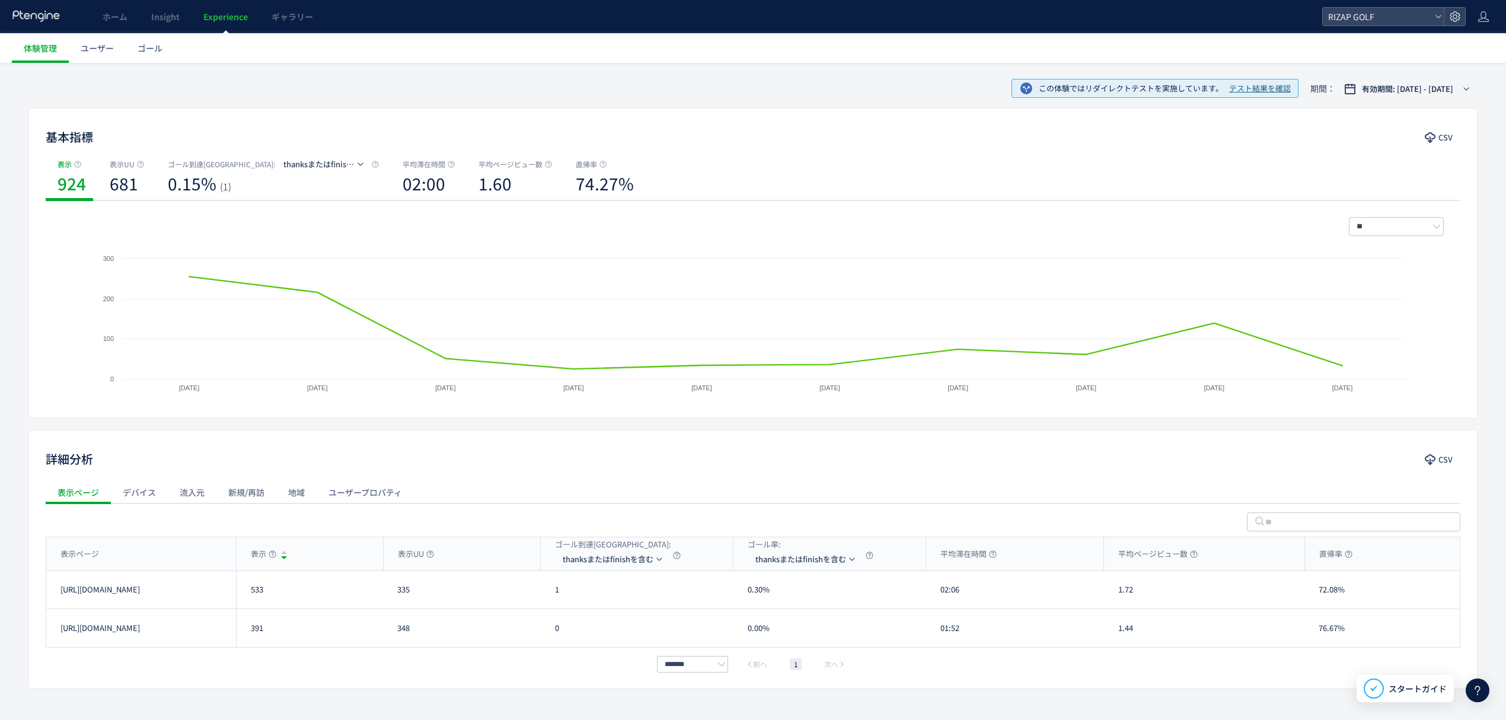
scroll to position [87, 0]
drag, startPoint x: 264, startPoint y: 605, endPoint x: 250, endPoint y: 605, distance: 14.8
click at [250, 605] on div "533" at bounding box center [309, 588] width 147 height 37
drag, startPoint x: 254, startPoint y: 635, endPoint x: 243, endPoint y: 637, distance: 10.7
click at [243, 637] on div "391" at bounding box center [309, 627] width 147 height 38
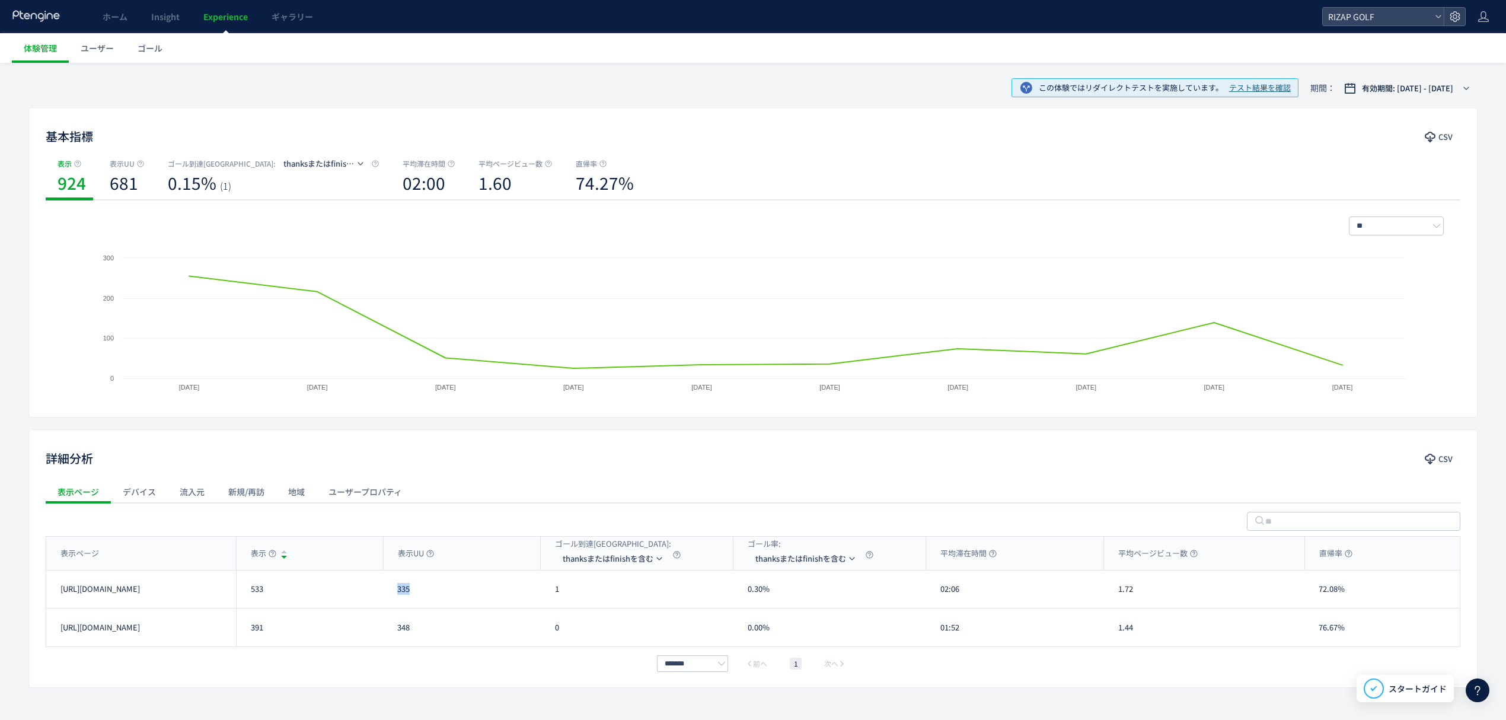
drag, startPoint x: 423, startPoint y: 589, endPoint x: 396, endPoint y: 590, distance: 27.3
click at [396, 590] on div "335" at bounding box center [462, 588] width 158 height 37
drag, startPoint x: 557, startPoint y: 593, endPoint x: 545, endPoint y: 593, distance: 11.9
click at [545, 593] on div "1" at bounding box center [637, 588] width 193 height 37
click at [597, 556] on span "thanksまたはfinishを含む" at bounding box center [608, 558] width 91 height 19
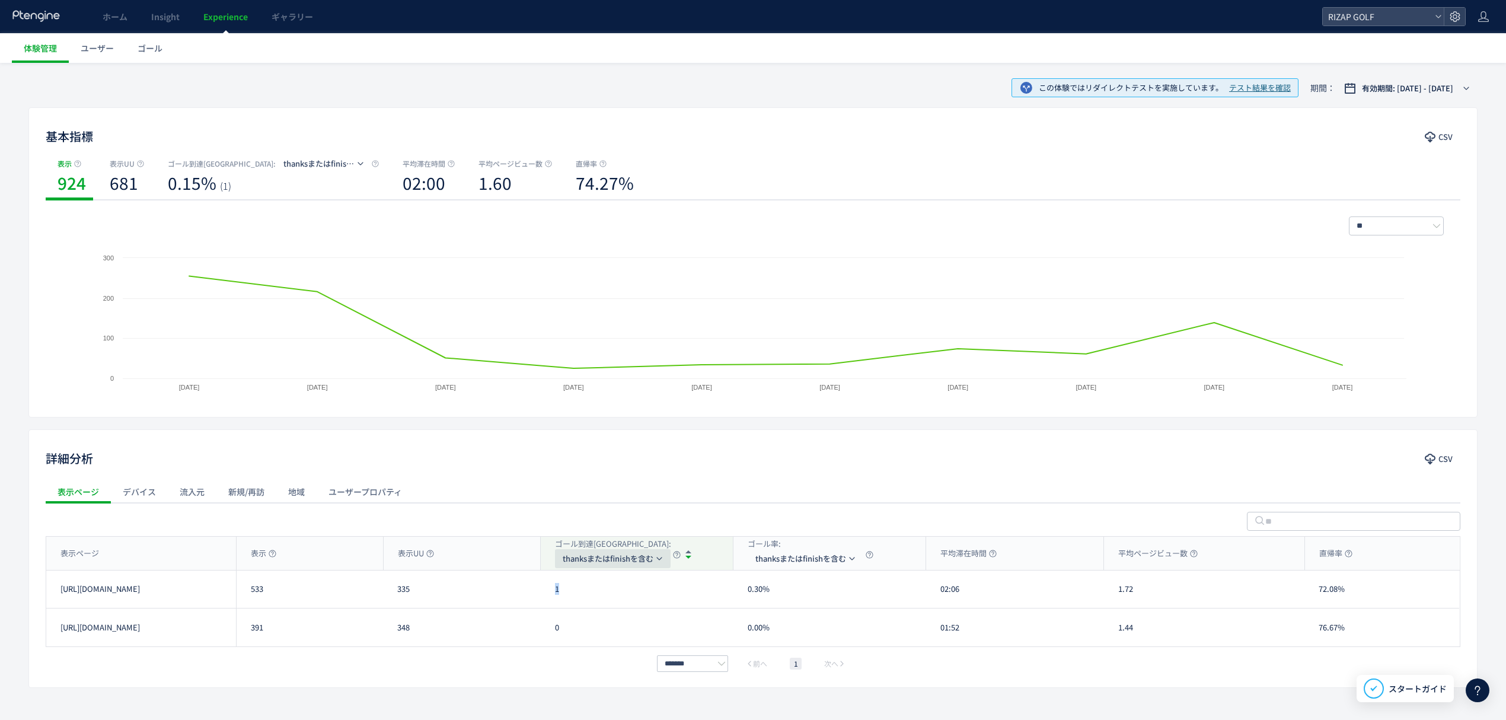
click at [606, 560] on span "thanksまたはfinishを含む" at bounding box center [608, 558] width 91 height 19
click at [593, 610] on li "form(/contact/cp/carrylp)" at bounding box center [614, 615] width 119 height 21
drag, startPoint x: 582, startPoint y: 601, endPoint x: 576, endPoint y: 600, distance: 6.0
click at [576, 600] on div "20" at bounding box center [637, 588] width 193 height 37
click at [186, 553] on div "表示ページ" at bounding box center [141, 552] width 190 height 33
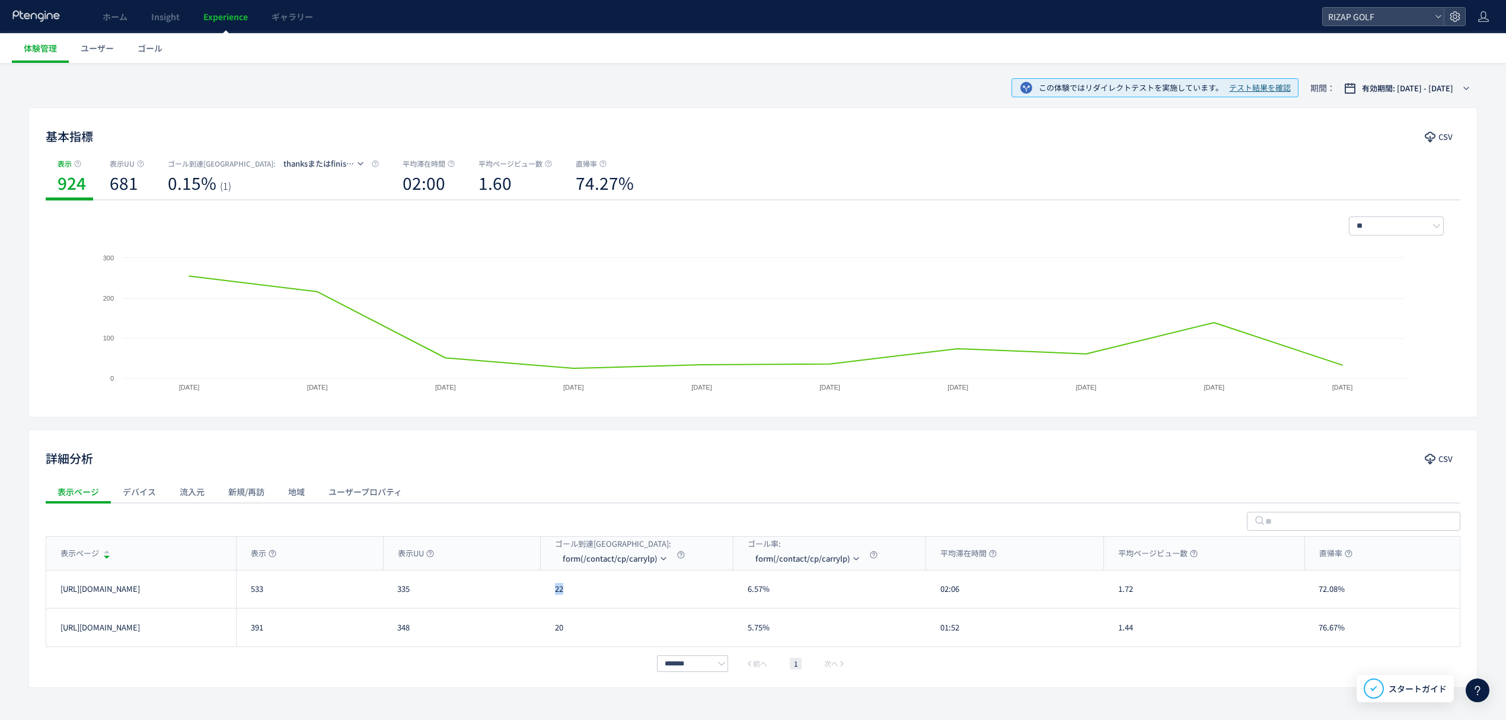
drag, startPoint x: 565, startPoint y: 605, endPoint x: 551, endPoint y: 603, distance: 14.3
click at [551, 603] on div "22" at bounding box center [637, 588] width 193 height 37
drag, startPoint x: 575, startPoint y: 631, endPoint x: 543, endPoint y: 631, distance: 32.0
click at [543, 631] on div "20" at bounding box center [637, 627] width 193 height 38
drag, startPoint x: 973, startPoint y: 595, endPoint x: 934, endPoint y: 596, distance: 39.1
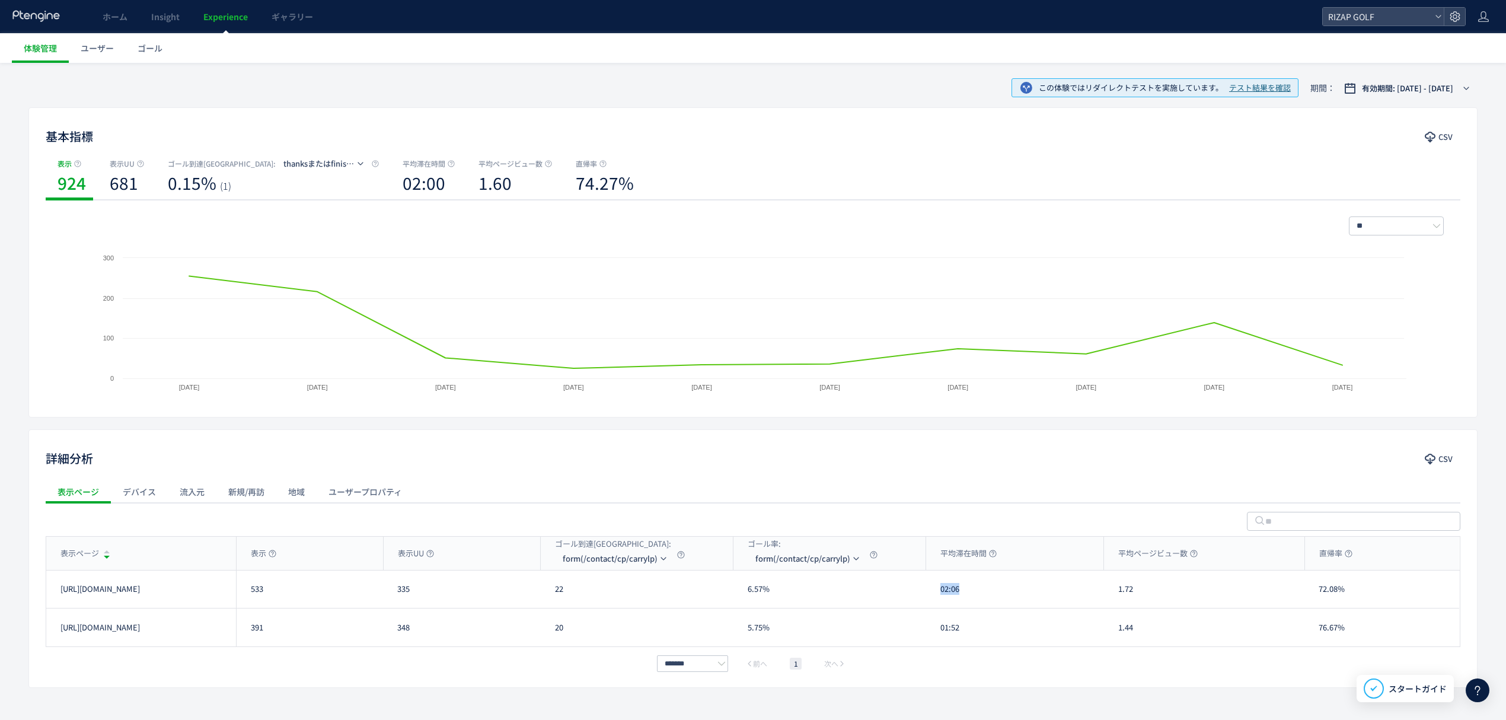
click at [934, 596] on div "02:06" at bounding box center [1015, 588] width 178 height 37
drag, startPoint x: 972, startPoint y: 639, endPoint x: 932, endPoint y: 641, distance: 40.4
click at [932, 641] on div "01:52" at bounding box center [1015, 627] width 178 height 38
drag, startPoint x: 1140, startPoint y: 596, endPoint x: 1113, endPoint y: 595, distance: 27.3
click at [1113, 595] on div "1.72" at bounding box center [1204, 588] width 200 height 37
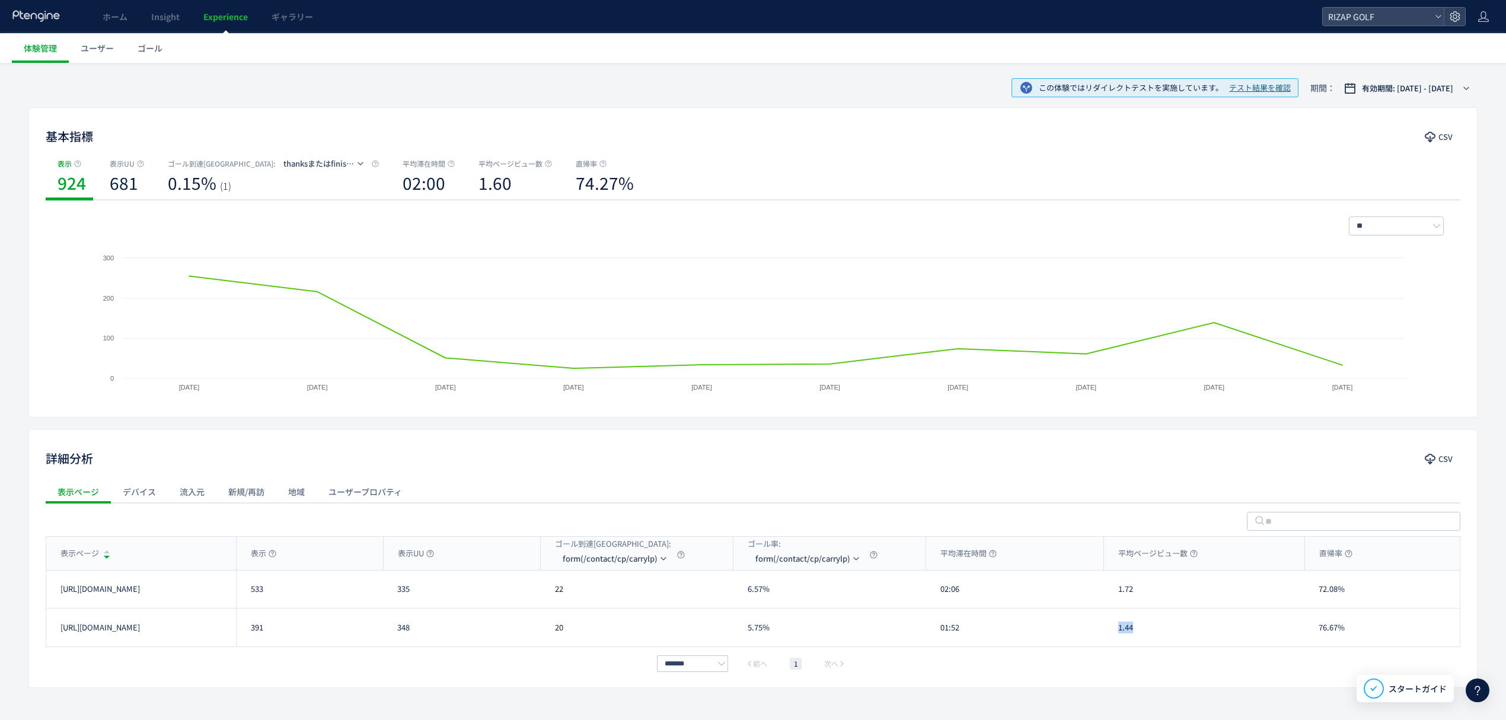
drag, startPoint x: 1146, startPoint y: 638, endPoint x: 1112, endPoint y: 637, distance: 34.4
click at [1112, 637] on div "1.44" at bounding box center [1204, 627] width 200 height 38
drag, startPoint x: 1356, startPoint y: 598, endPoint x: 1309, endPoint y: 596, distance: 47.5
click at [1309, 596] on div "72.08%" at bounding box center [1381, 588] width 155 height 37
drag, startPoint x: 1344, startPoint y: 629, endPoint x: 1309, endPoint y: 629, distance: 35.0
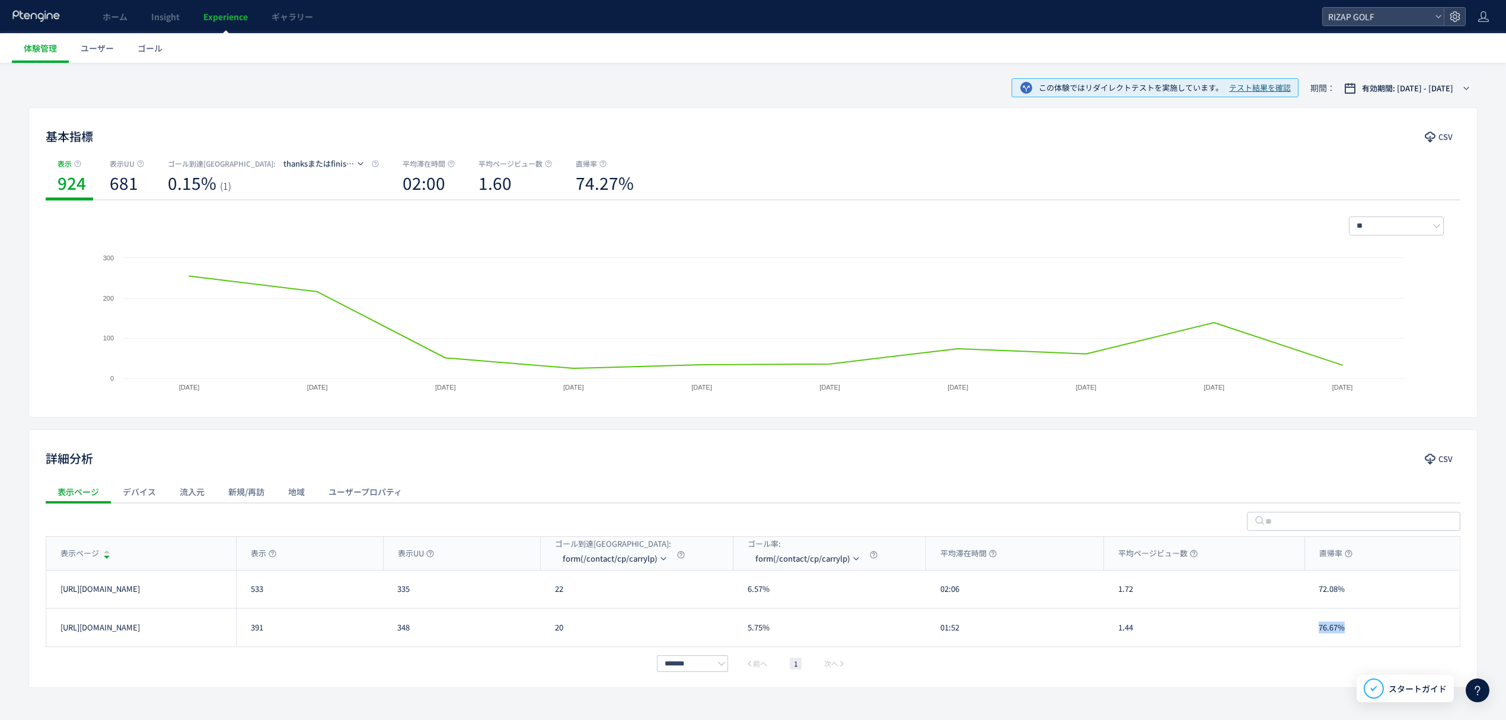
click at [1309, 629] on div "76.67%" at bounding box center [1381, 627] width 155 height 38
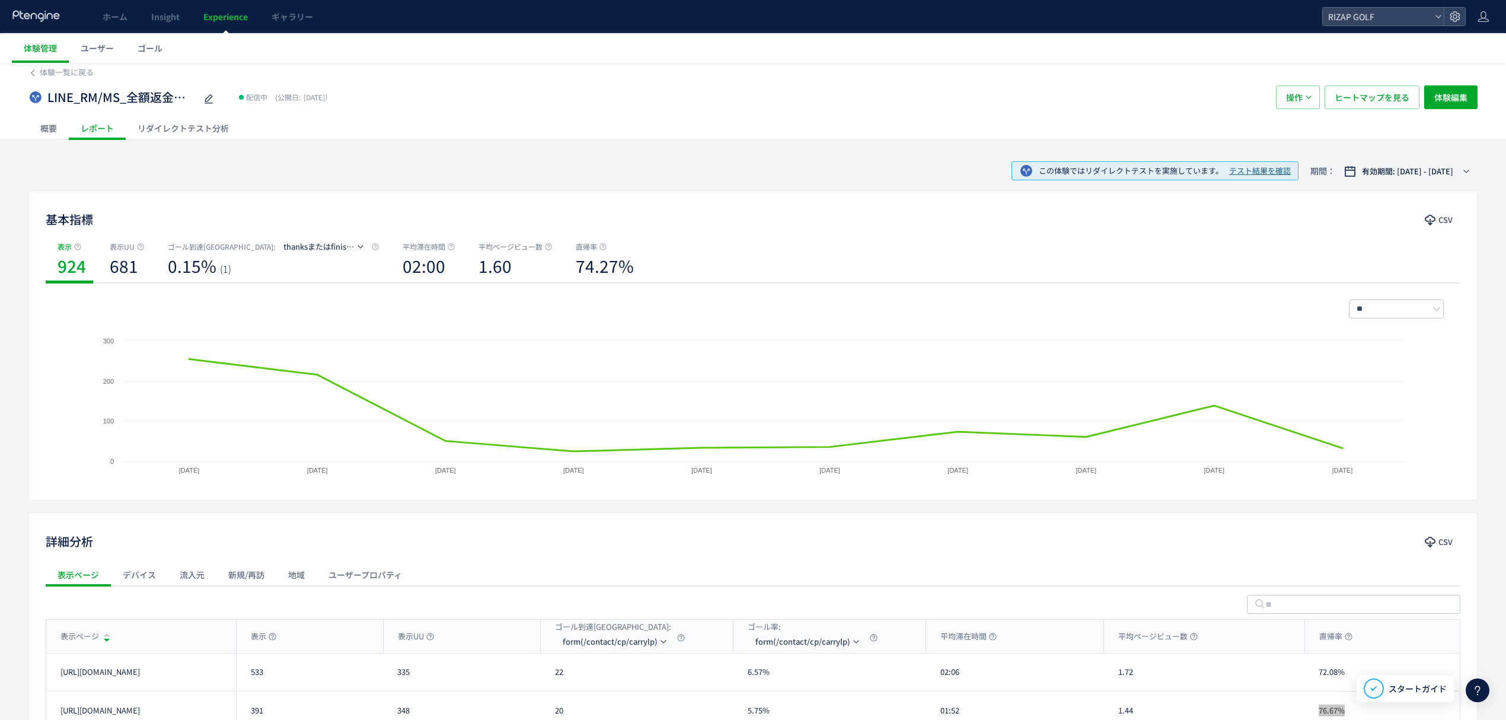
scroll to position [3, 0]
click at [1374, 98] on span "ヒートマップを見る" at bounding box center [1371, 98] width 75 height 24
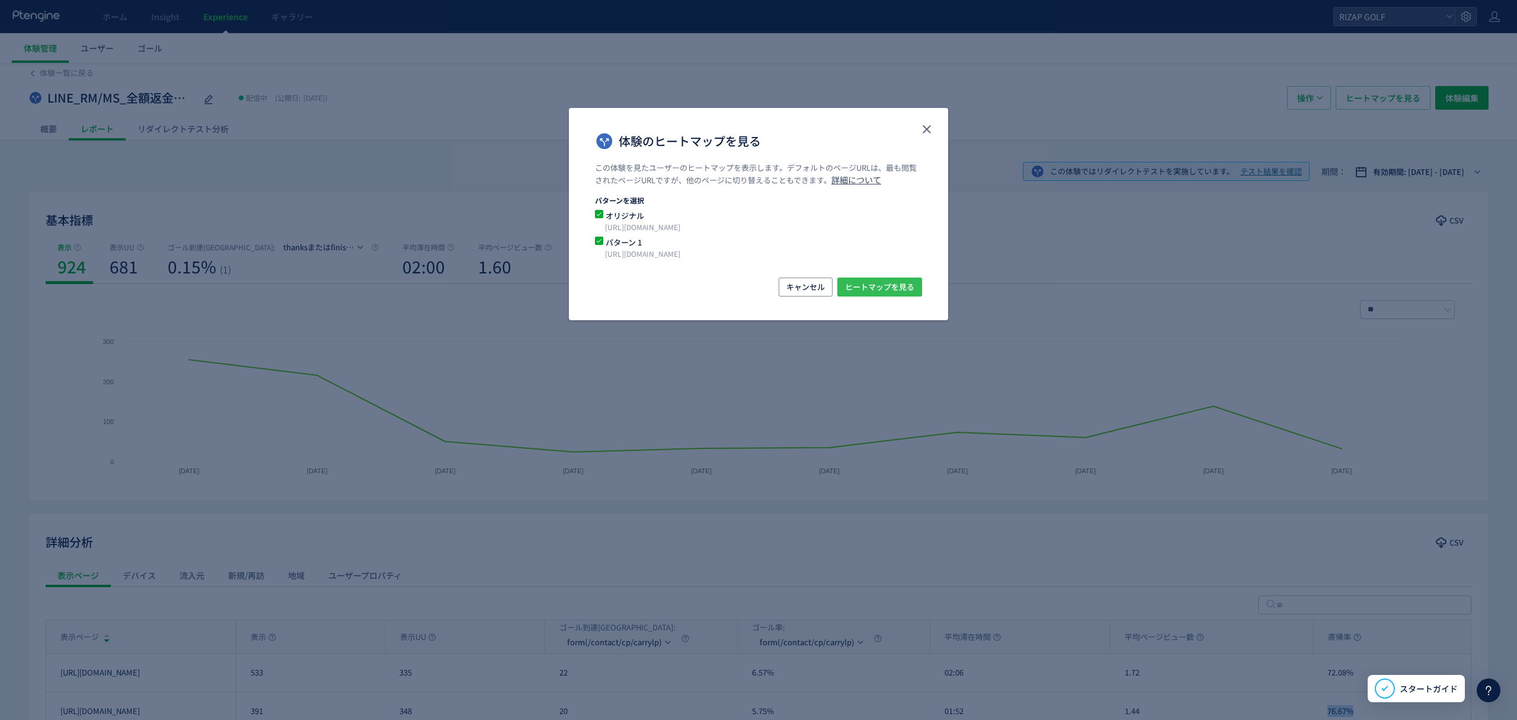
click at [875, 288] on span "ヒートマップを見る" at bounding box center [879, 286] width 69 height 19
click at [932, 128] on icon "close" at bounding box center [927, 129] width 14 height 14
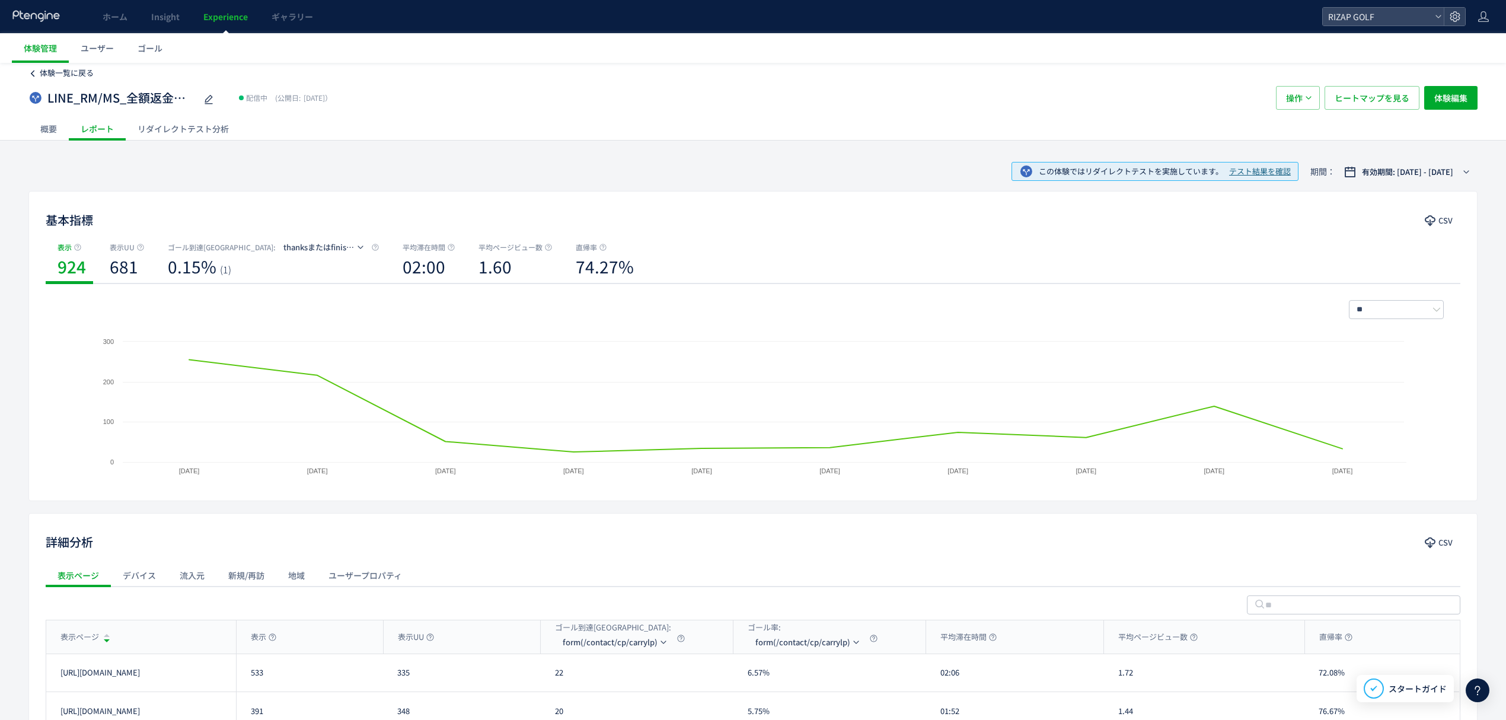
click at [72, 75] on span "体験一覧に戻る" at bounding box center [67, 72] width 54 height 11
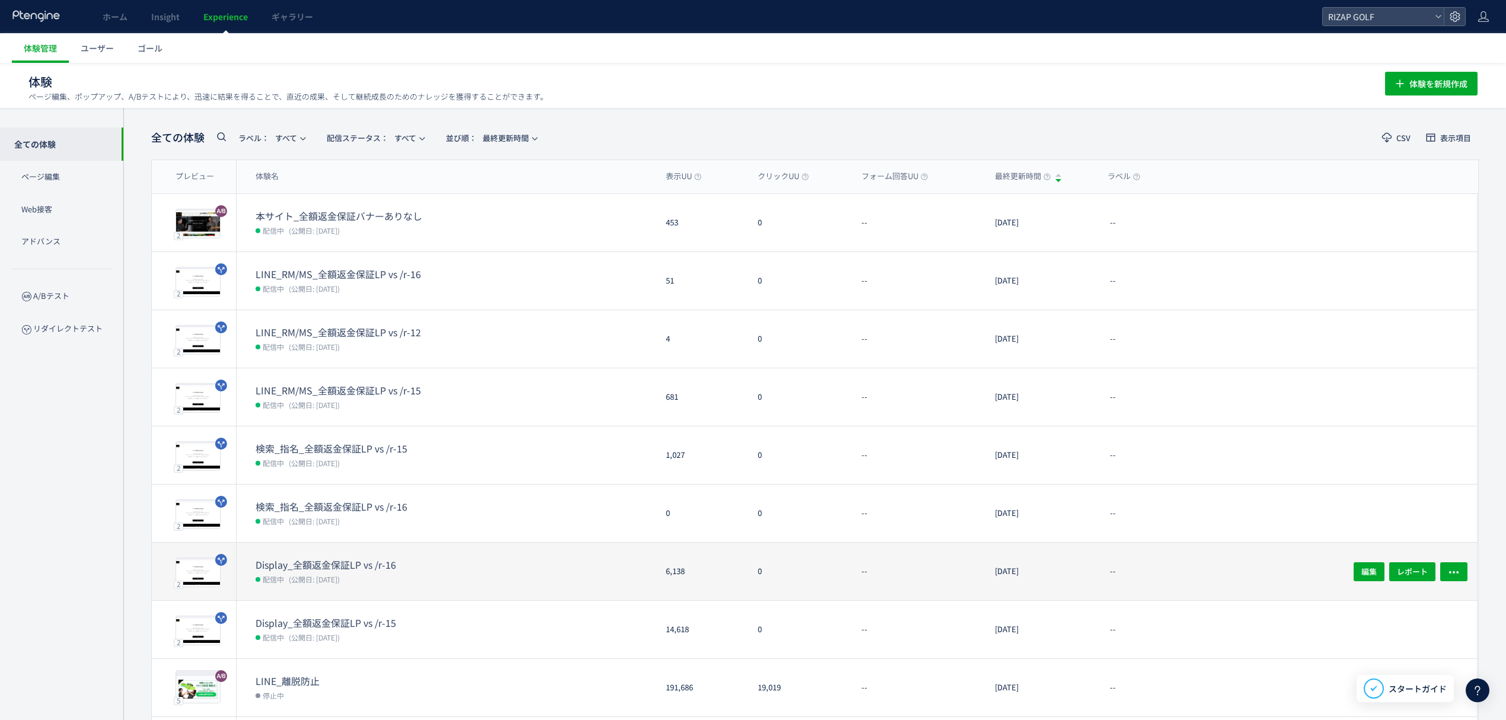
click at [394, 563] on dt "Display_全額返金保証LP vs /r-16" at bounding box center [350, 565] width 190 height 14
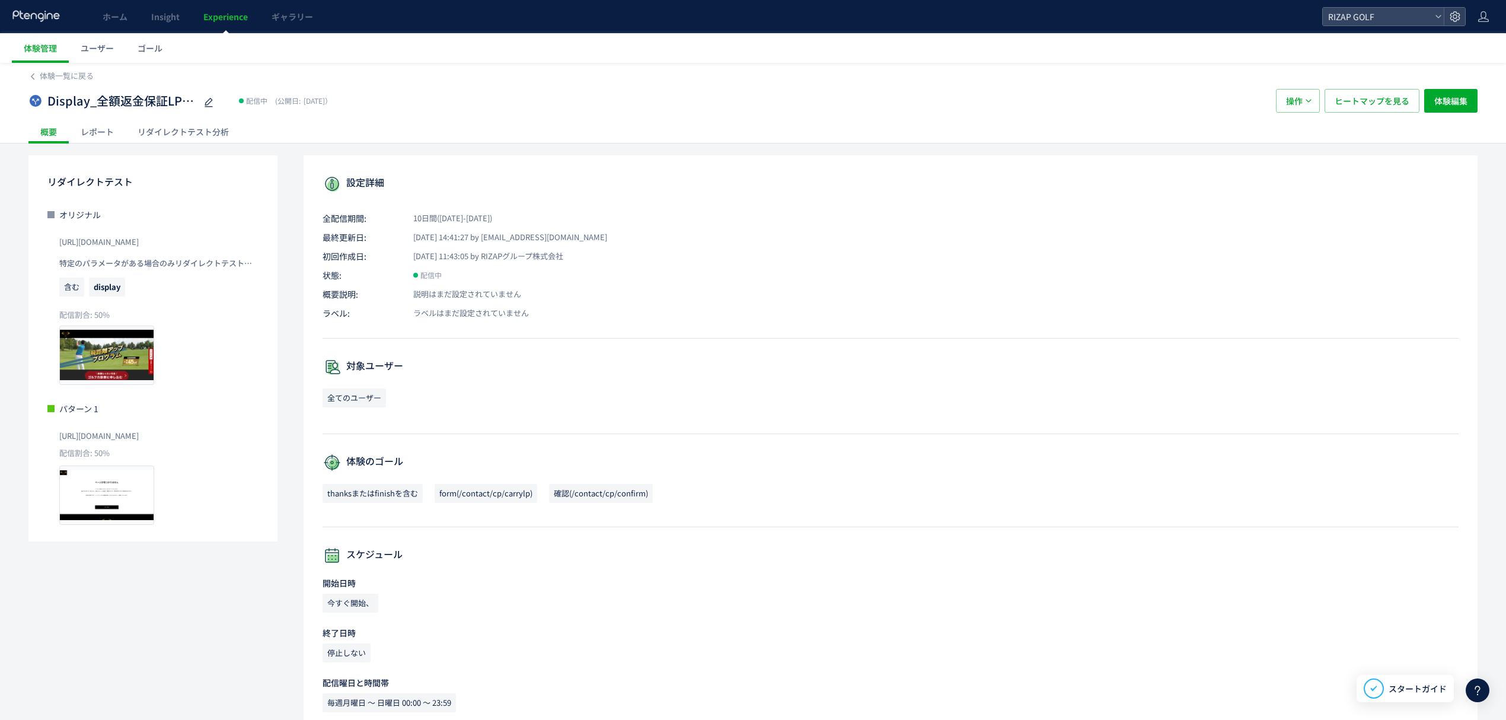
click at [101, 130] on div "レポート" at bounding box center [97, 132] width 57 height 24
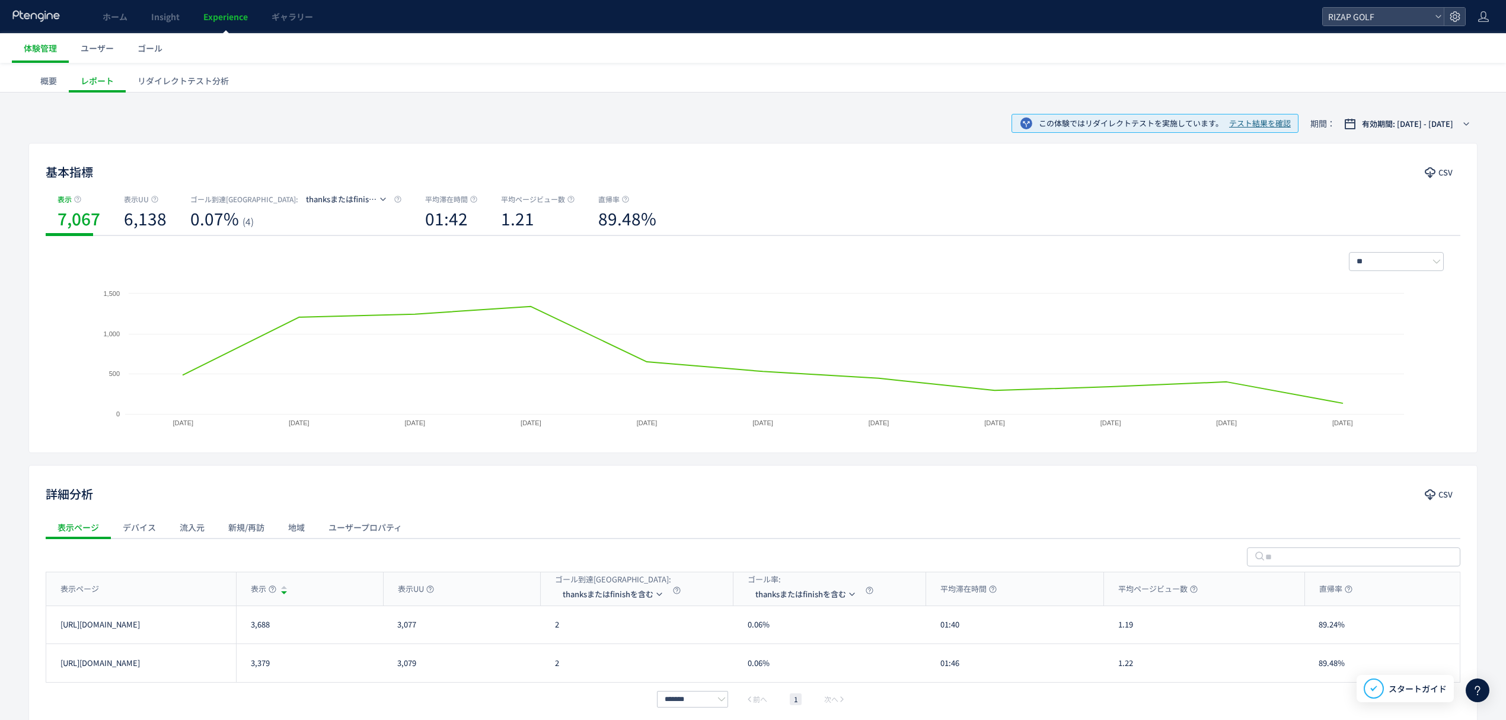
scroll to position [79, 0]
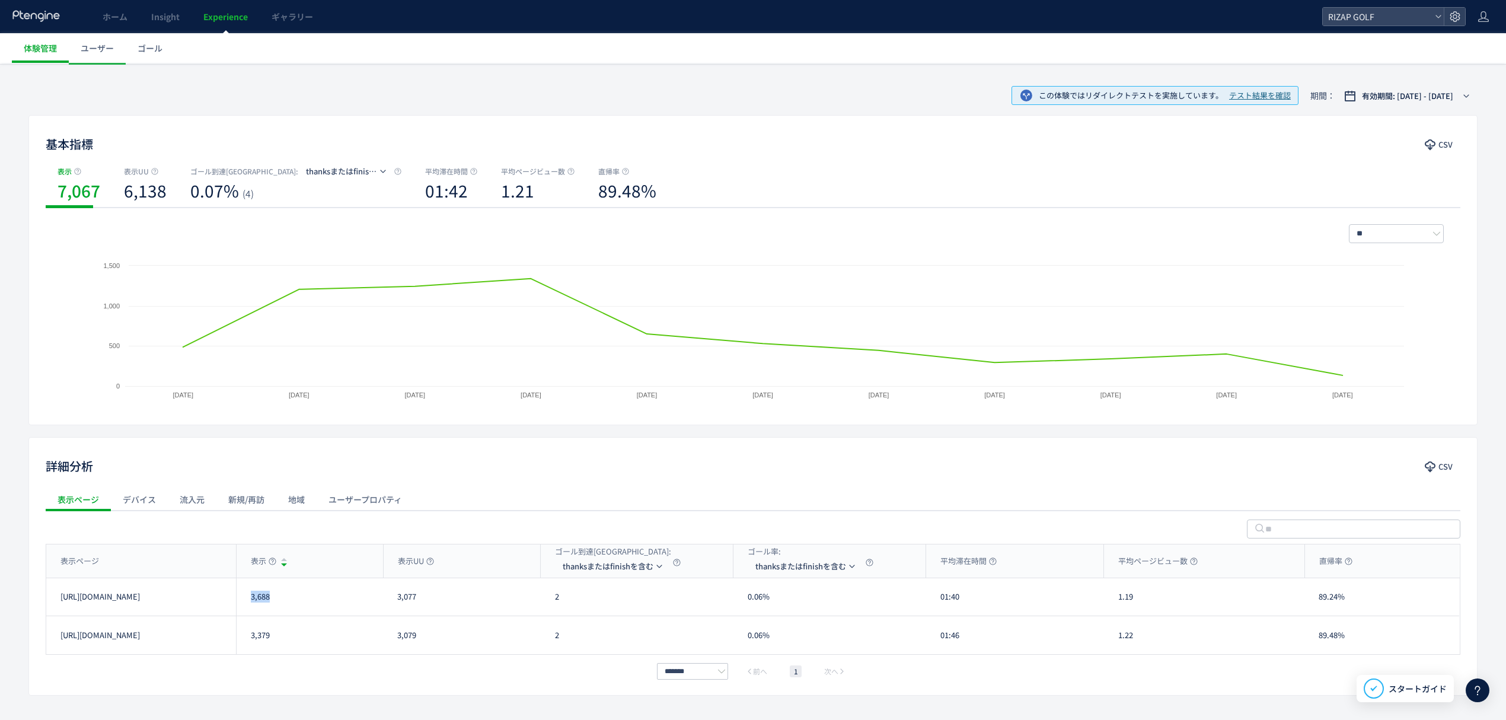
drag, startPoint x: 276, startPoint y: 611, endPoint x: 250, endPoint y: 614, distance: 26.3
click at [250, 614] on div "3,688" at bounding box center [309, 596] width 147 height 37
drag, startPoint x: 281, startPoint y: 634, endPoint x: 250, endPoint y: 637, distance: 31.0
click at [250, 637] on div "3,379" at bounding box center [309, 635] width 147 height 38
drag, startPoint x: 569, startPoint y: 608, endPoint x: 555, endPoint y: 609, distance: 13.7
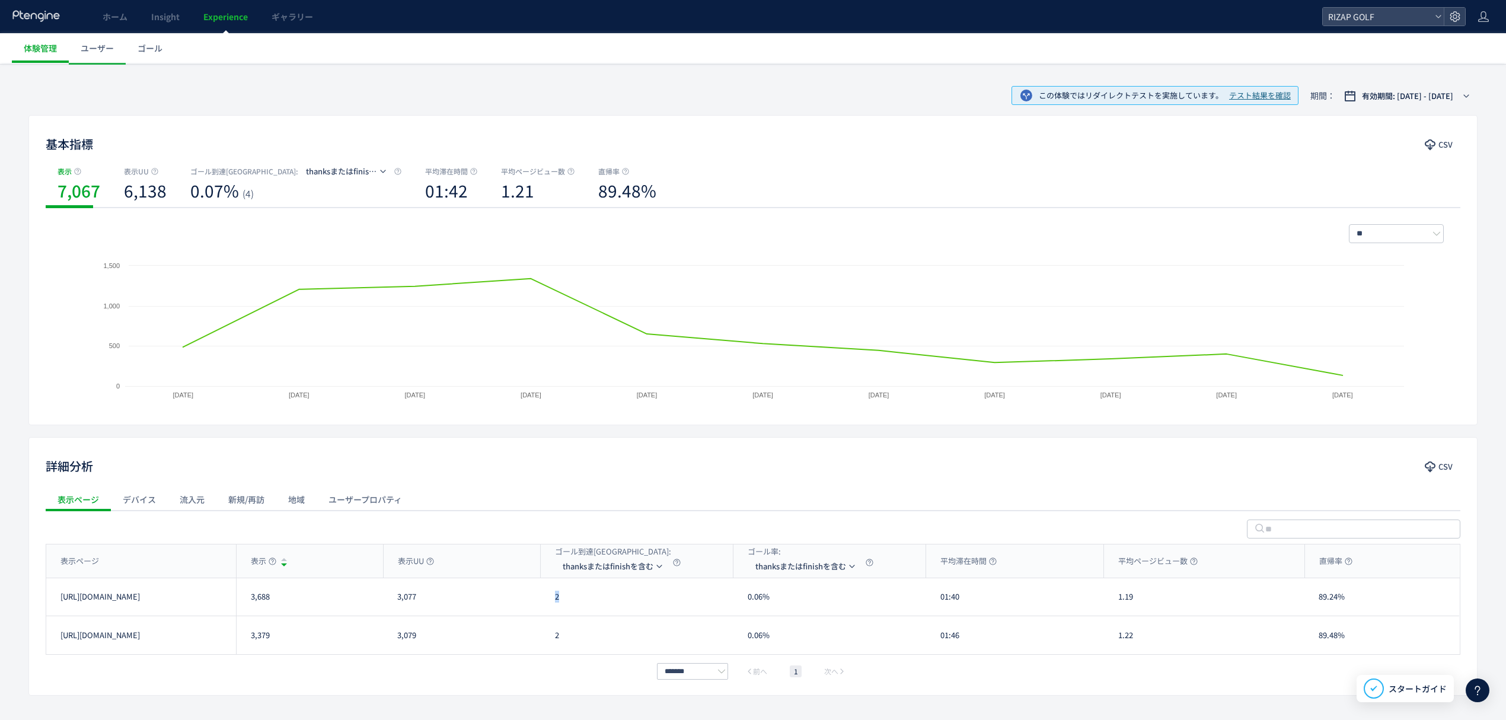
click at [555, 609] on div "2" at bounding box center [637, 596] width 193 height 37
click at [607, 622] on li "form(/contact/cp/carrylp)" at bounding box center [614, 622] width 119 height 21
drag, startPoint x: 567, startPoint y: 606, endPoint x: 551, endPoint y: 606, distance: 16.6
click at [551, 606] on div "106" at bounding box center [637, 596] width 193 height 37
drag, startPoint x: 591, startPoint y: 643, endPoint x: 553, endPoint y: 643, distance: 37.9
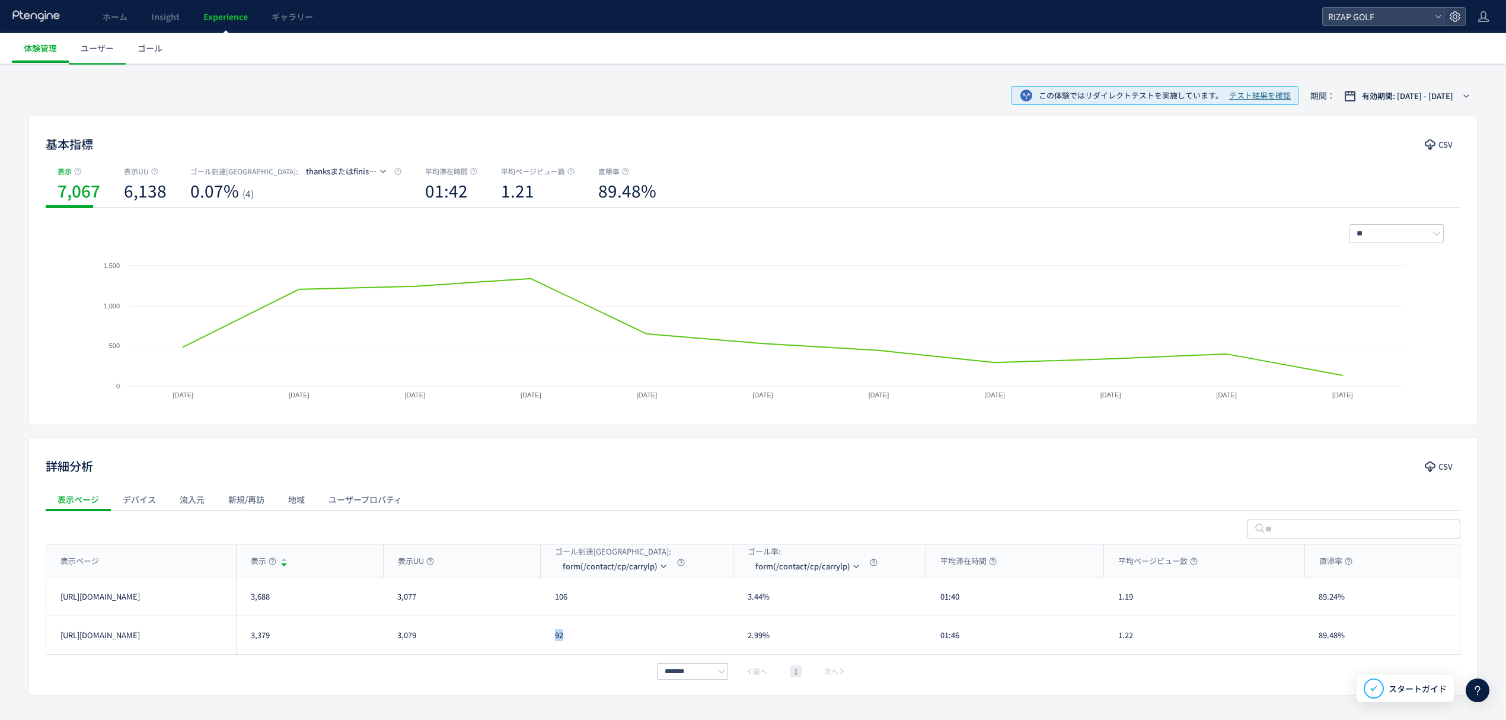
click at [553, 643] on div "92" at bounding box center [637, 635] width 193 height 38
drag, startPoint x: 967, startPoint y: 602, endPoint x: 930, endPoint y: 600, distance: 37.4
click at [930, 600] on div "01:40" at bounding box center [1015, 596] width 178 height 37
drag, startPoint x: 958, startPoint y: 643, endPoint x: 931, endPoint y: 644, distance: 27.9
click at [931, 644] on div "01:46" at bounding box center [1015, 635] width 178 height 38
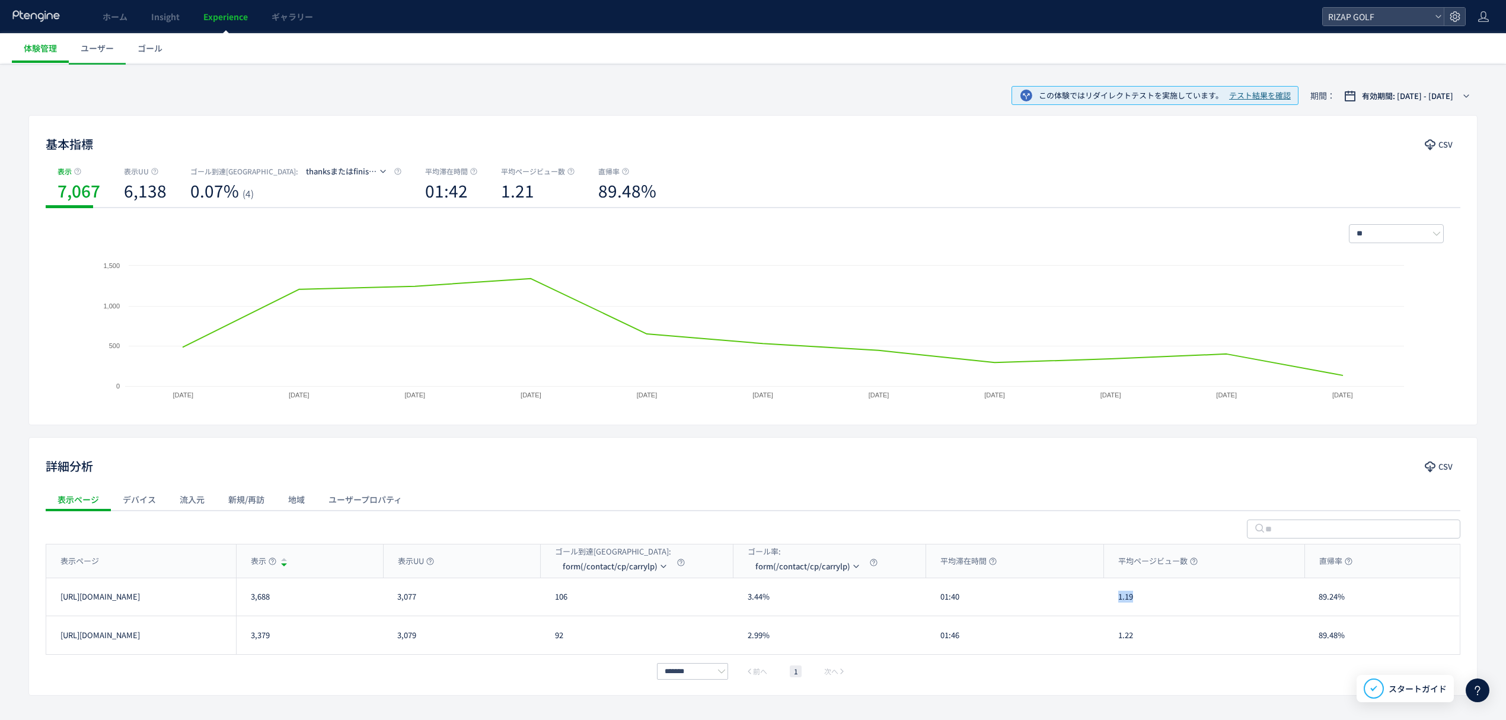
drag, startPoint x: 1136, startPoint y: 601, endPoint x: 1117, endPoint y: 601, distance: 19.0
click at [1117, 601] on div "1.19" at bounding box center [1204, 596] width 200 height 37
drag, startPoint x: 1141, startPoint y: 648, endPoint x: 1112, endPoint y: 648, distance: 29.0
click at [1112, 648] on div "1.22" at bounding box center [1204, 635] width 200 height 38
drag, startPoint x: 1350, startPoint y: 603, endPoint x: 1316, endPoint y: 606, distance: 33.9
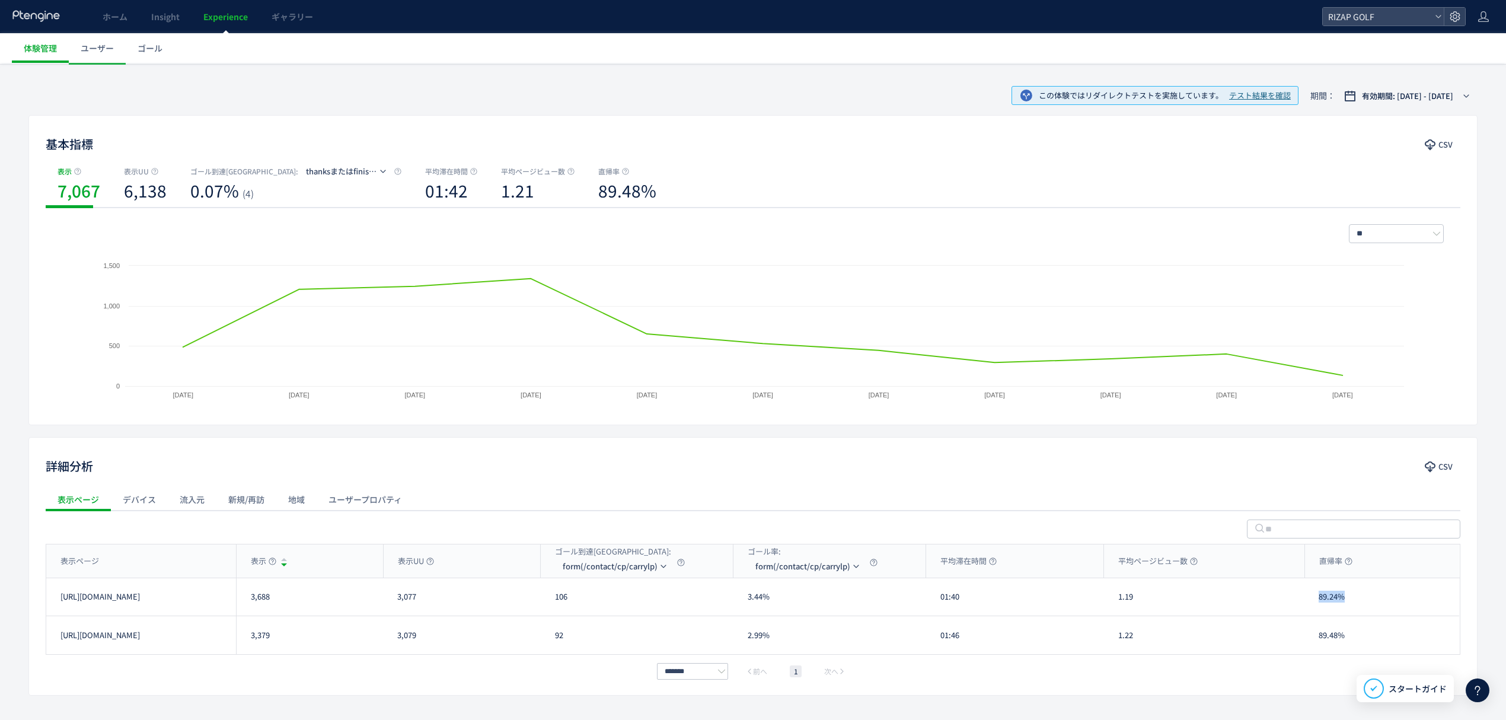
click at [1316, 606] on div "89.24%" at bounding box center [1381, 596] width 155 height 37
drag, startPoint x: 1354, startPoint y: 643, endPoint x: 1295, endPoint y: 641, distance: 59.3
click at [1295, 641] on div "[URL][DOMAIN_NAME] 3,379 3,079 92 2.99% 01:46 1.22 89.48% [URL][DOMAIN_NAME]" at bounding box center [752, 635] width 1412 height 38
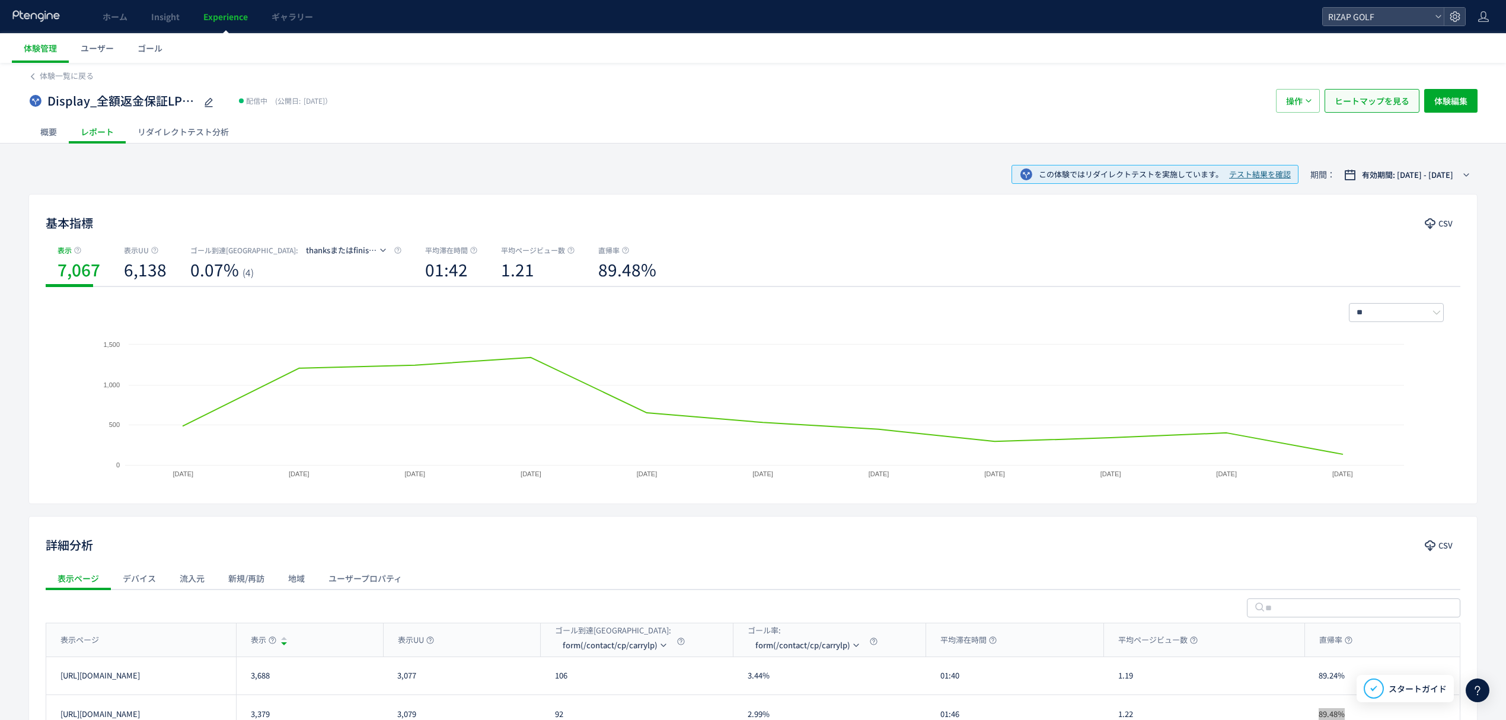
click at [1369, 107] on span "ヒートマップを見る" at bounding box center [1371, 101] width 75 height 24
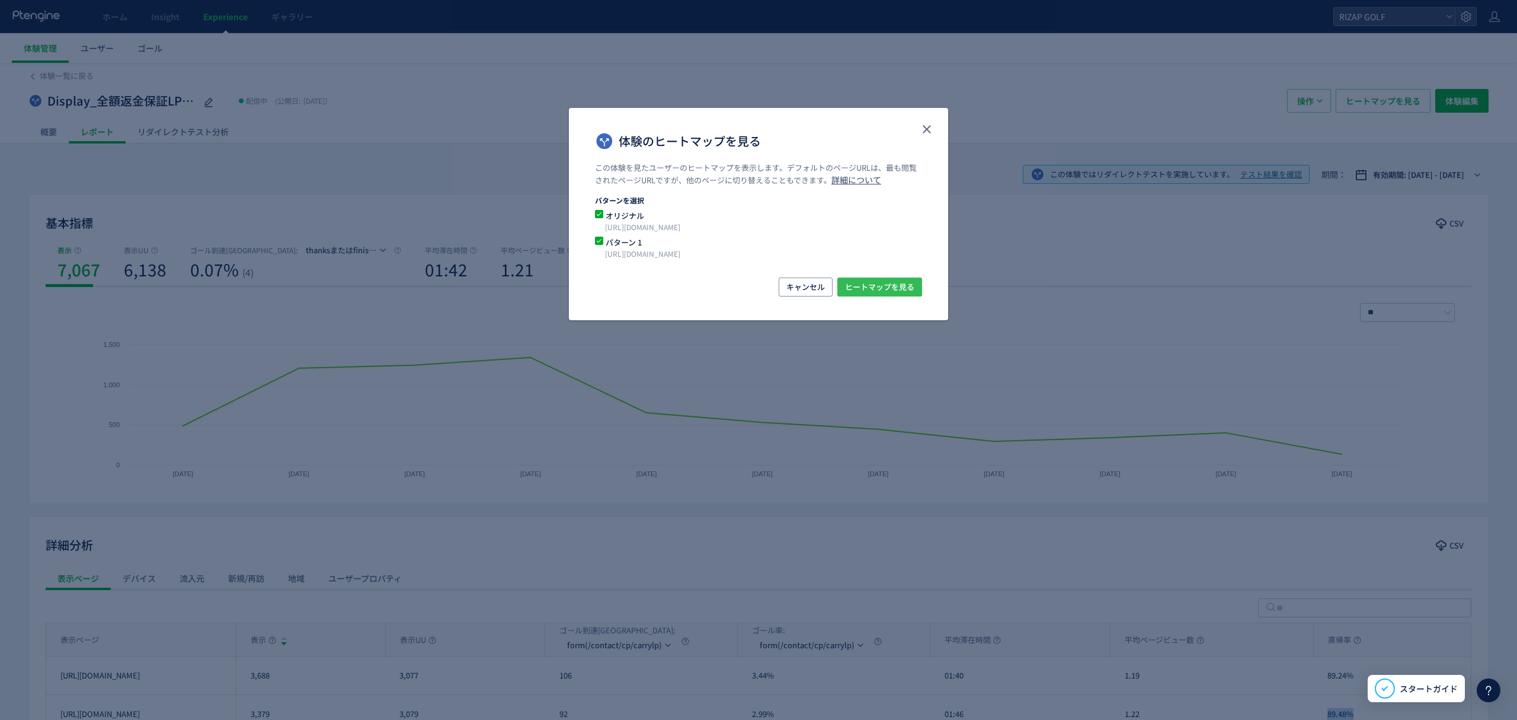
click at [883, 294] on span "ヒートマップを見る" at bounding box center [879, 286] width 69 height 19
drag, startPoint x: 929, startPoint y: 126, endPoint x: 930, endPoint y: 135, distance: 9.5
click at [934, 126] on button "close" at bounding box center [927, 129] width 19 height 19
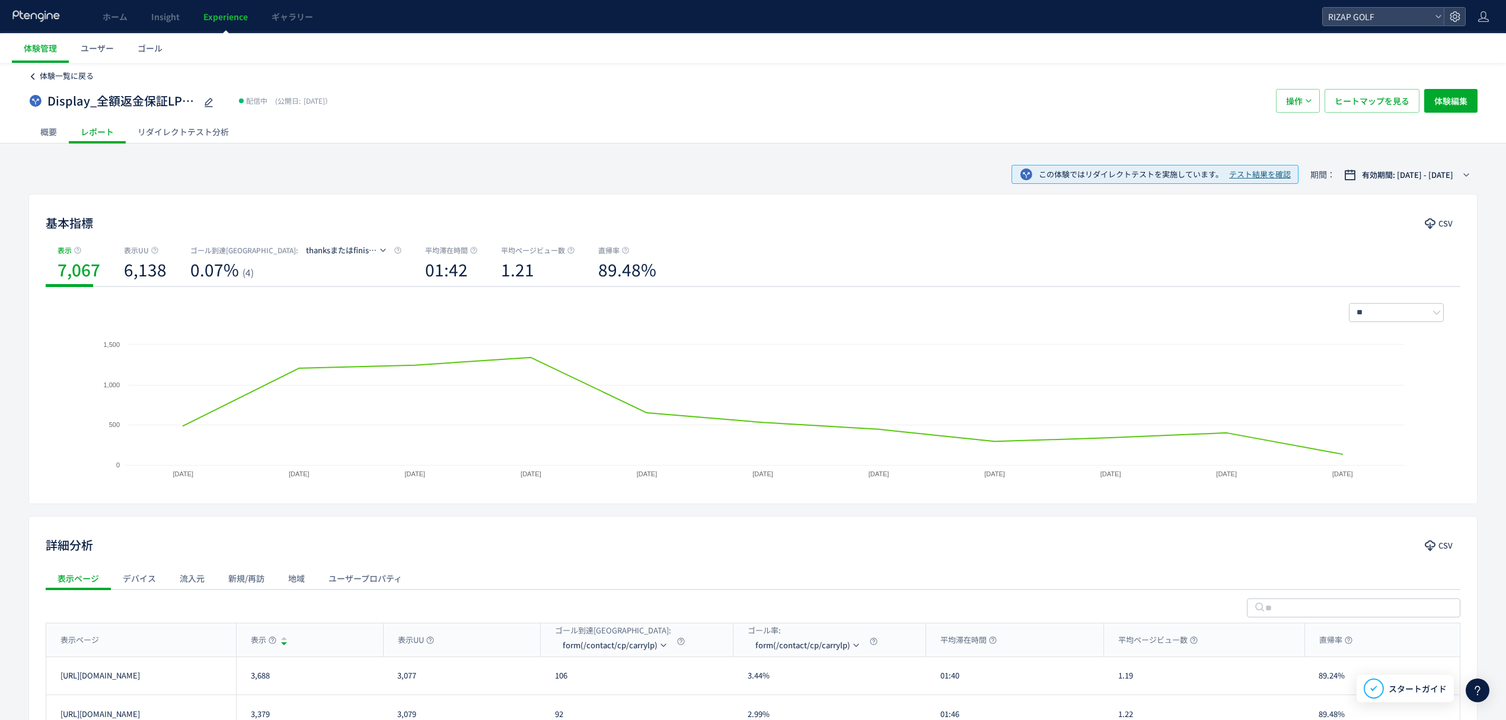
click at [92, 70] on span "体験一覧に戻る" at bounding box center [67, 75] width 54 height 11
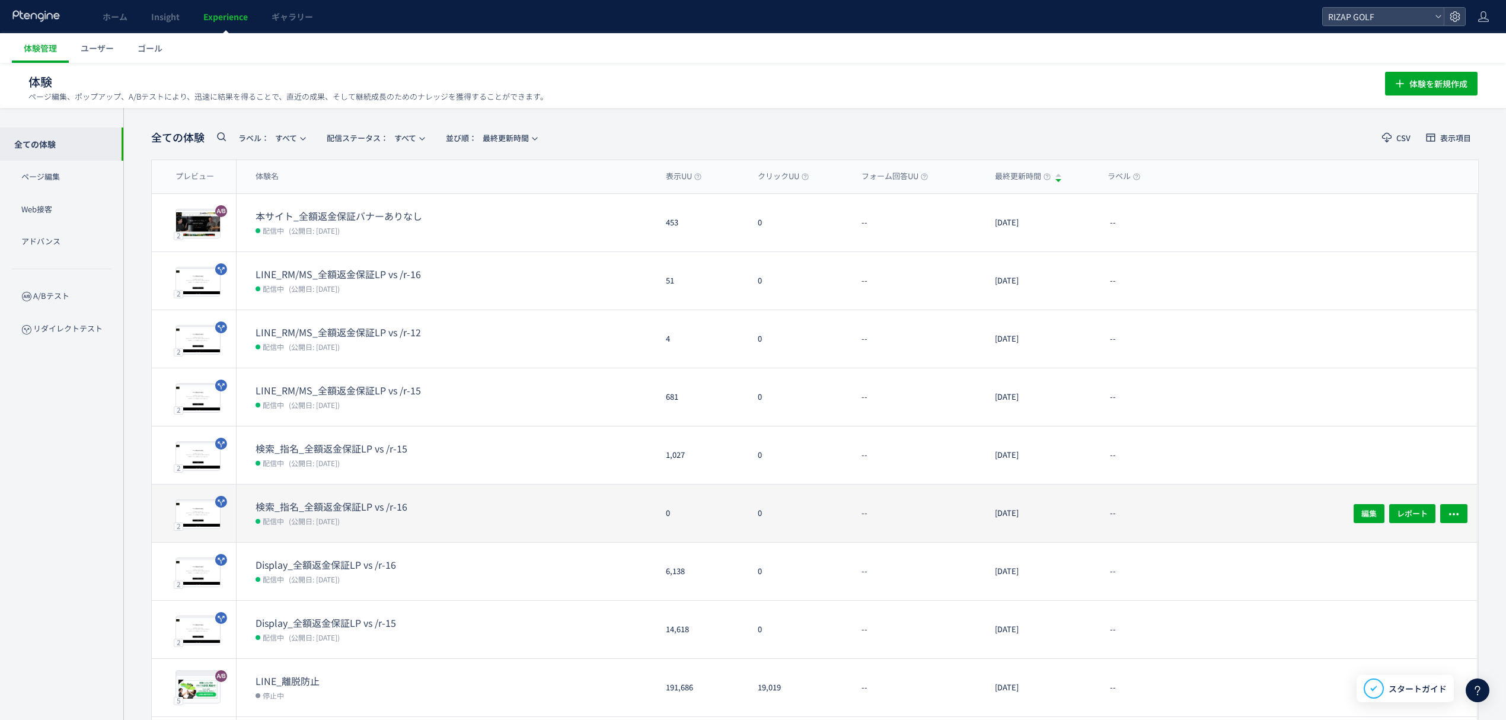
scroll to position [1, 0]
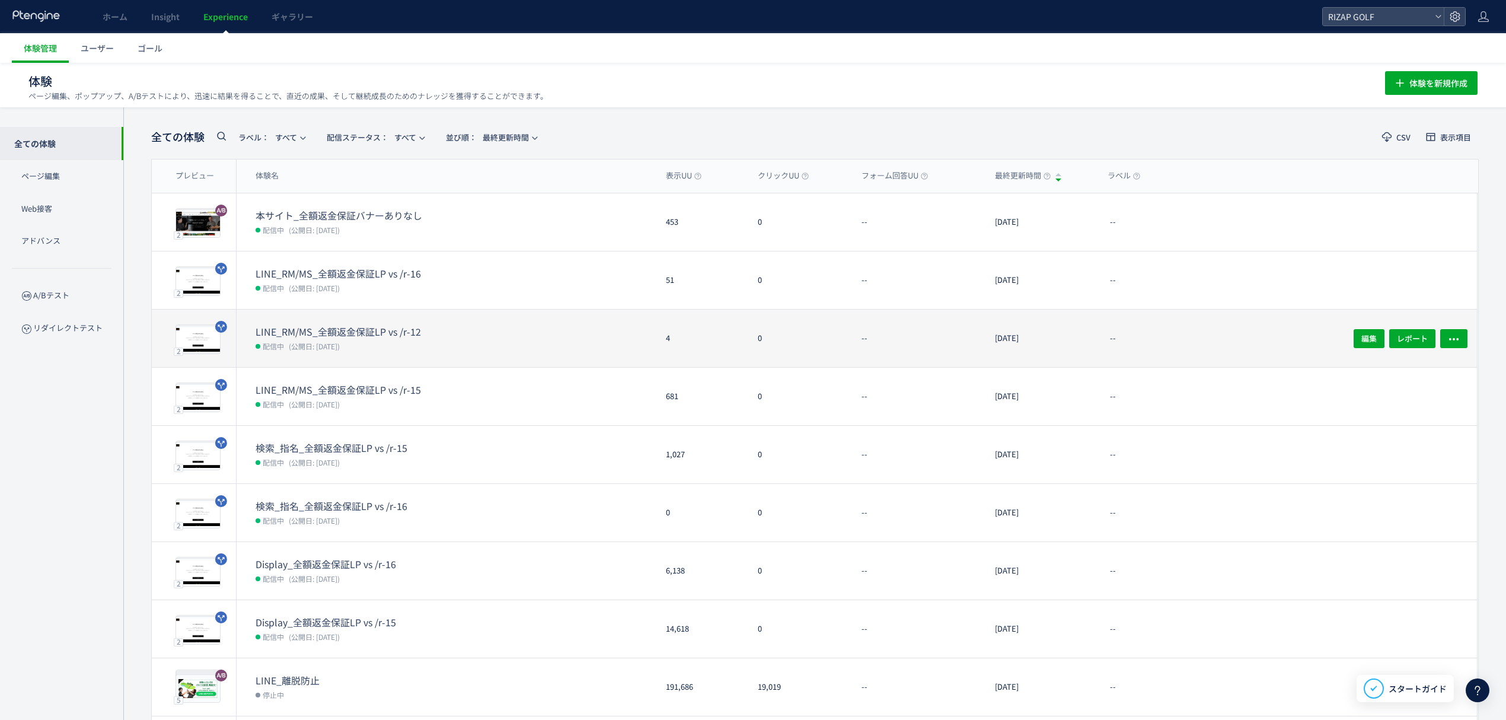
click at [382, 334] on dt "LINE_RM/MS_全額返金保証LP vs /r-12" at bounding box center [350, 332] width 190 height 14
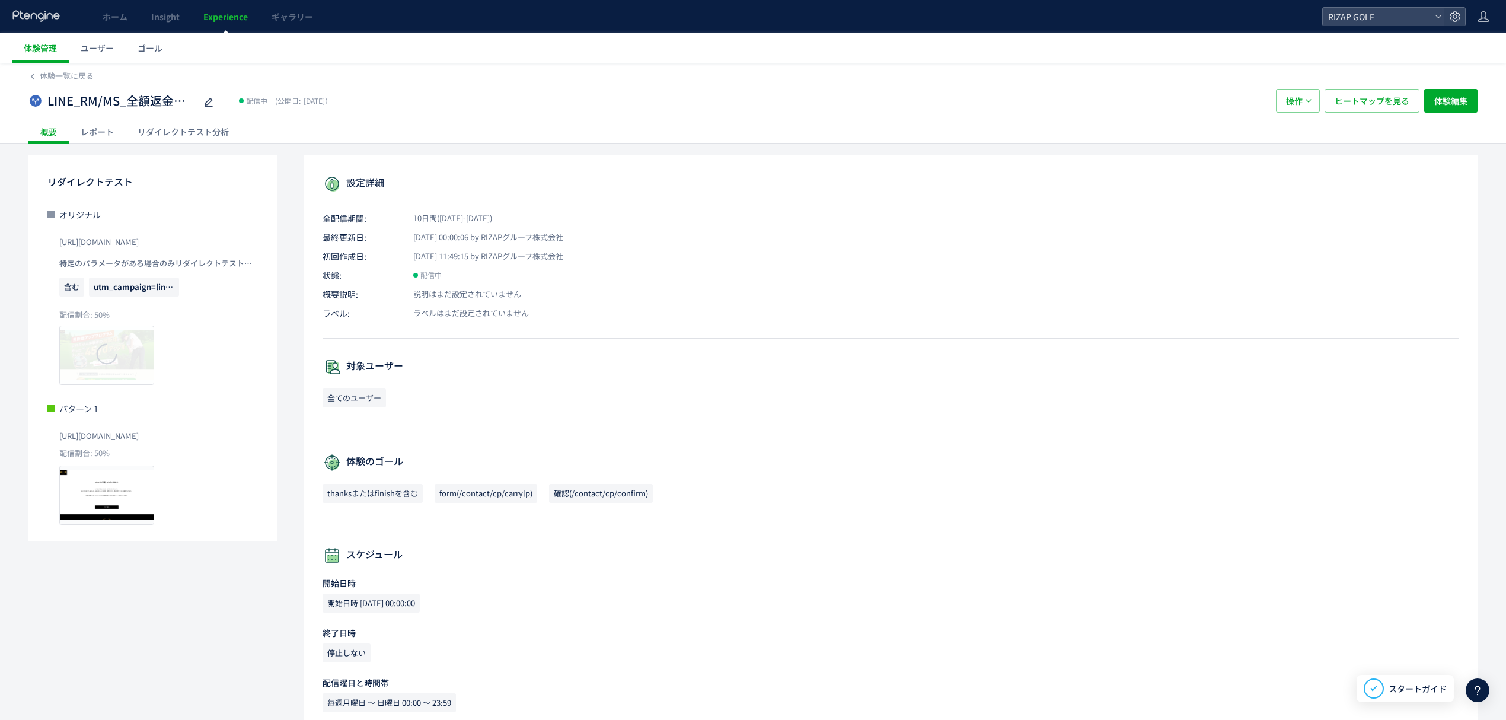
click at [91, 136] on div "レポート" at bounding box center [97, 132] width 57 height 24
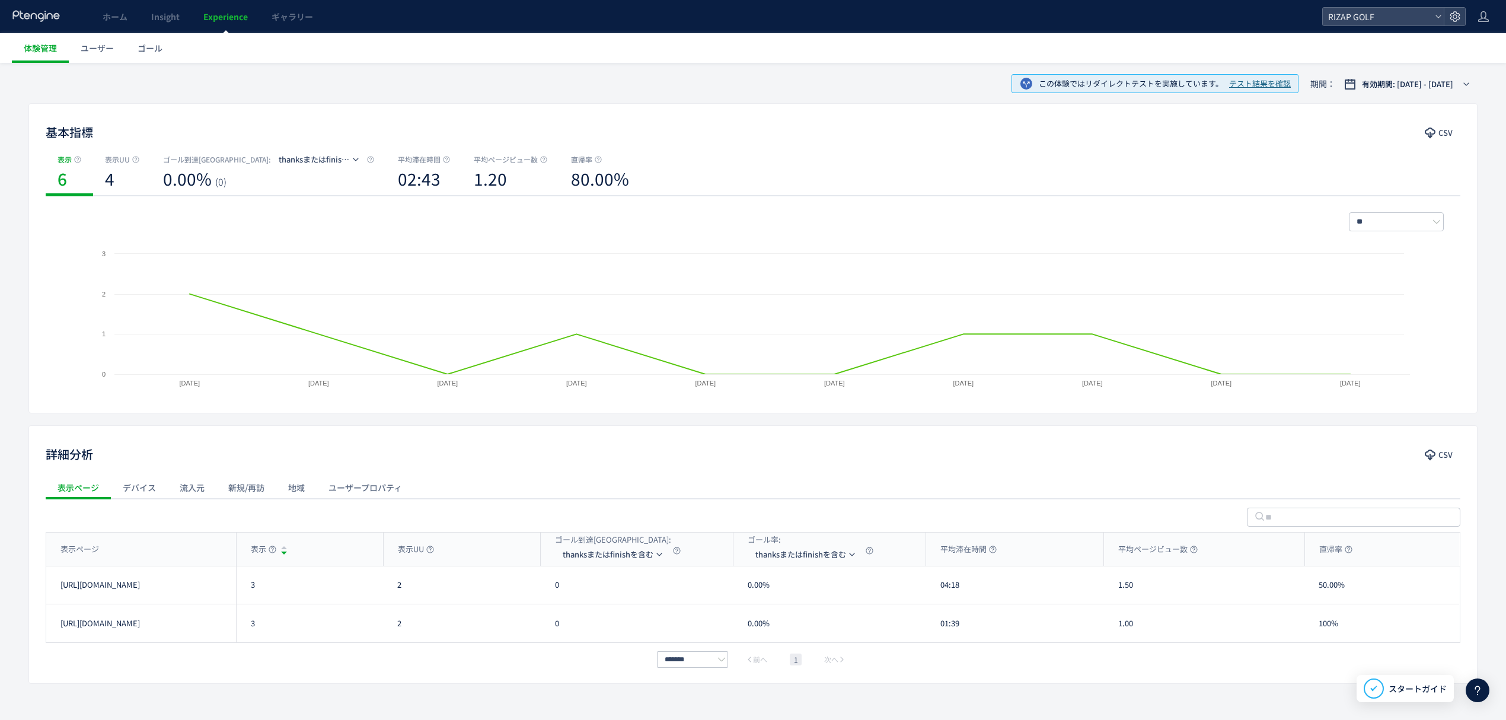
scroll to position [115, 0]
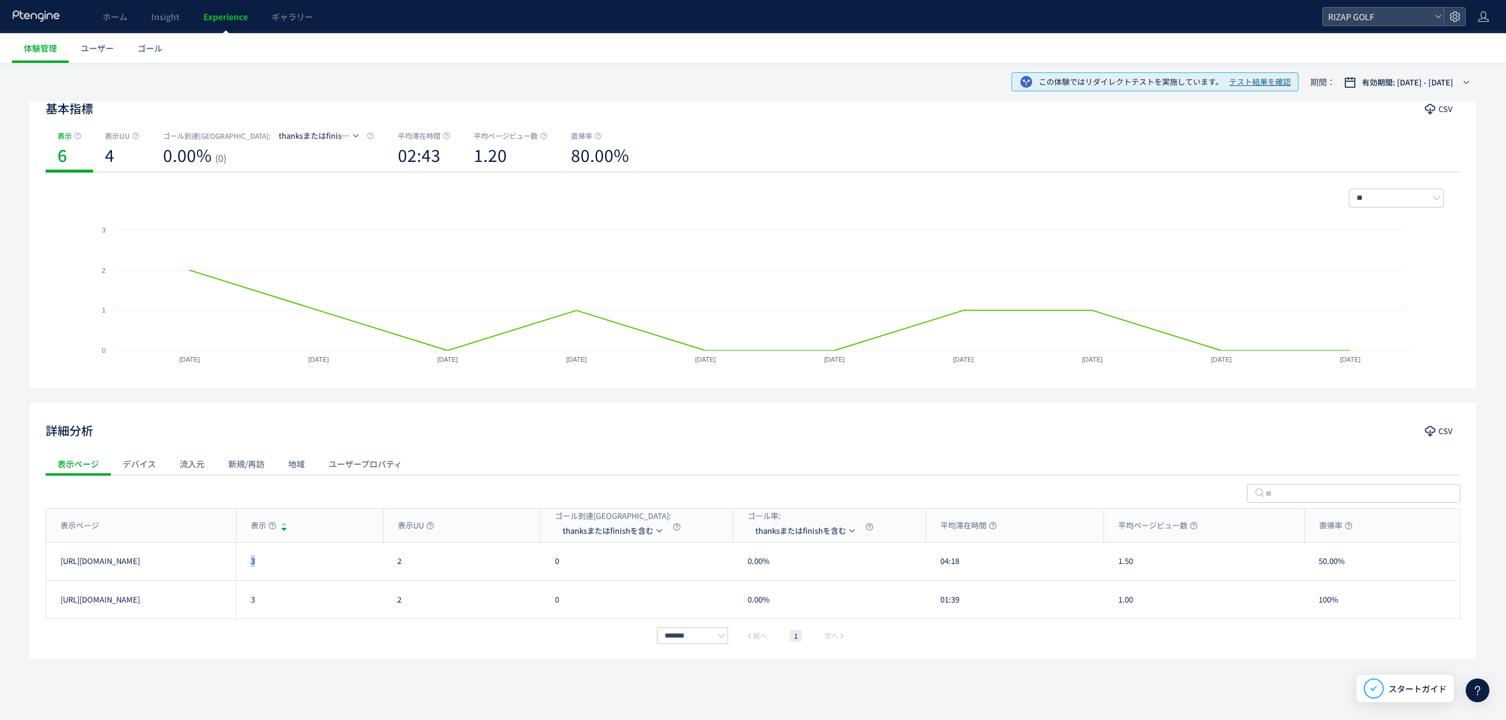
drag, startPoint x: 276, startPoint y: 567, endPoint x: 253, endPoint y: 570, distance: 23.3
click at [253, 570] on div "3" at bounding box center [309, 560] width 147 height 37
click at [254, 600] on div "3" at bounding box center [309, 599] width 147 height 38
click at [586, 530] on span "thanksまたはfinishを含む" at bounding box center [608, 530] width 91 height 19
click at [584, 603] on li "確認(/contact/cp/confirm)" at bounding box center [614, 608] width 119 height 21
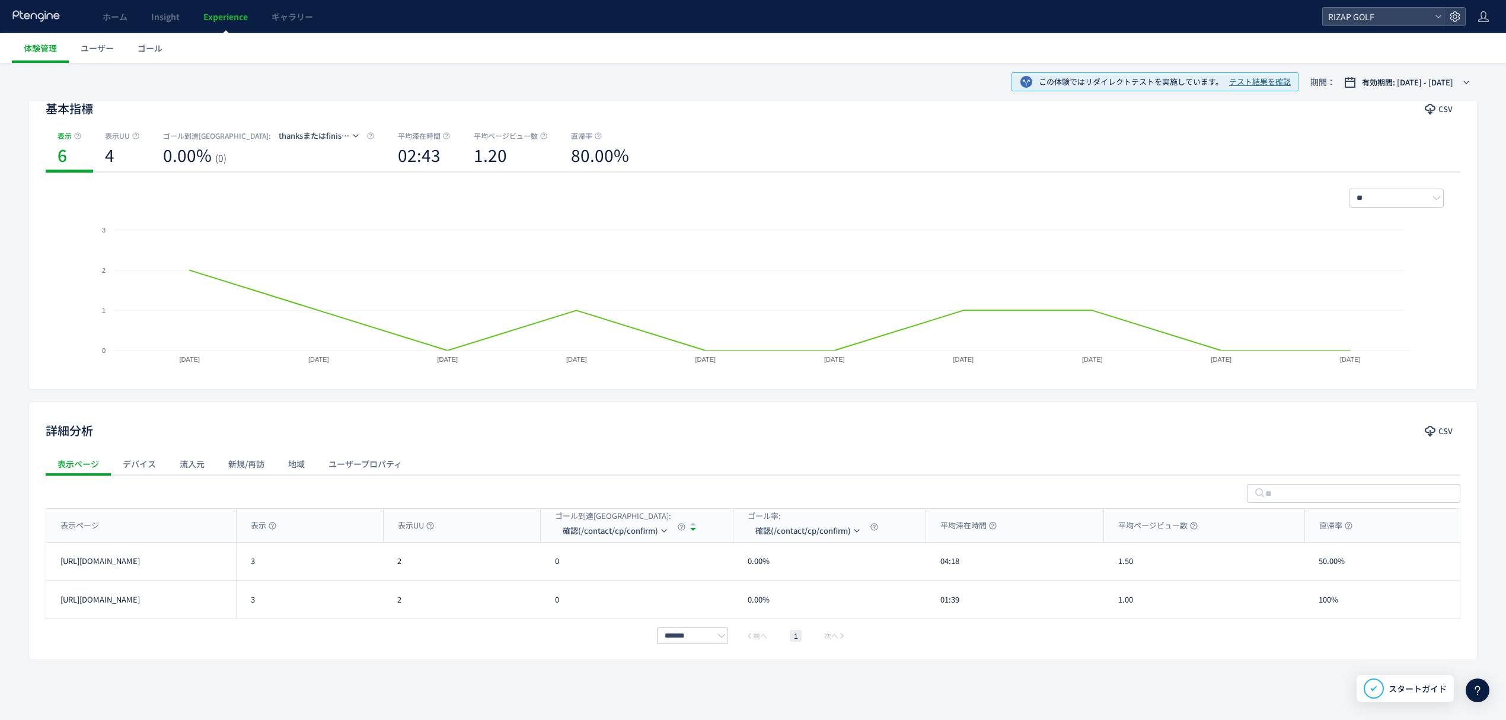
scroll to position [114, 0]
drag, startPoint x: 973, startPoint y: 567, endPoint x: 939, endPoint y: 572, distance: 33.6
click at [939, 572] on div "04:18" at bounding box center [1015, 560] width 178 height 37
click at [172, 526] on div "表示ページ" at bounding box center [141, 525] width 190 height 33
drag, startPoint x: 985, startPoint y: 579, endPoint x: 939, endPoint y: 579, distance: 45.1
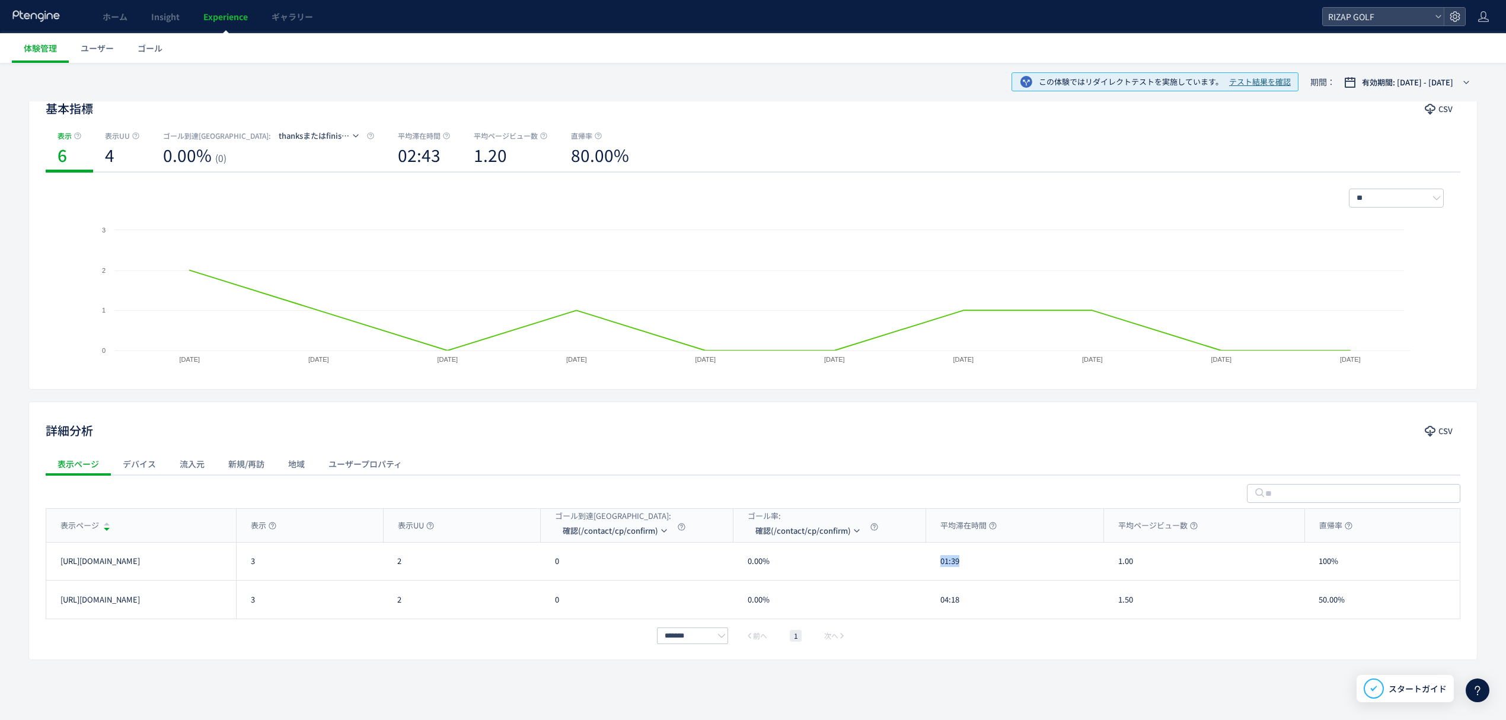
click at [939, 579] on div "01:39" at bounding box center [1015, 560] width 178 height 37
drag, startPoint x: 970, startPoint y: 611, endPoint x: 934, endPoint y: 613, distance: 35.6
click at [934, 613] on div "04:18" at bounding box center [1015, 599] width 178 height 38
drag, startPoint x: 1140, startPoint y: 565, endPoint x: 1101, endPoint y: 565, distance: 39.7
click at [1101, 565] on div "[URL][DOMAIN_NAME] 3 2 0 0.00% 01:39 1.00 100% [URL][DOMAIN_NAME]" at bounding box center [752, 561] width 1412 height 38
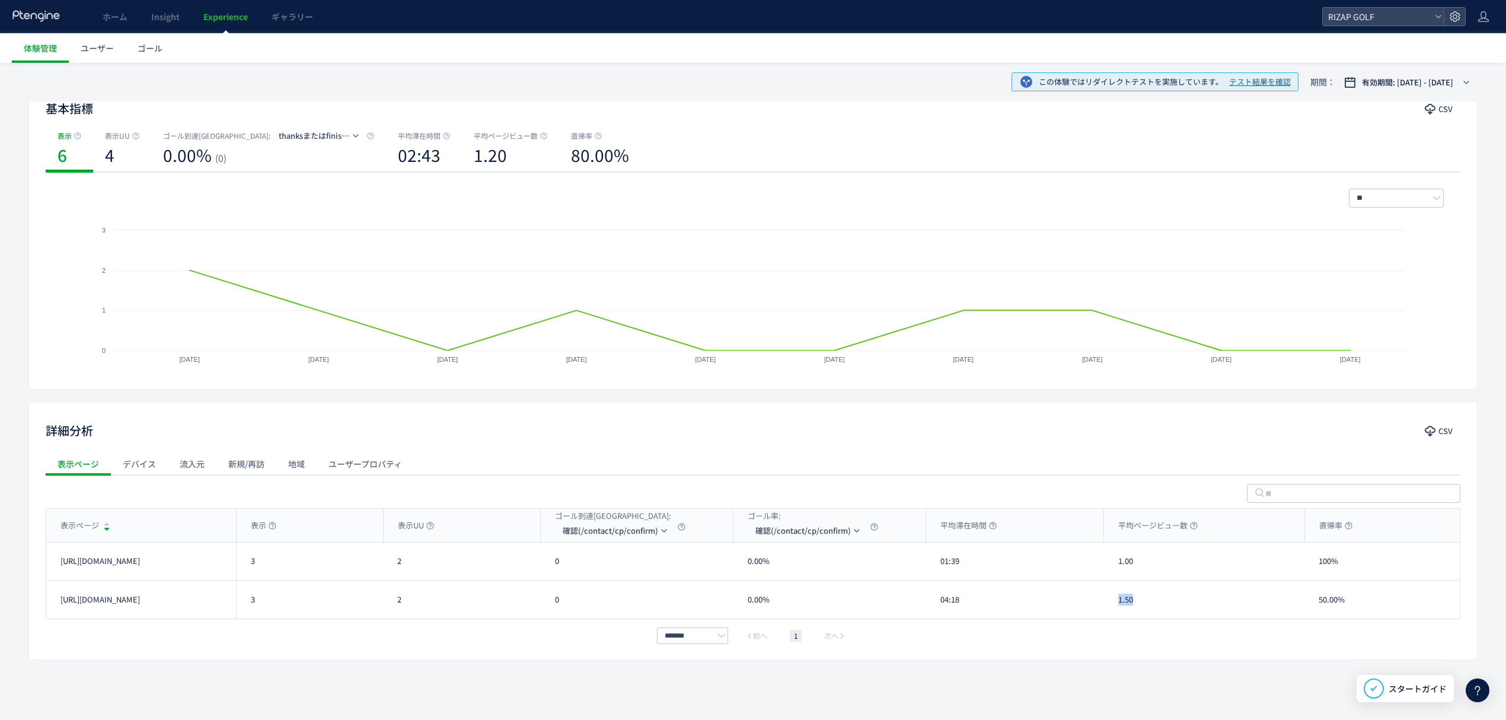
drag, startPoint x: 1134, startPoint y: 608, endPoint x: 1111, endPoint y: 606, distance: 23.2
click at [1111, 606] on div "1.50" at bounding box center [1204, 599] width 200 height 38
drag, startPoint x: 1352, startPoint y: 571, endPoint x: 1315, endPoint y: 571, distance: 37.3
click at [1315, 571] on div "100%" at bounding box center [1381, 560] width 155 height 37
drag, startPoint x: 1348, startPoint y: 612, endPoint x: 1307, endPoint y: 613, distance: 40.9
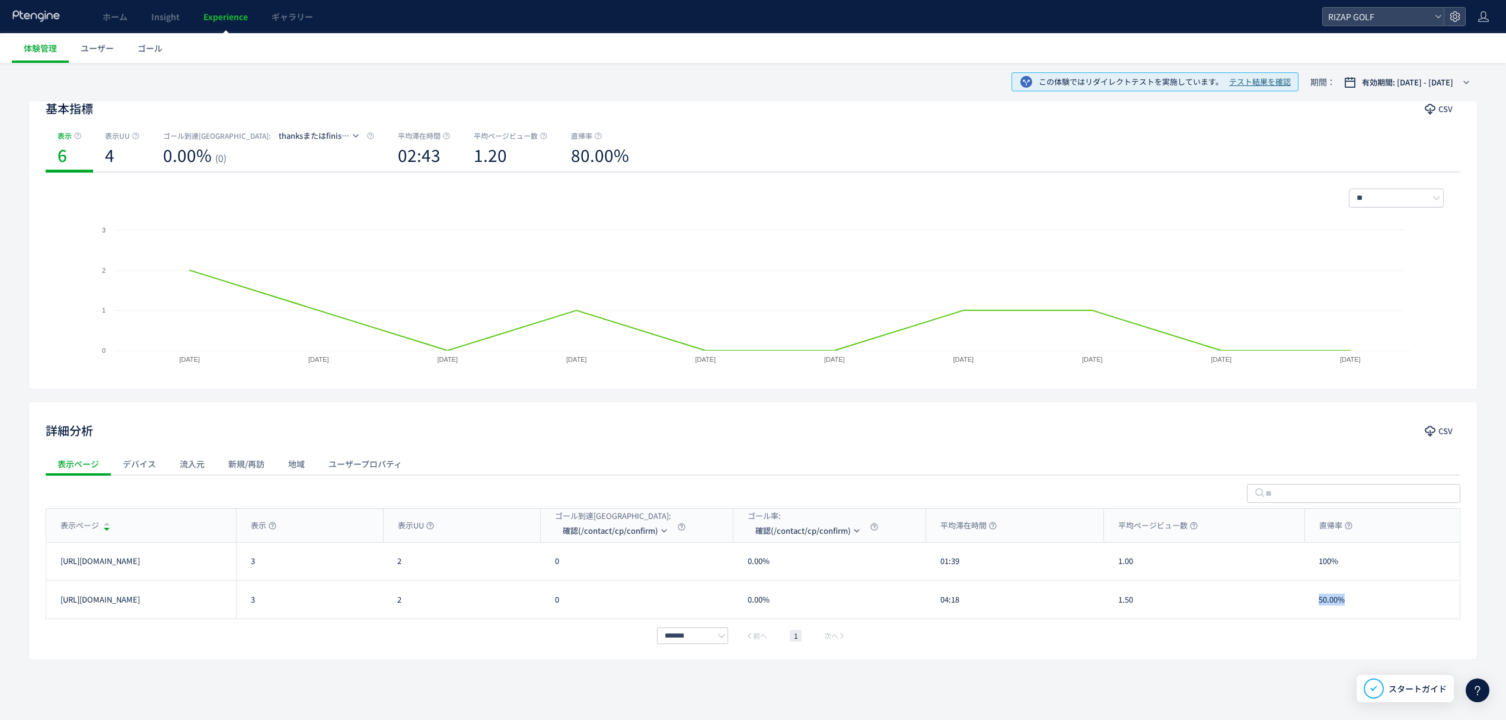
click at [1307, 613] on div "50.00%" at bounding box center [1381, 599] width 155 height 38
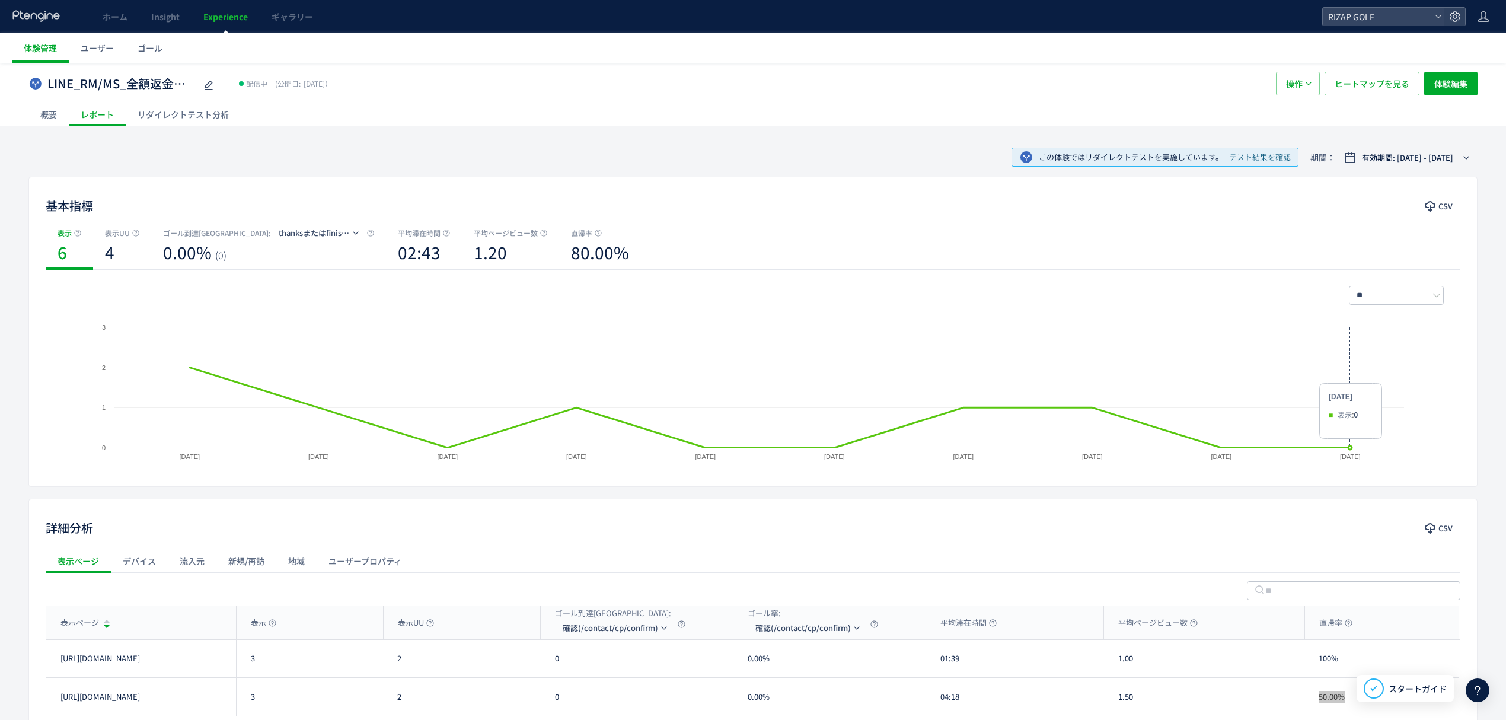
scroll to position [0, 0]
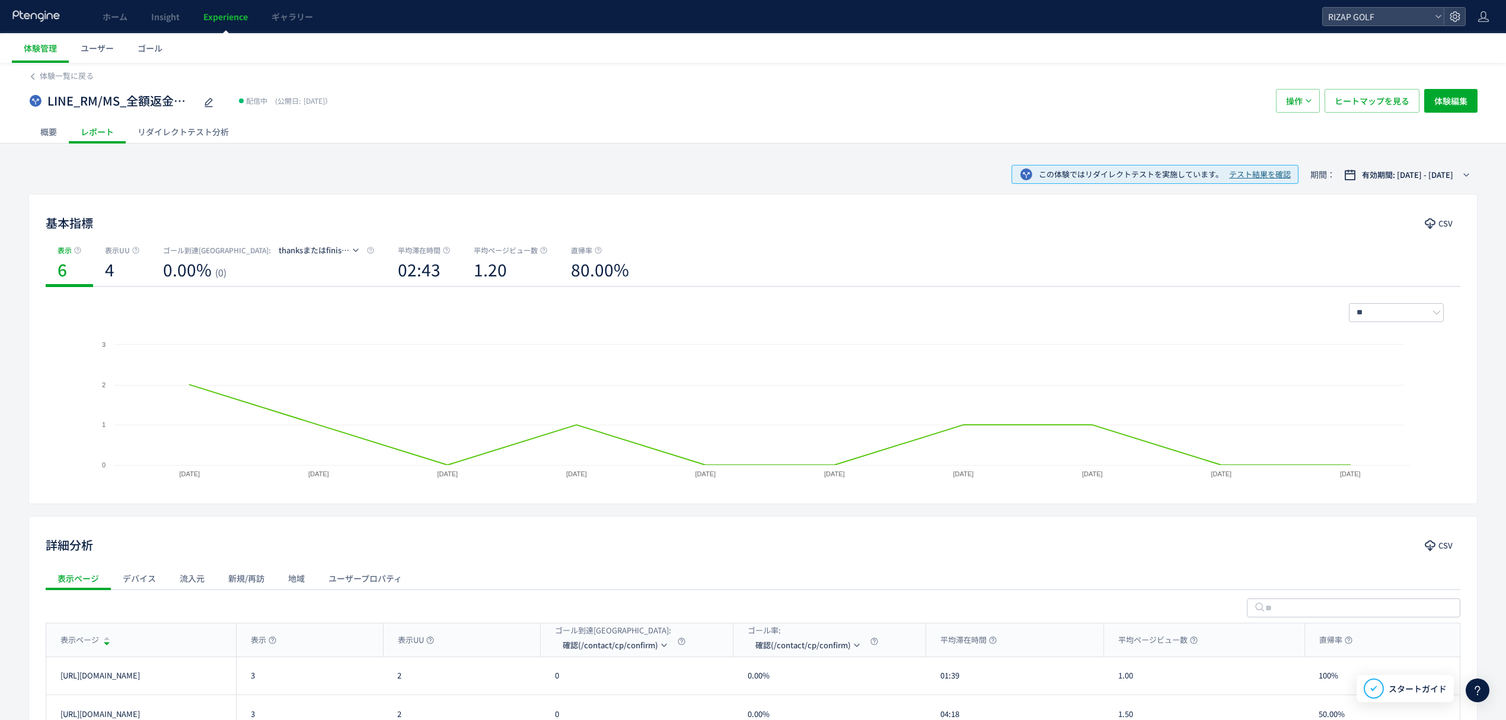
click at [1361, 115] on div "LINE_RM/MS_全額返金保証LP vs /r-12 配信中 (公開日: [DATE]） 操作 ヒートマップを見る 体験編集" at bounding box center [752, 101] width 1449 height 38
click at [1362, 113] on div "LINE_RM/MS_全額返金保証LP vs /r-12 配信中 (公開日: [DATE]） 操作 ヒートマップを見る 体験編集" at bounding box center [752, 101] width 1449 height 38
click at [1362, 109] on span "ヒートマップを見る" at bounding box center [1371, 101] width 75 height 24
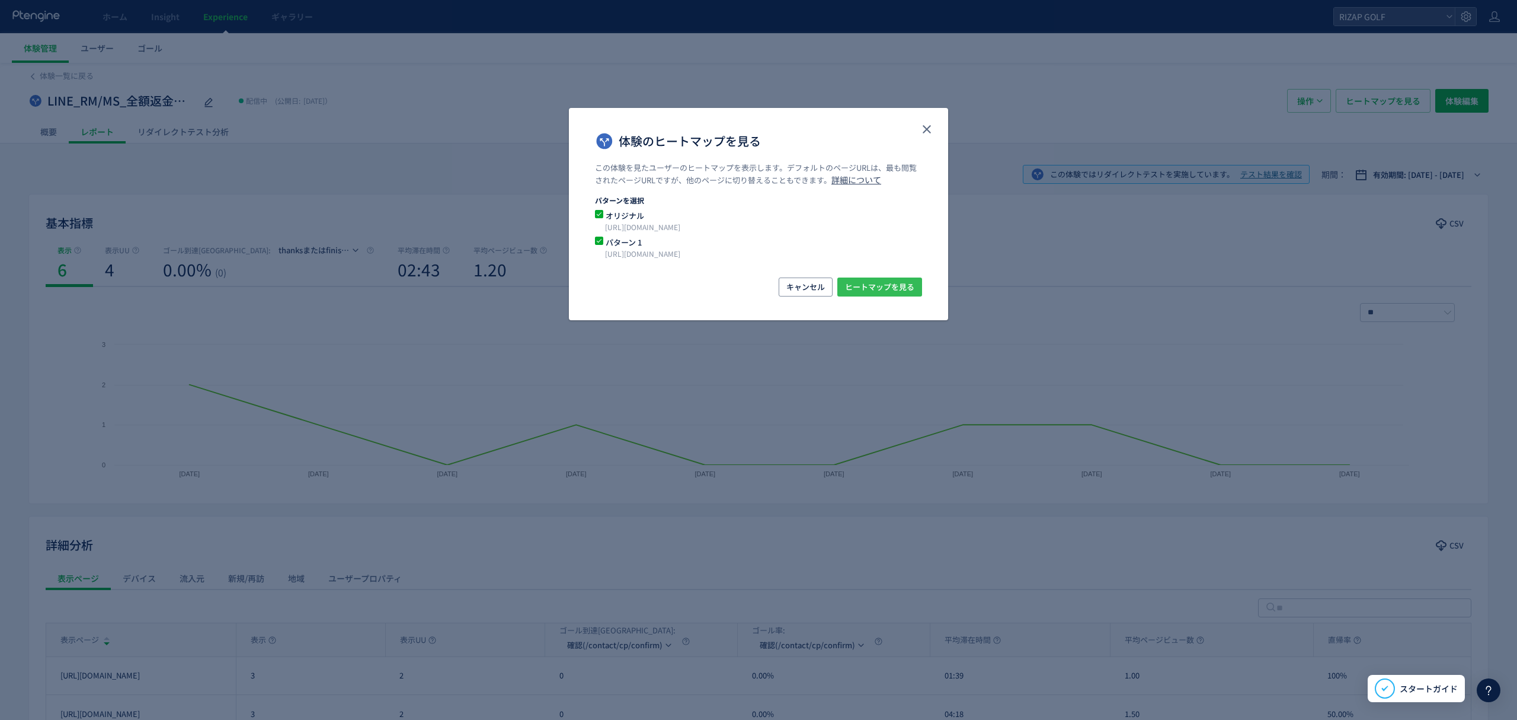
click at [885, 287] on span "ヒートマップを見る" at bounding box center [879, 286] width 69 height 19
click at [923, 124] on icon "close" at bounding box center [927, 129] width 14 height 14
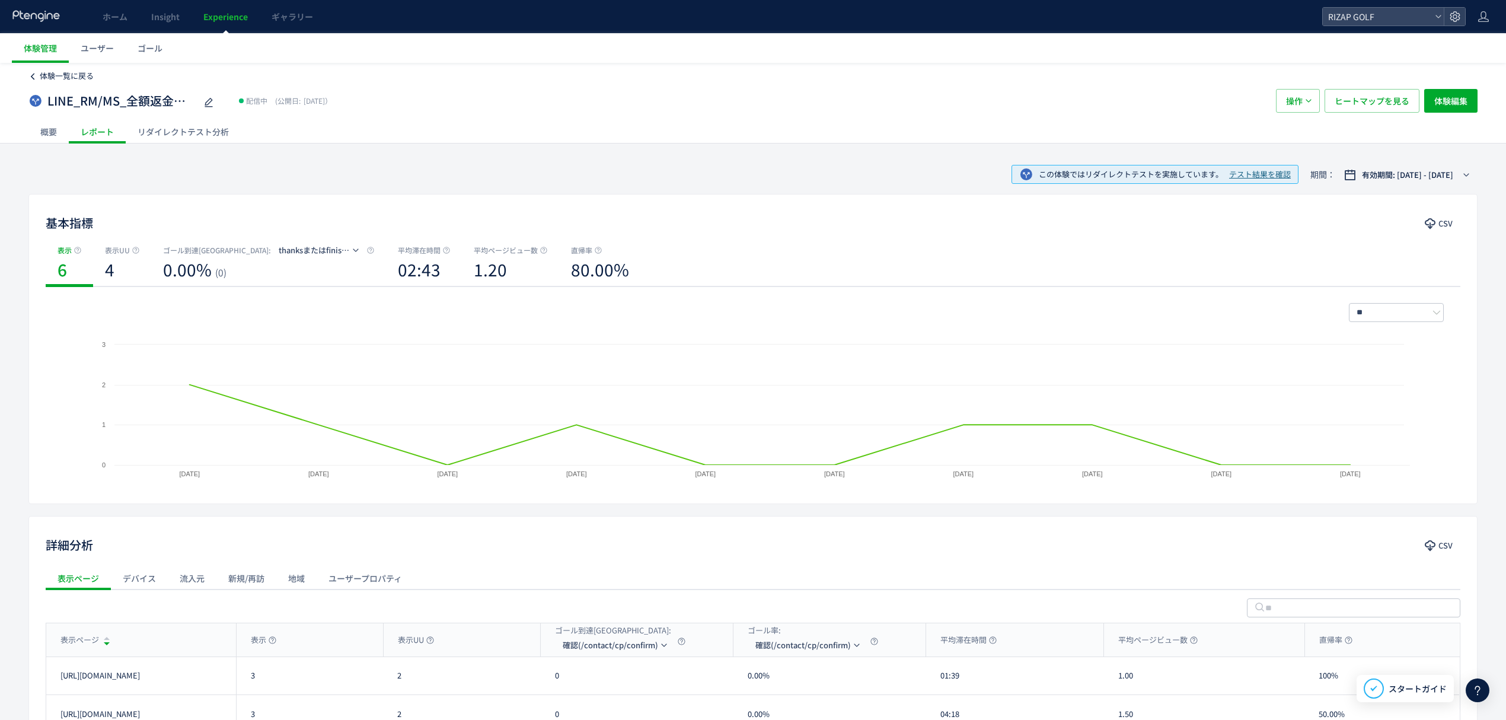
click at [88, 73] on span "体験一覧に戻る" at bounding box center [67, 75] width 54 height 11
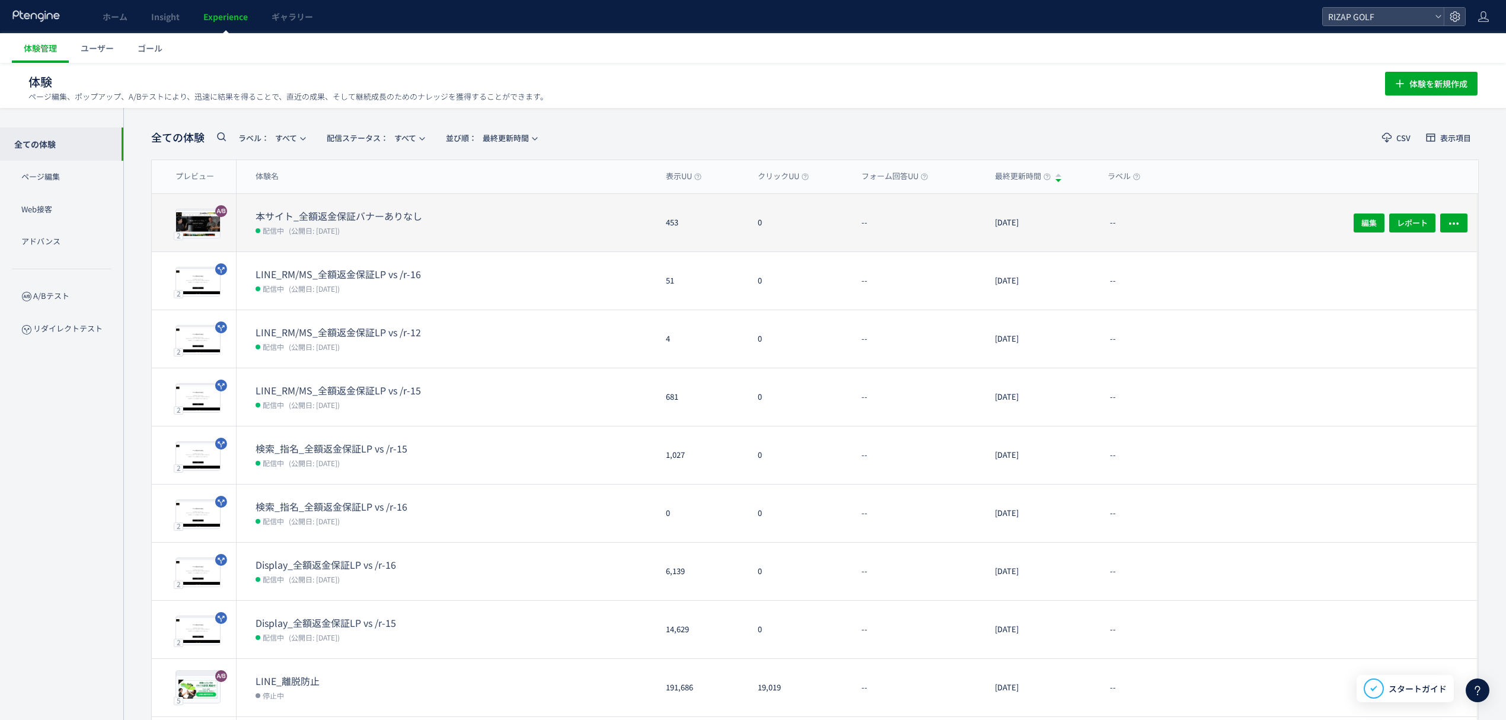
click at [353, 222] on dd "配信中 (公開日: [DATE])" at bounding box center [455, 229] width 401 height 15
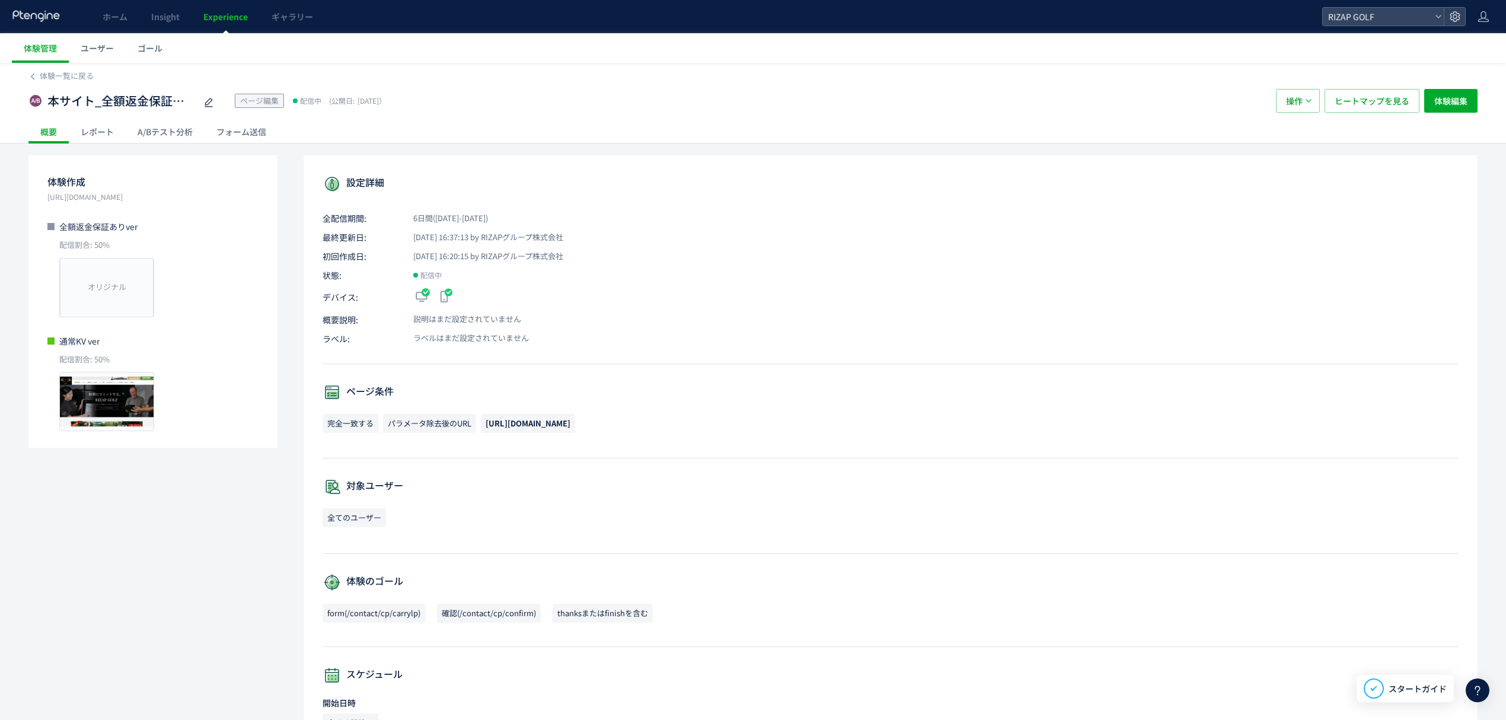
drag, startPoint x: 148, startPoint y: 200, endPoint x: 46, endPoint y: 196, distance: 101.4
click at [46, 196] on div "体験作成 [URL][DOMAIN_NAME] 全額返金保証ありver 配信割合: 50% オリジナル プレビュー 通常KV ver 配信割合: 50% プレ…" at bounding box center [152, 301] width 249 height 292
drag, startPoint x: 146, startPoint y: 230, endPoint x: 59, endPoint y: 228, distance: 86.6
click at [59, 228] on p "全額返金保証ありver" at bounding box center [152, 226] width 211 height 12
drag, startPoint x: 112, startPoint y: 342, endPoint x: 55, endPoint y: 340, distance: 57.0
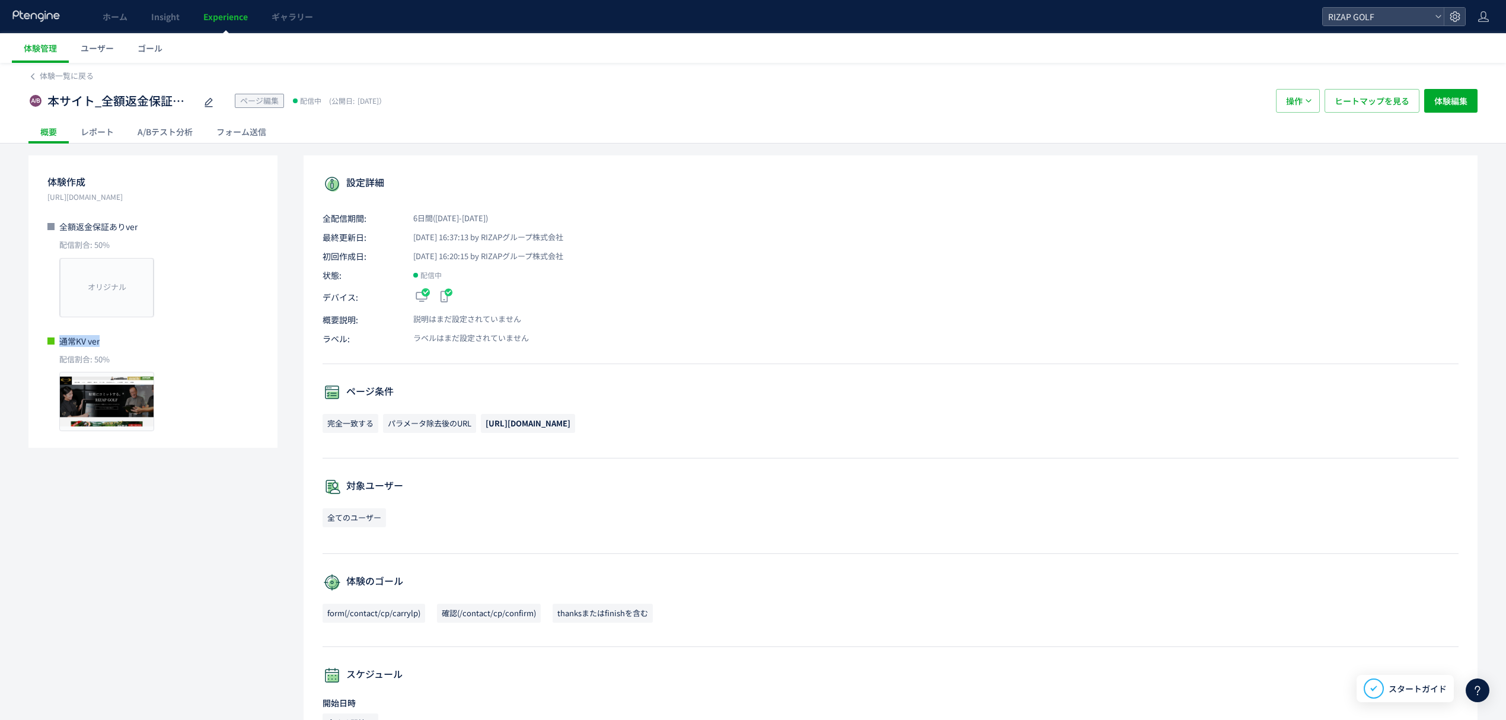
click at [55, 340] on p "通常KV ver" at bounding box center [152, 341] width 211 height 12
click at [95, 135] on div "レポート" at bounding box center [97, 132] width 57 height 24
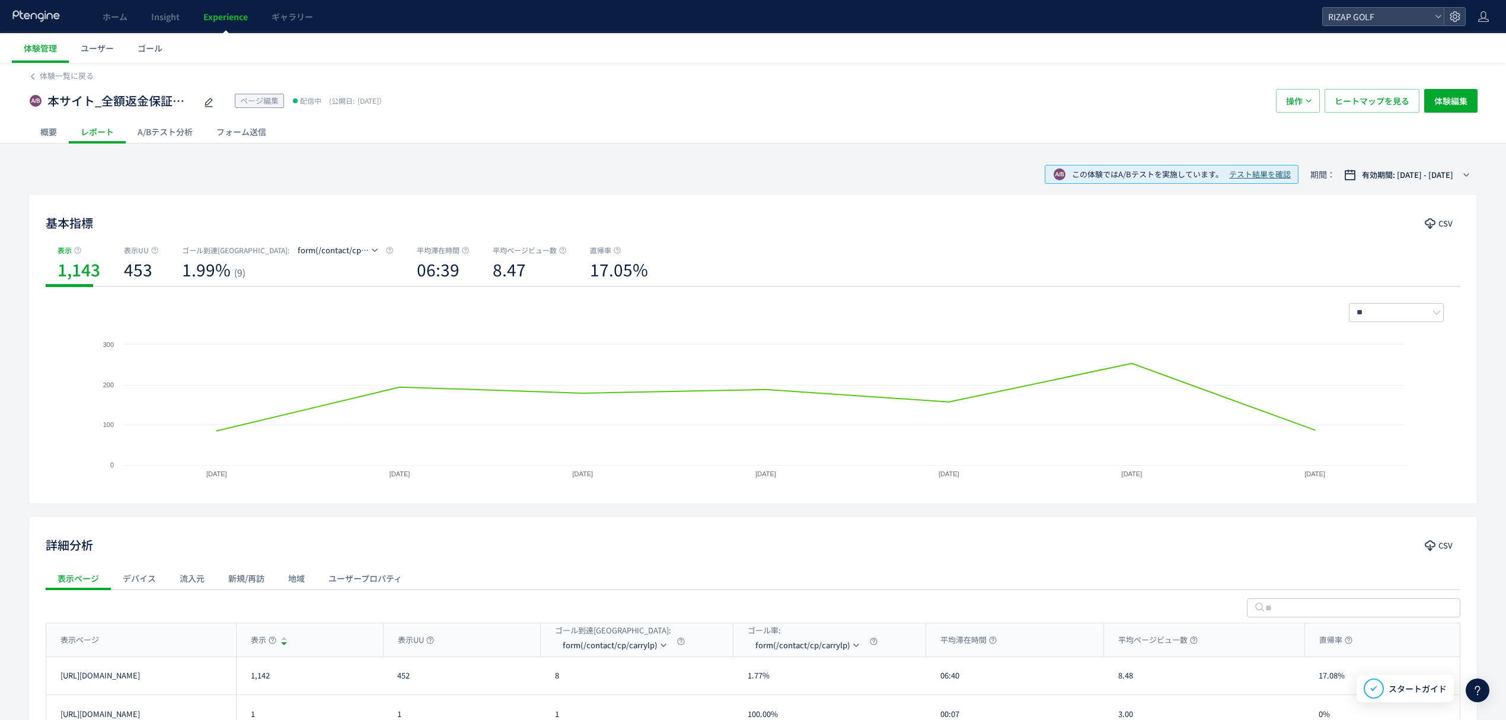
click at [152, 126] on div "A/Bテスト分析" at bounding box center [165, 132] width 79 height 24
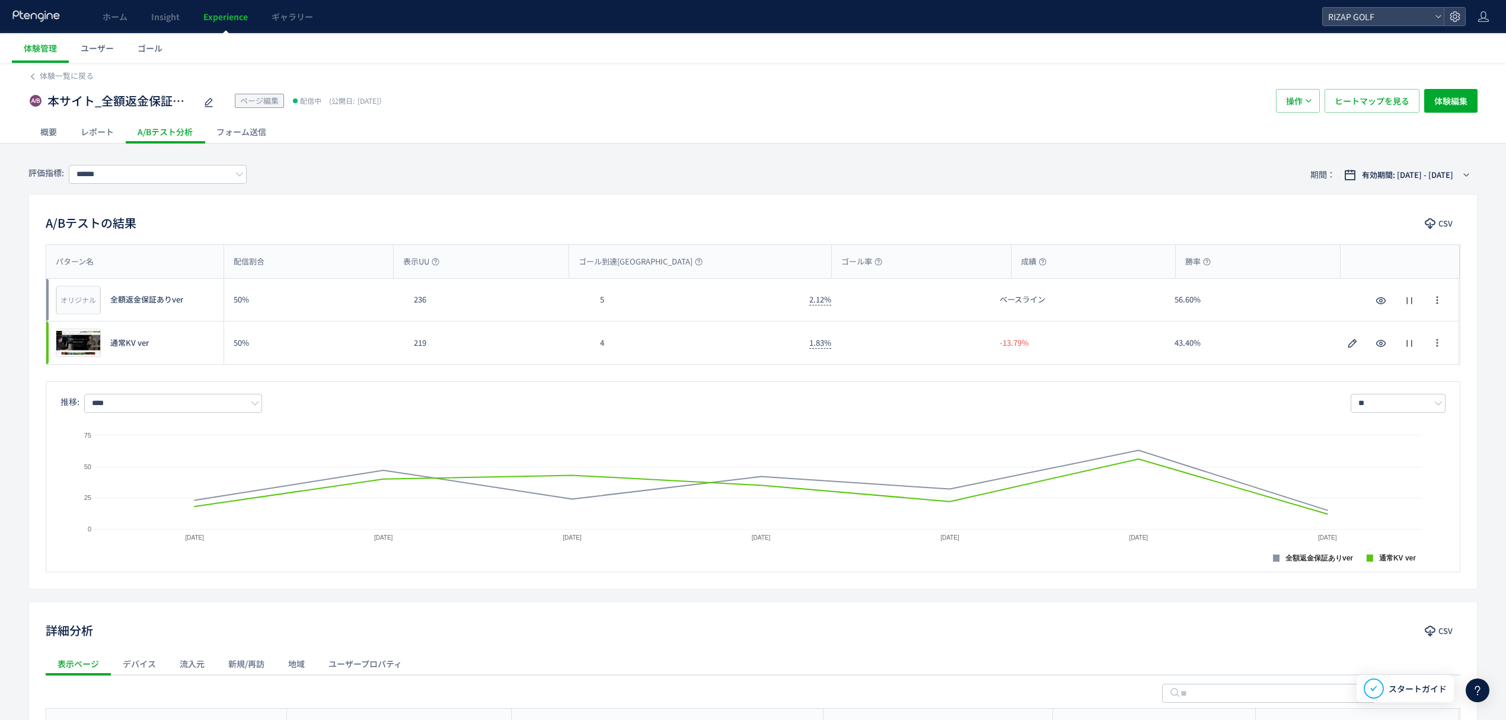
click at [89, 257] on span "パターン名" at bounding box center [75, 261] width 38 height 11
click at [79, 264] on span "パターン名" at bounding box center [75, 261] width 38 height 11
click at [72, 259] on span "パターン名" at bounding box center [75, 261] width 38 height 11
drag, startPoint x: 423, startPoint y: 309, endPoint x: 409, endPoint y: 309, distance: 13.6
click at [409, 309] on div "236" at bounding box center [497, 300] width 186 height 42
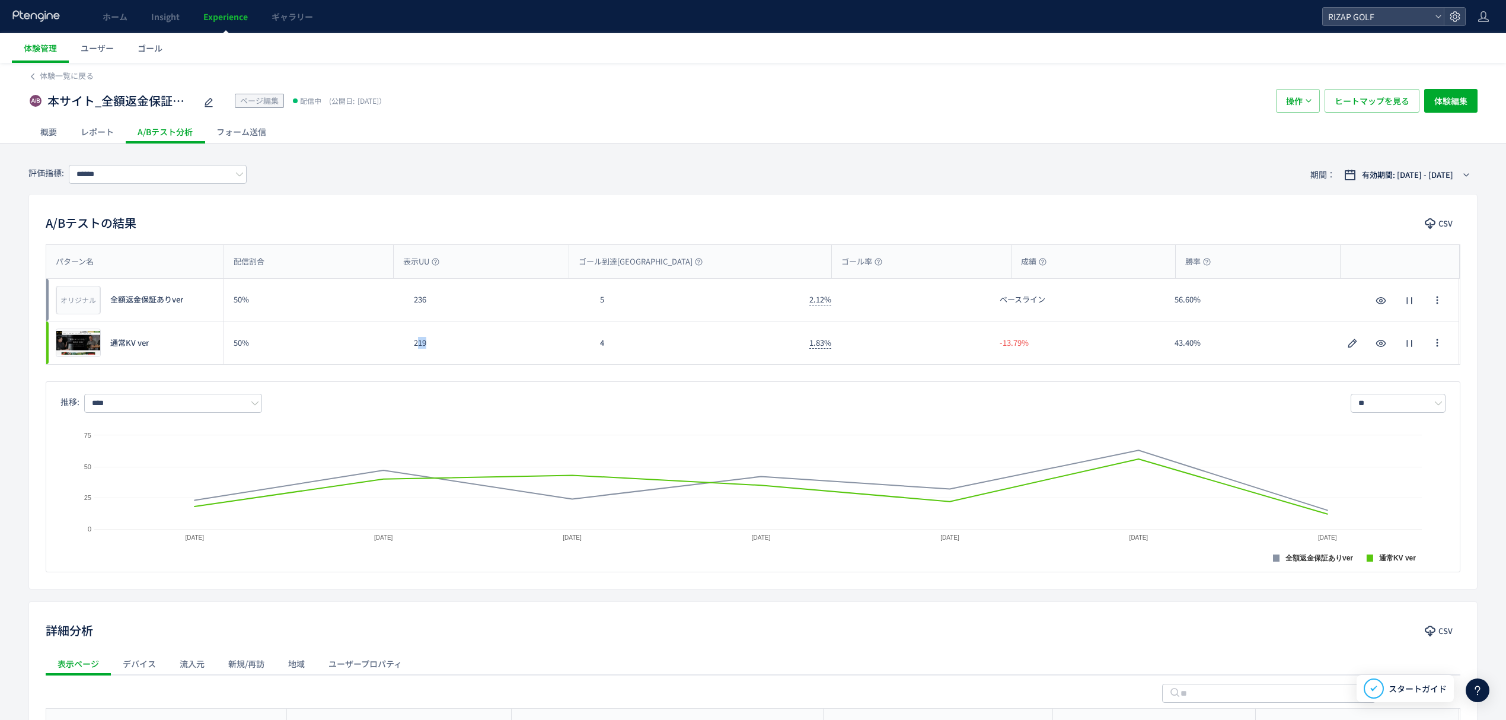
drag, startPoint x: 439, startPoint y: 354, endPoint x: 417, endPoint y: 351, distance: 21.5
click at [417, 351] on div "219" at bounding box center [497, 342] width 186 height 43
click at [440, 351] on div "219" at bounding box center [497, 342] width 186 height 43
drag, startPoint x: 437, startPoint y: 345, endPoint x: 408, endPoint y: 345, distance: 29.0
click at [408, 345] on div "219" at bounding box center [497, 342] width 186 height 43
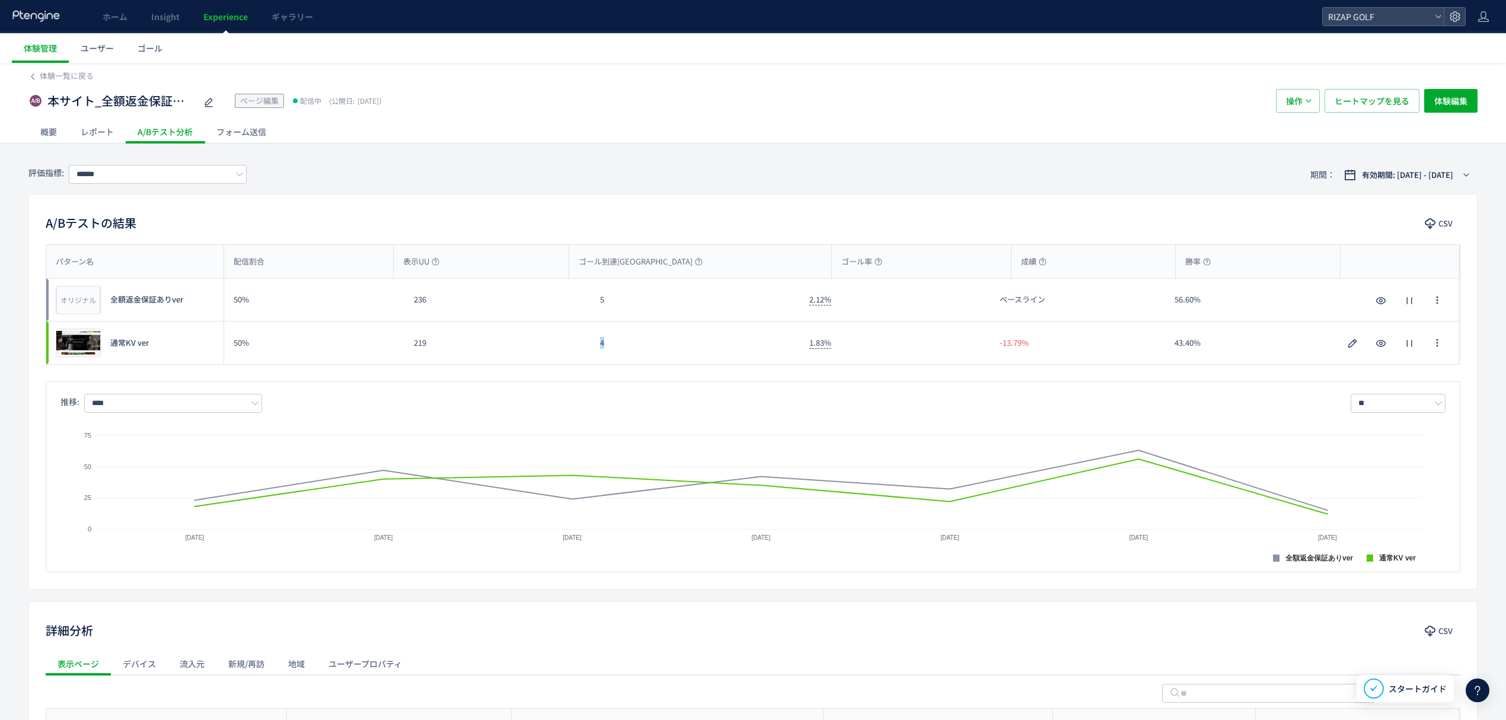
drag, startPoint x: 634, startPoint y: 351, endPoint x: 579, endPoint y: 351, distance: 55.1
click at [579, 351] on div "プレビュー 通常KV ver 50% 219 4 1.83% -13.79% 43.40% プレビュー 通常KV ver" at bounding box center [752, 342] width 1412 height 43
drag, startPoint x: 612, startPoint y: 298, endPoint x: 589, endPoint y: 299, distance: 23.2
click at [589, 299] on div "オリジナル プレビュー 全額返金保証ありver 50% 236 5 2.12% ベースライン 56.60% オリジナル プレビュー 全額返金保証ありver" at bounding box center [752, 300] width 1412 height 43
click at [162, 175] on input "******" at bounding box center [158, 174] width 178 height 19
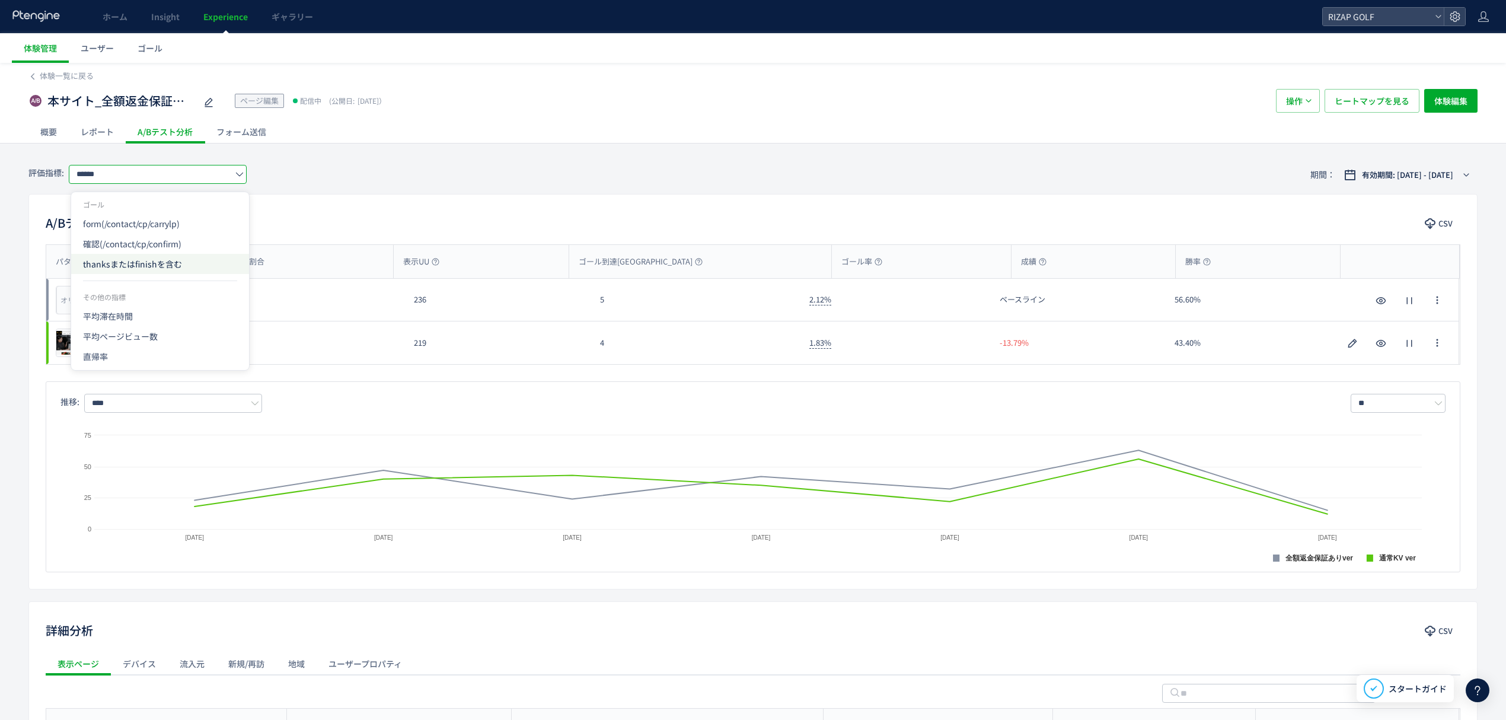
click at [121, 257] on span "thanksまたはfinishを含む" at bounding box center [160, 264] width 154 height 20
drag, startPoint x: 616, startPoint y: 308, endPoint x: 597, endPoint y: 308, distance: 19.0
click at [597, 308] on div "3" at bounding box center [694, 300] width 209 height 42
click at [155, 171] on input "******" at bounding box center [158, 174] width 178 height 19
click at [413, 178] on div "評価指標: ****** 期間： 有効期間: [DATE] - [DATE]" at bounding box center [752, 174] width 1449 height 39
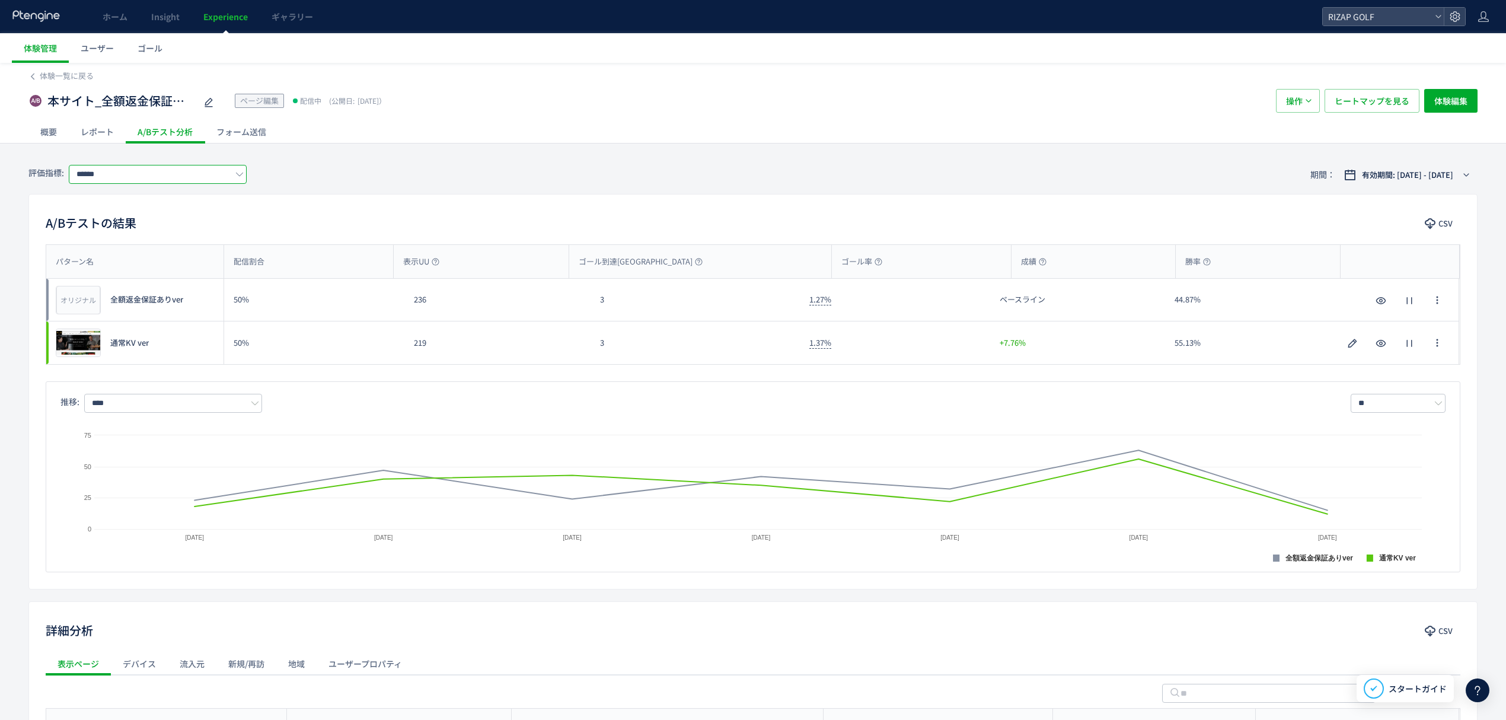
click at [126, 174] on input "******" at bounding box center [158, 174] width 178 height 19
click at [467, 190] on div "評価指標: ****** 期間： 有効期間: [DATE] - [DATE]" at bounding box center [752, 174] width 1449 height 39
click at [91, 134] on div "レポート" at bounding box center [97, 132] width 57 height 24
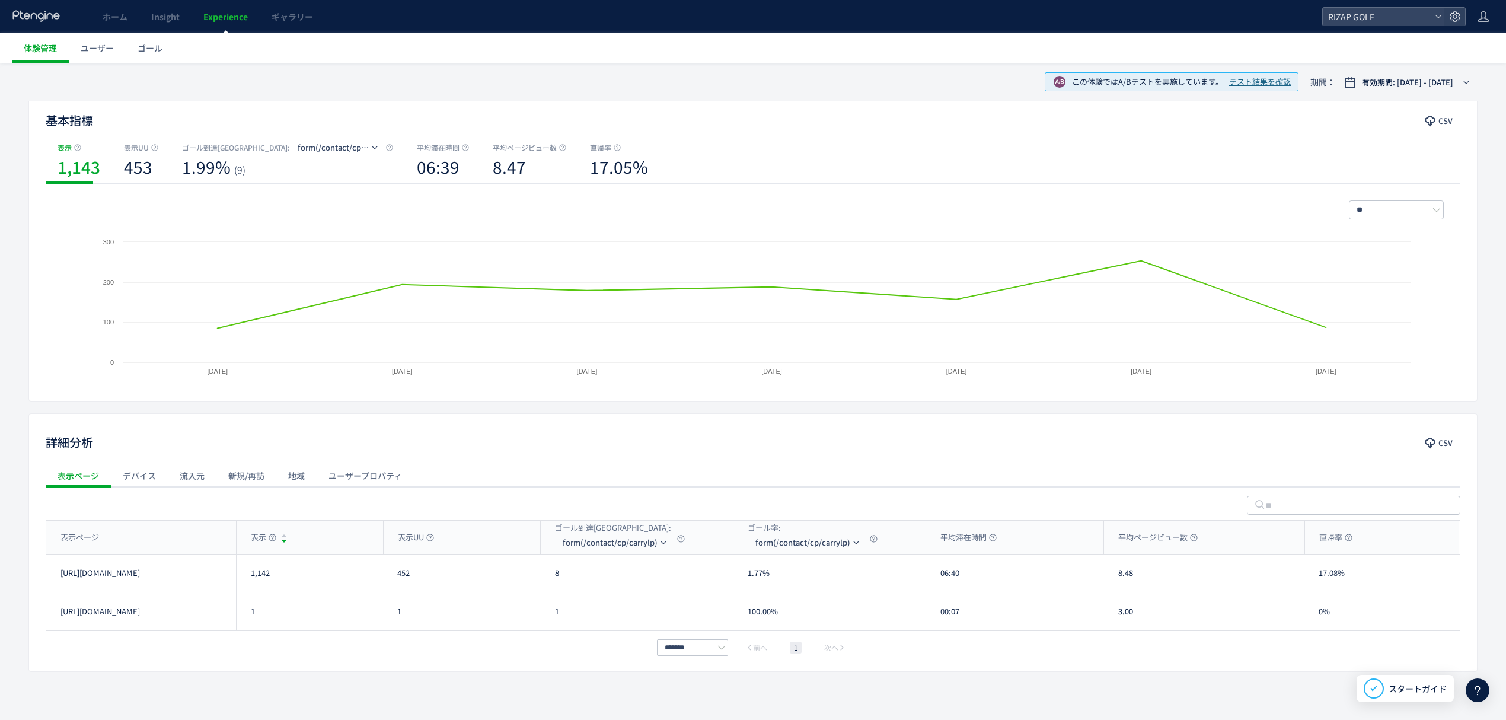
scroll to position [115, 0]
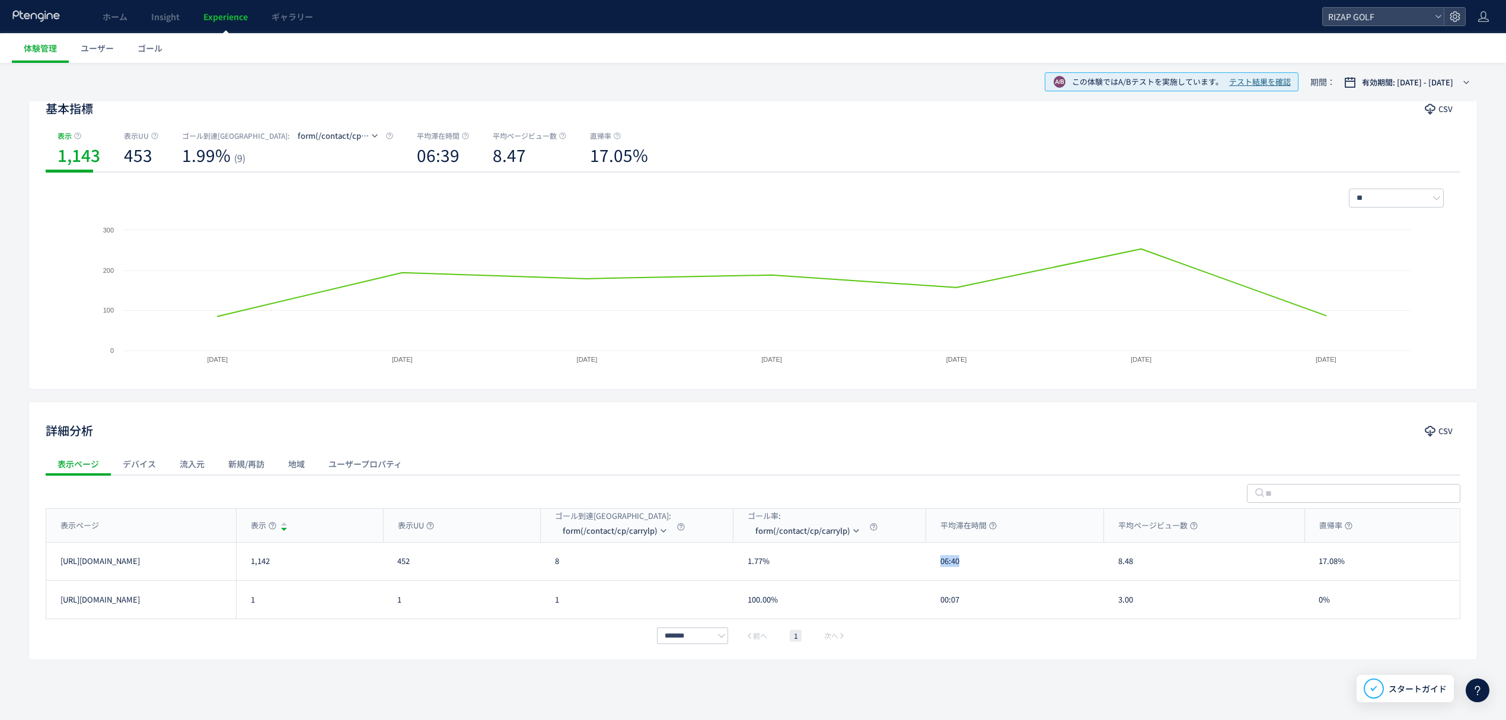
drag, startPoint x: 971, startPoint y: 574, endPoint x: 928, endPoint y: 577, distance: 43.4
click at [937, 577] on div "06:40" at bounding box center [1015, 560] width 178 height 37
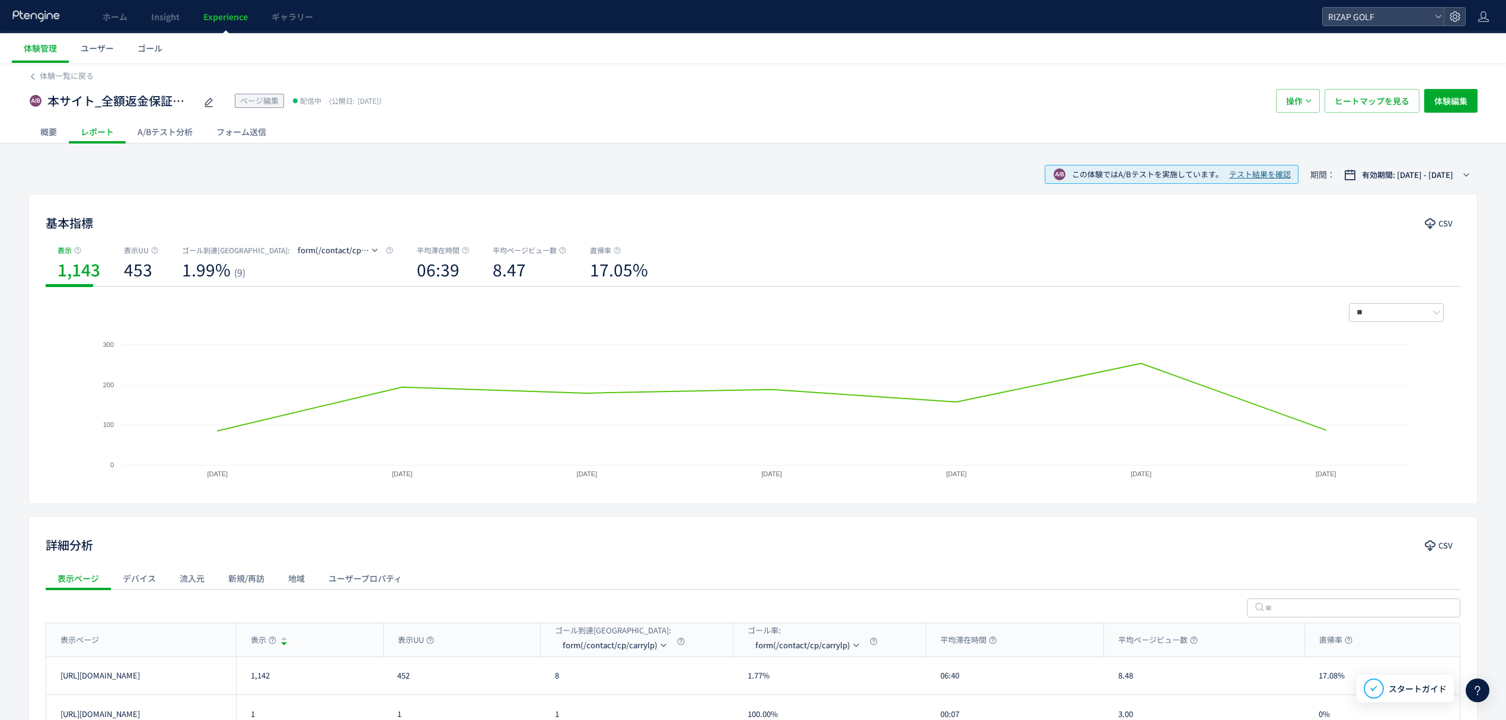
click at [181, 133] on div "A/Bテスト分析" at bounding box center [165, 132] width 79 height 24
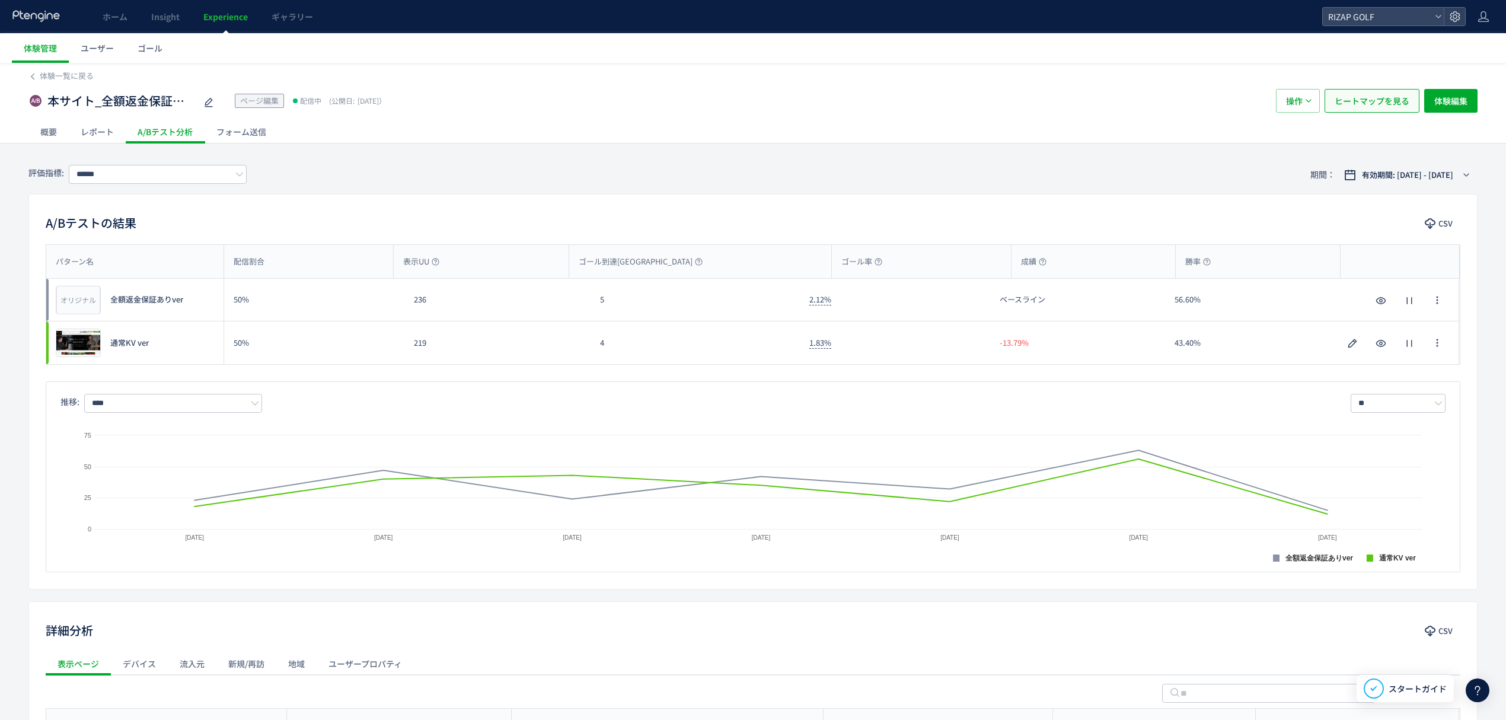
click at [1397, 103] on span "ヒートマップを見る" at bounding box center [1371, 101] width 75 height 24
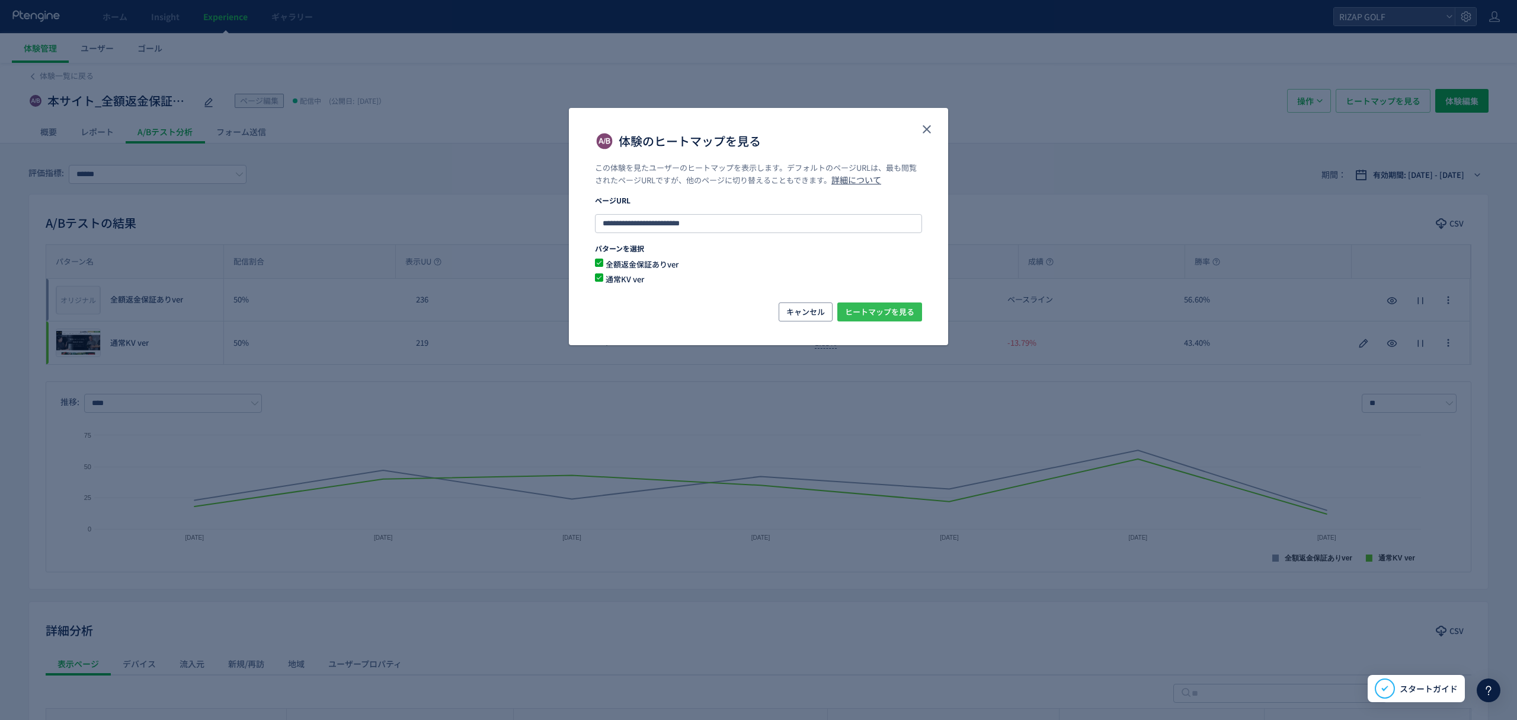
click at [887, 308] on span "ヒートマップを見る" at bounding box center [879, 311] width 69 height 19
click at [931, 132] on icon "close" at bounding box center [927, 129] width 14 height 14
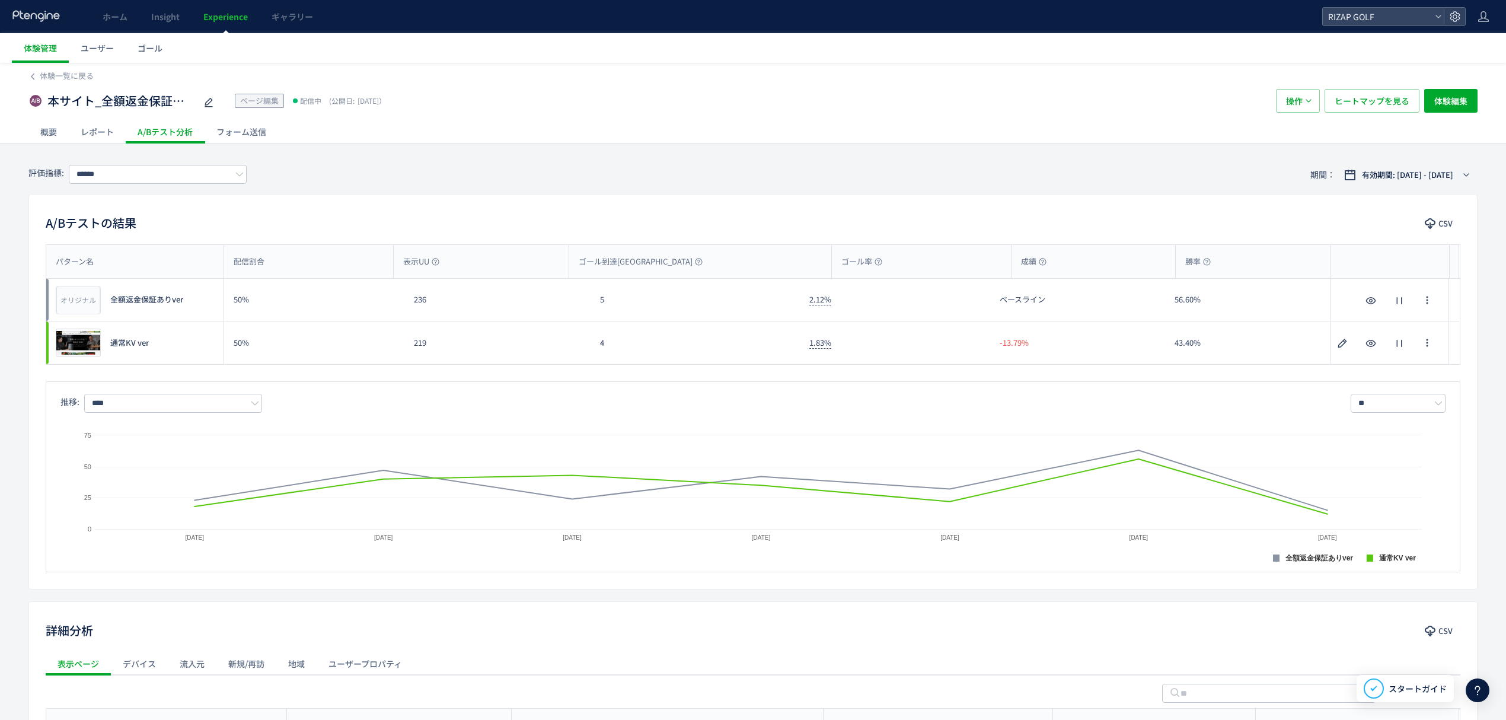
click at [920, 129] on div "概要 レポート A/Bテスト分析 フォーム送信" at bounding box center [752, 131] width 1449 height 23
click at [1450, 107] on span "体験編集" at bounding box center [1450, 101] width 33 height 24
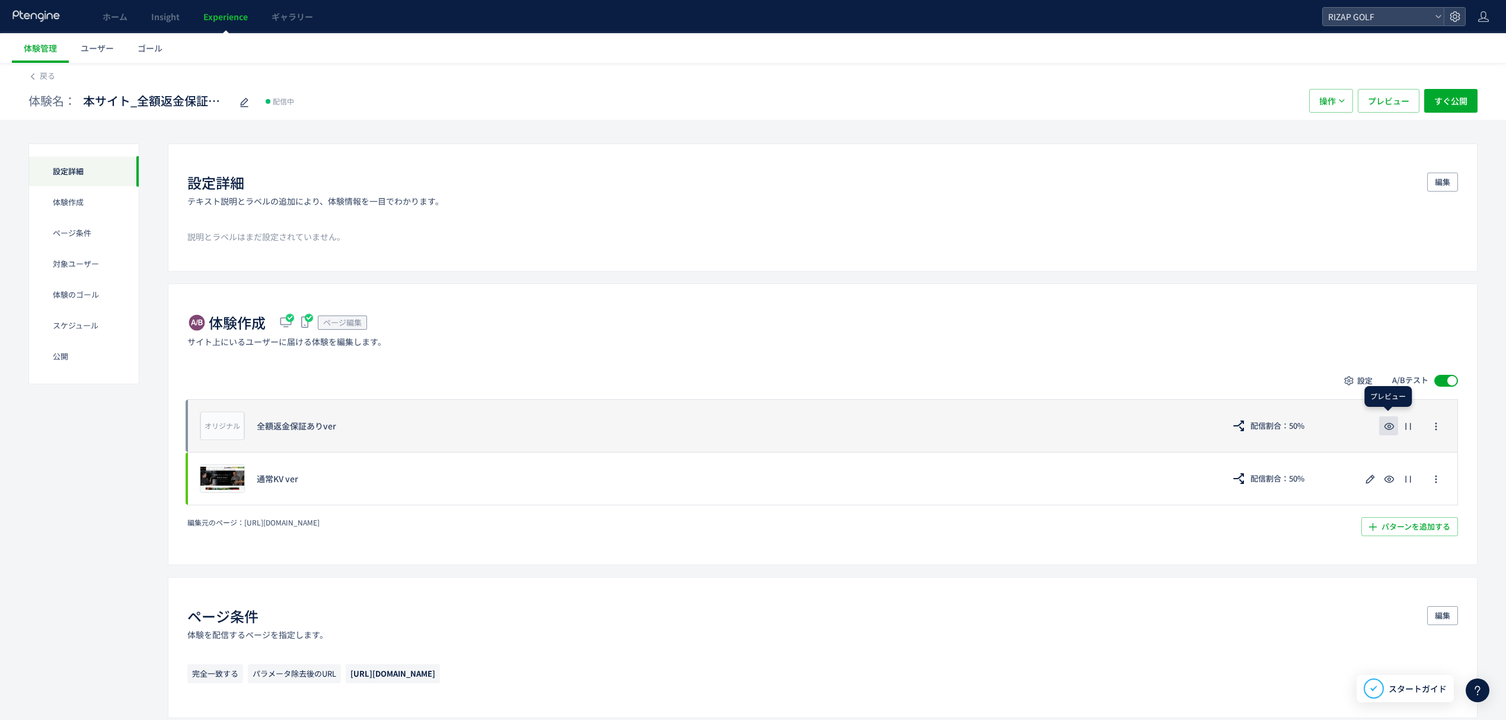
click at [1386, 430] on use "button" at bounding box center [1389, 426] width 10 height 7
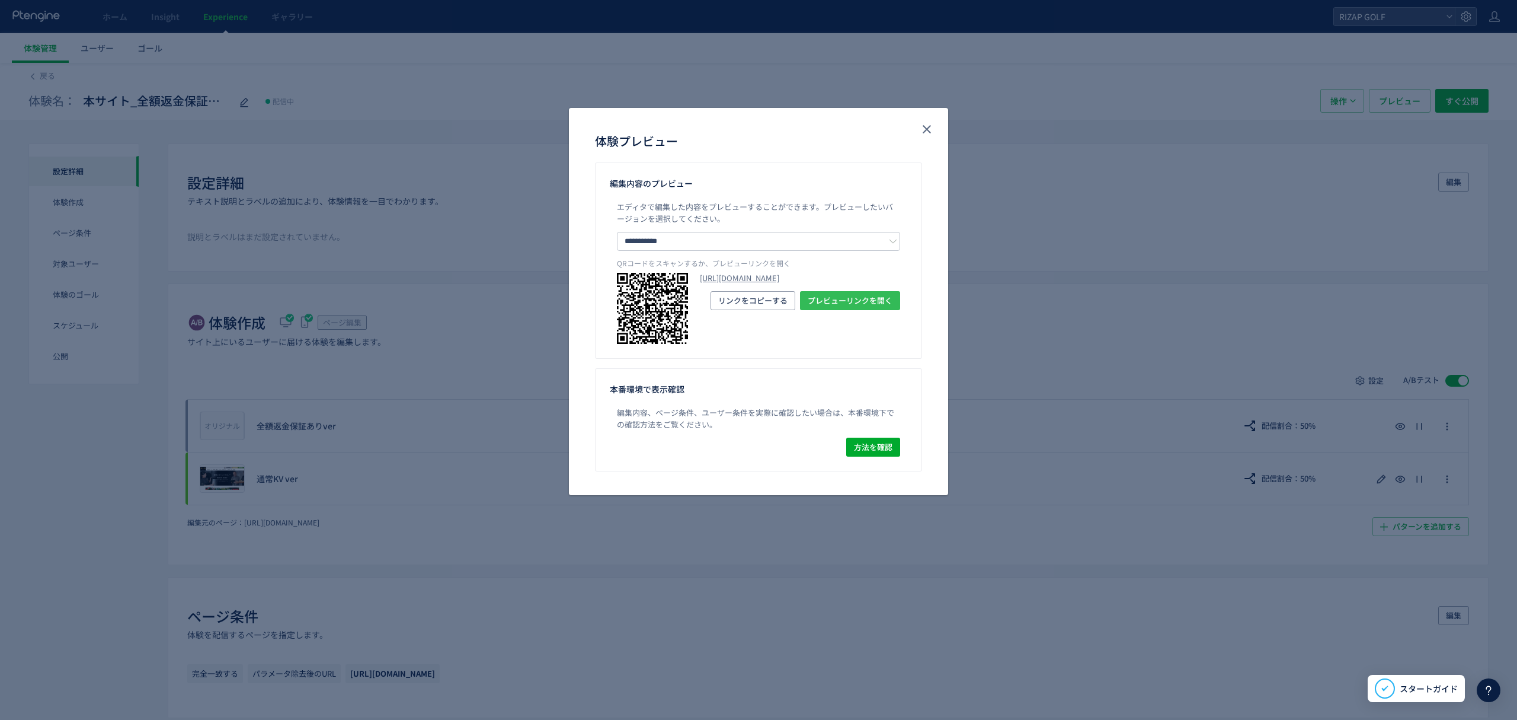
click at [838, 310] on span "プレビューリンクを開く" at bounding box center [850, 300] width 85 height 19
click at [930, 134] on icon "close" at bounding box center [927, 129] width 14 height 14
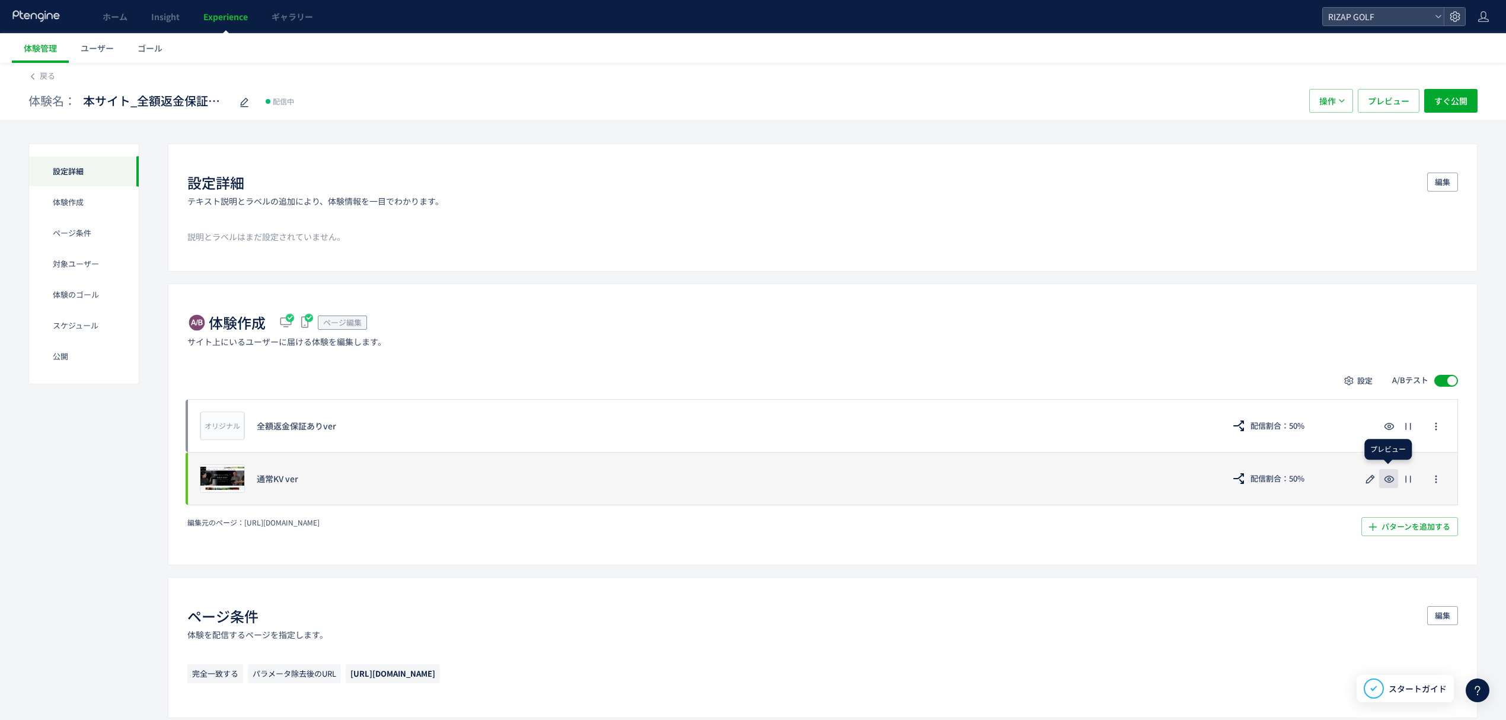
click at [1388, 482] on use "button" at bounding box center [1389, 478] width 10 height 7
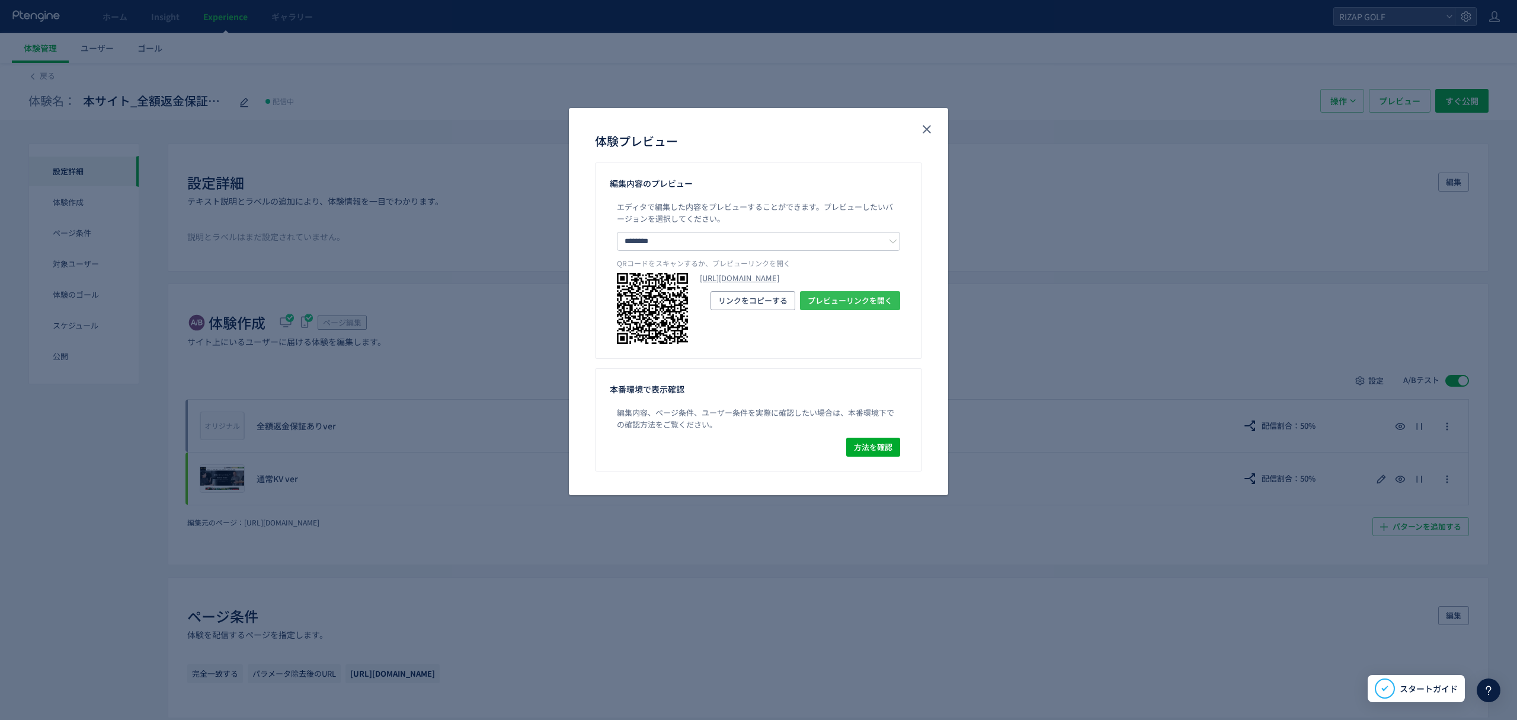
click at [821, 310] on span "プレビューリンクを開く" at bounding box center [850, 300] width 85 height 19
